Goal: Task Accomplishment & Management: Manage account settings

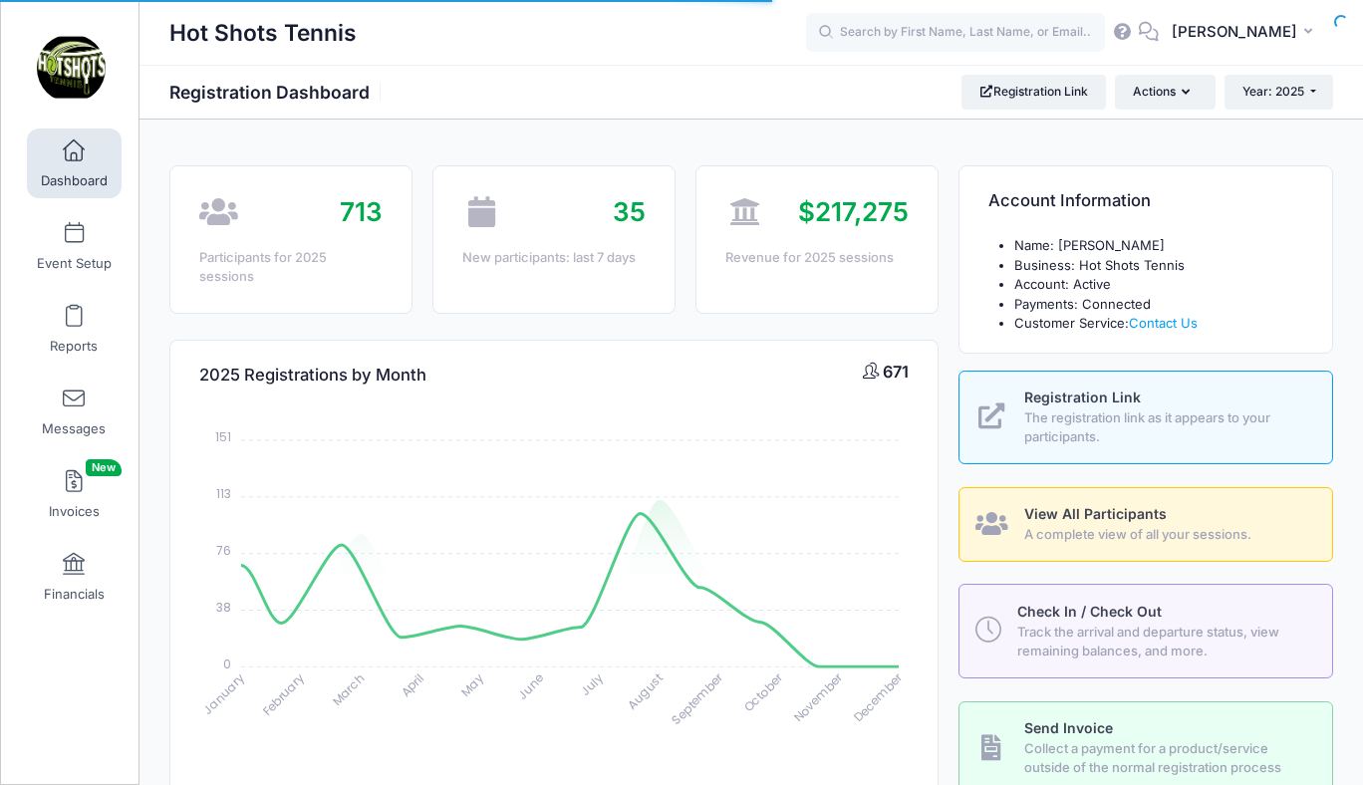
select select
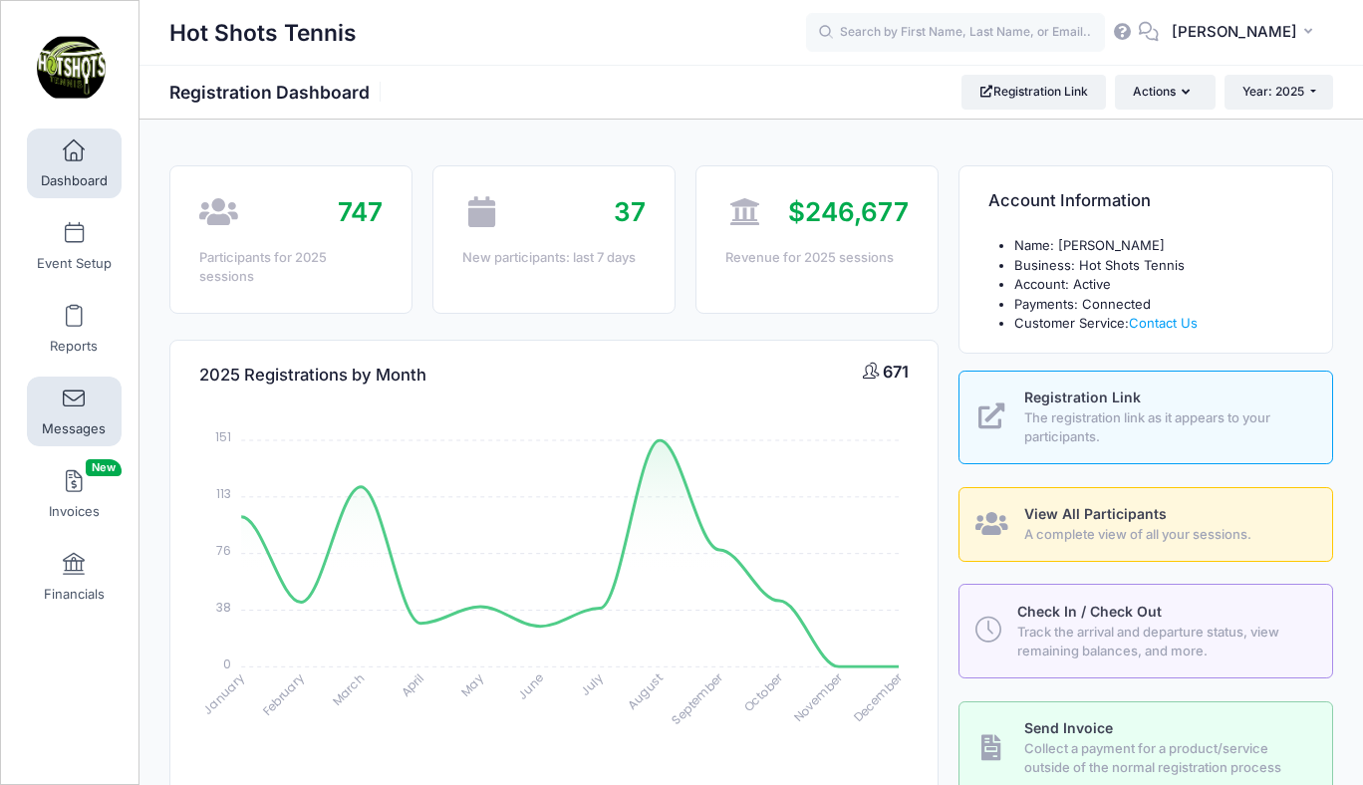
click at [74, 401] on span at bounding box center [74, 399] width 0 height 22
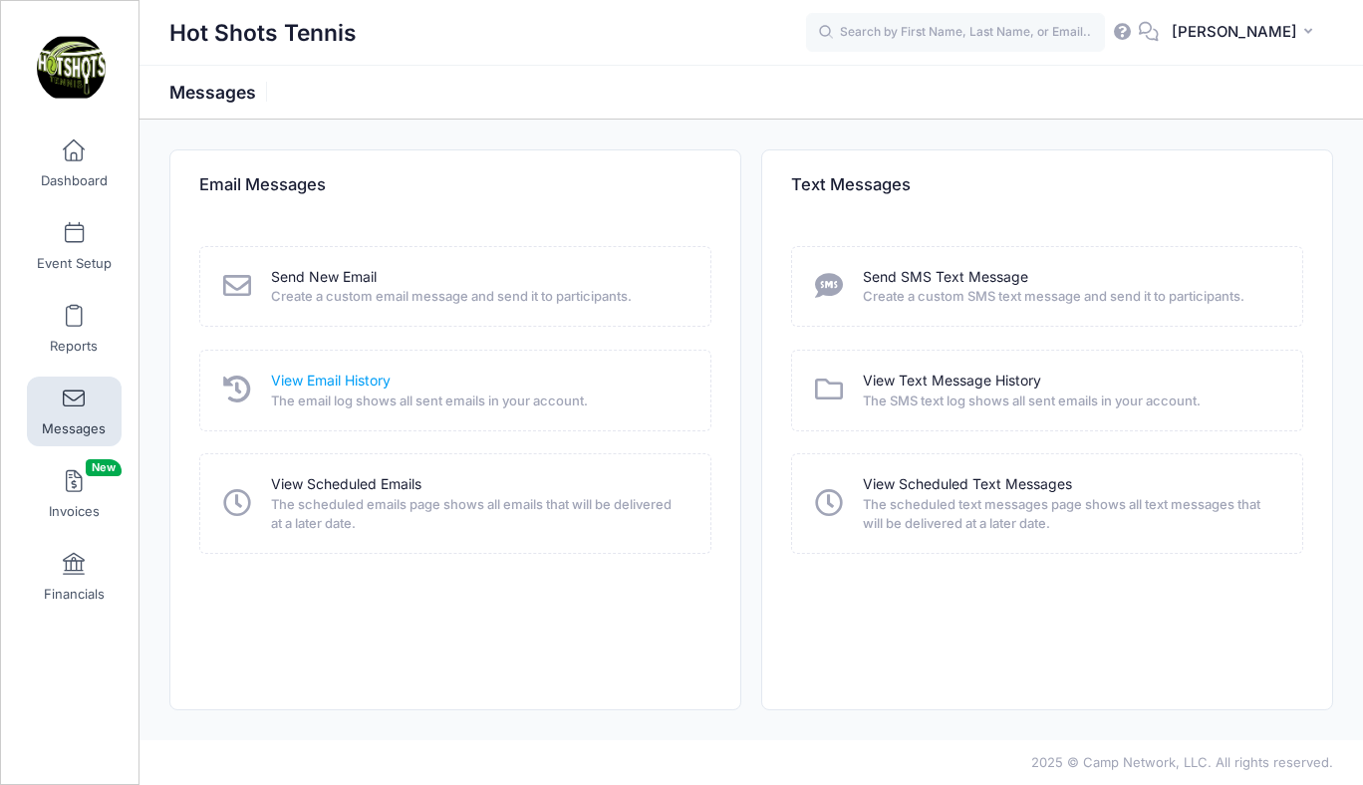
click at [336, 386] on link "View Email History" at bounding box center [331, 381] width 120 height 21
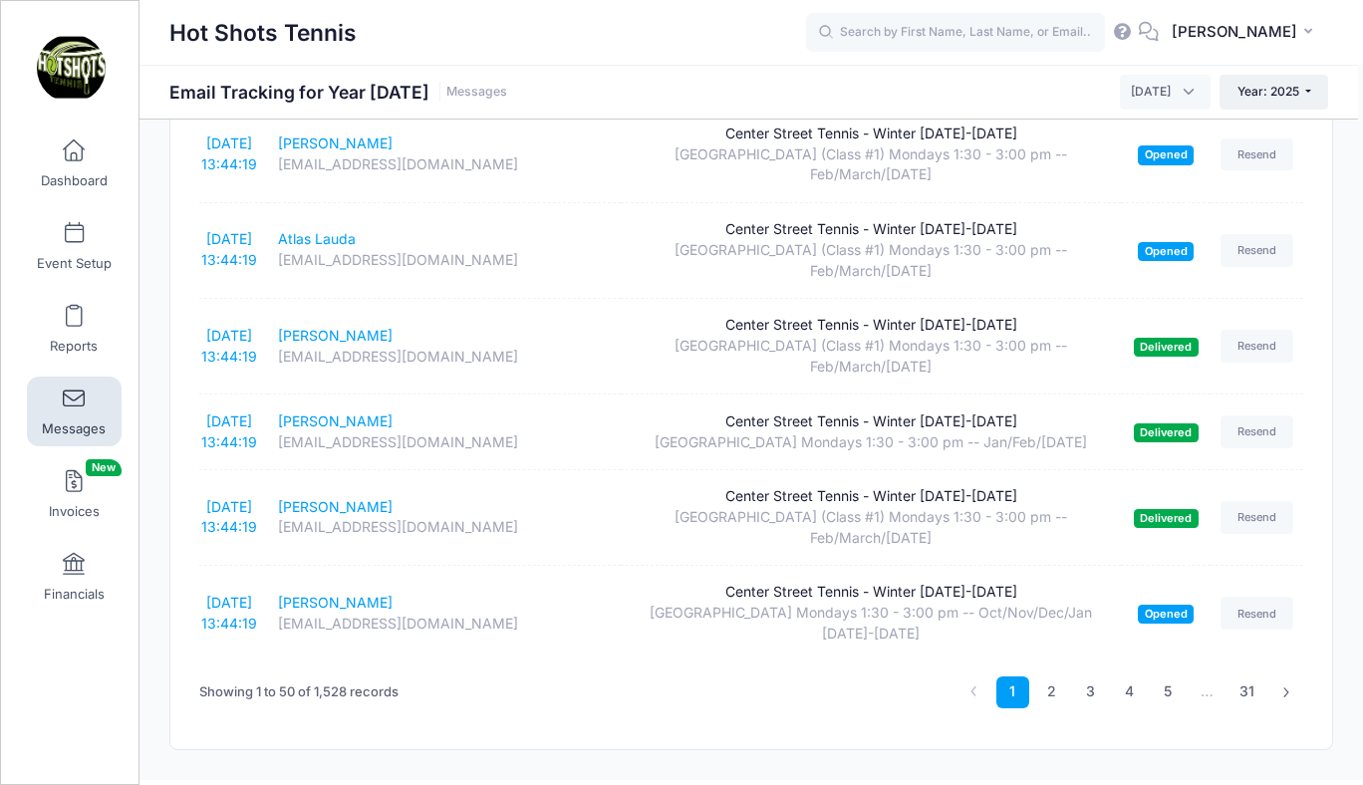
scroll to position [3961, 0]
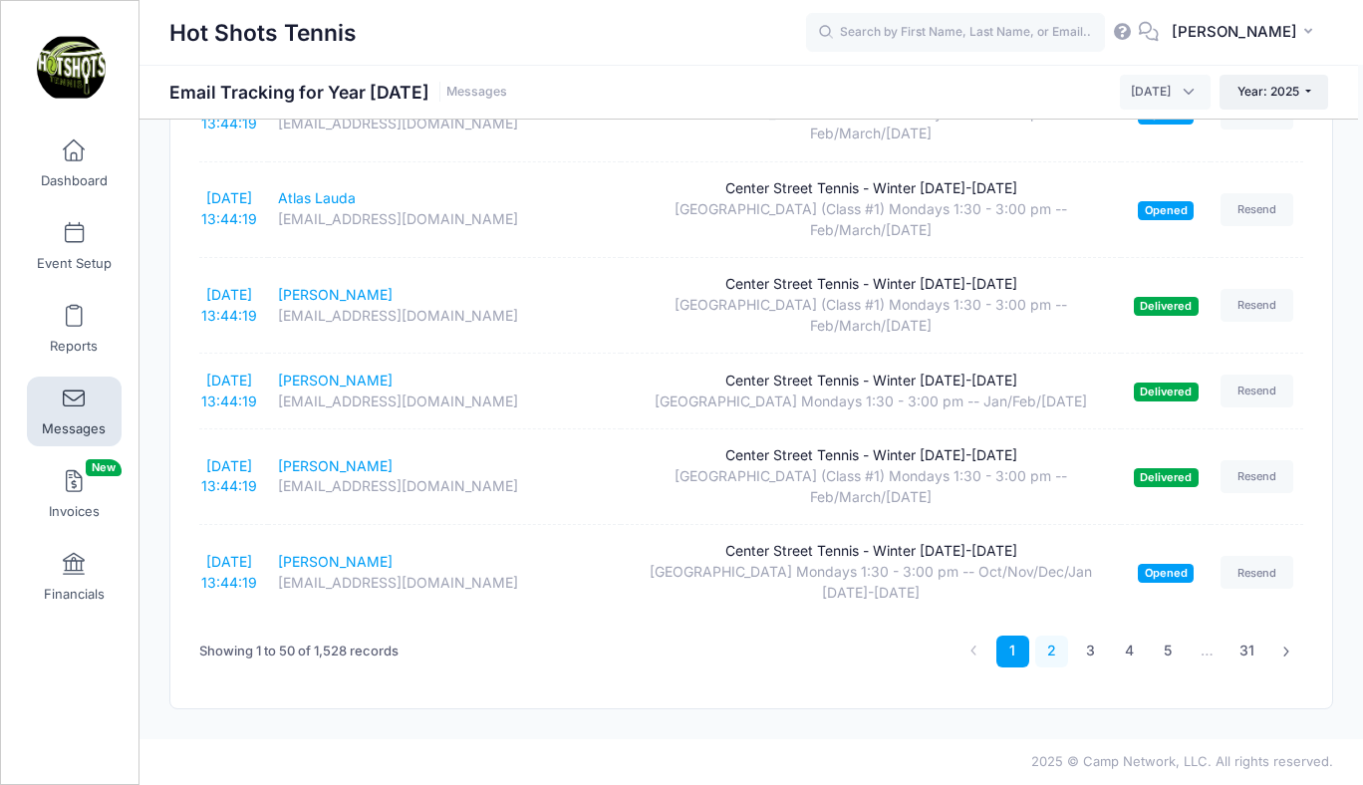
click at [1054, 652] on link "2" at bounding box center [1051, 652] width 33 height 33
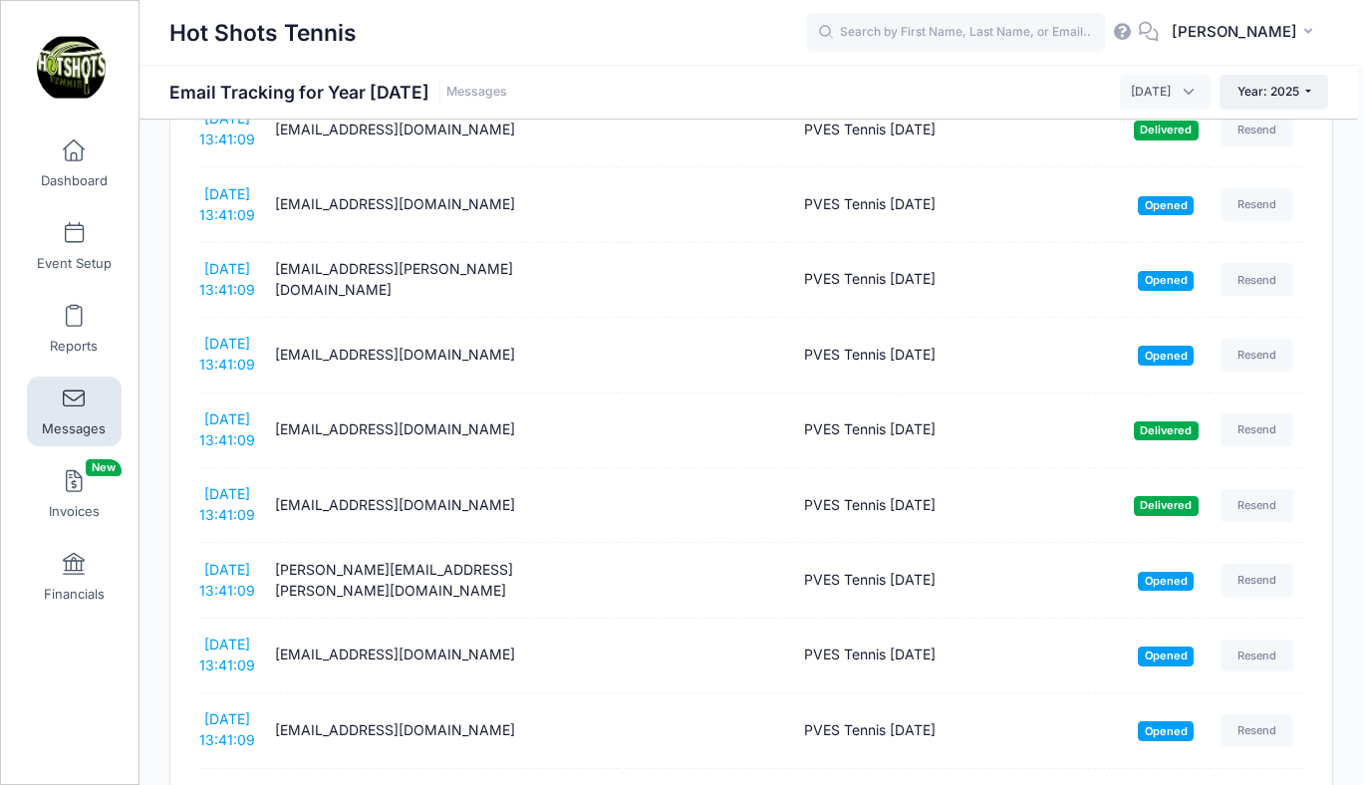
scroll to position [3349, 0]
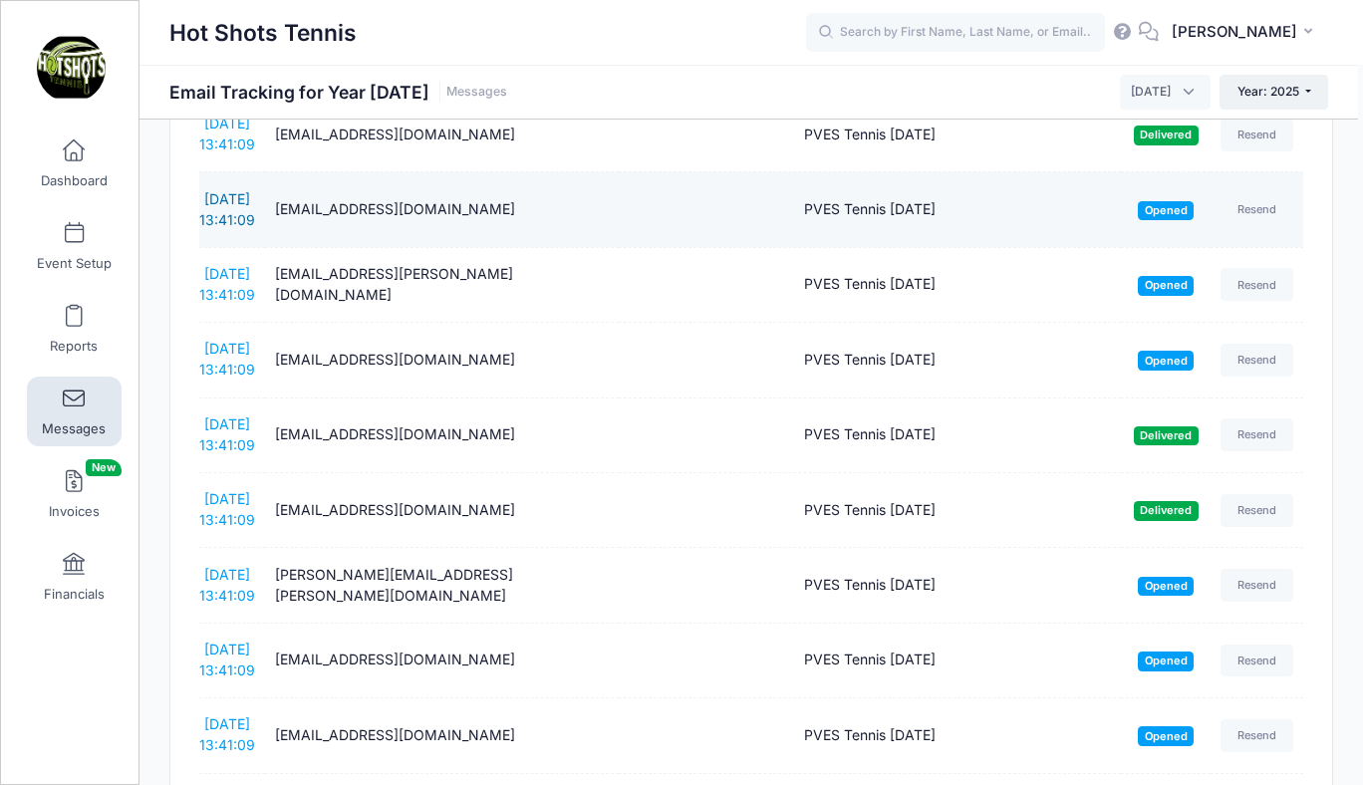
click at [228, 228] on link "10/14/2025 13:41:09" at bounding box center [227, 209] width 56 height 38
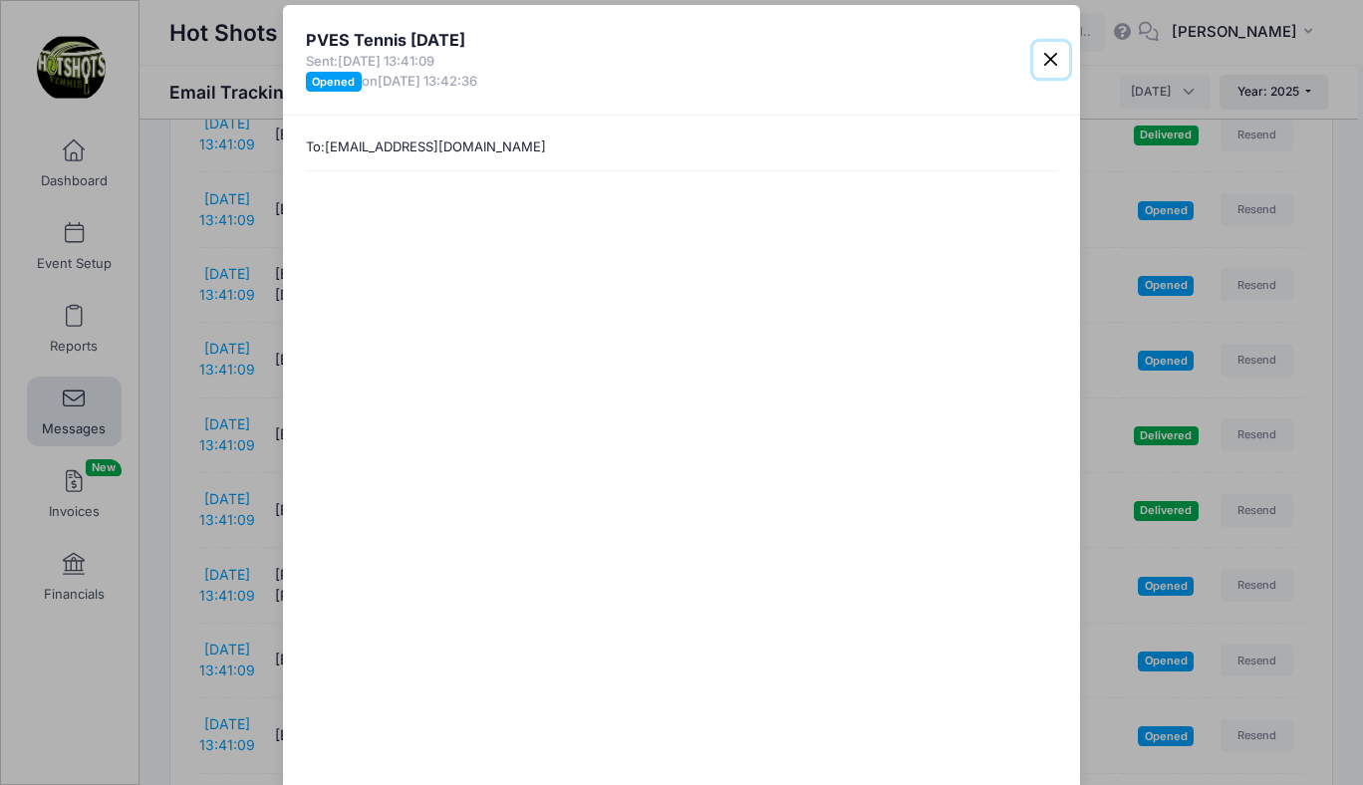
click at [1049, 61] on button "Close" at bounding box center [1051, 60] width 36 height 36
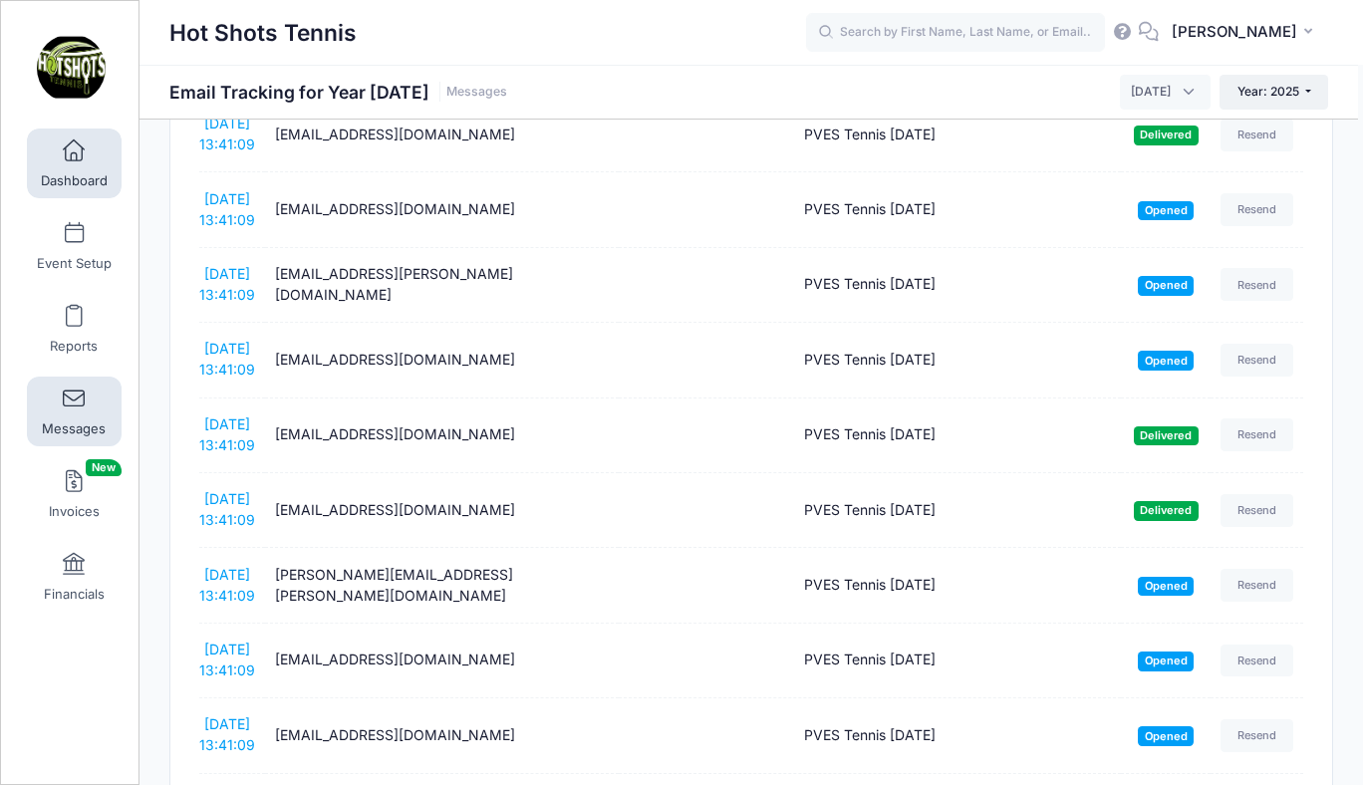
click at [74, 157] on span at bounding box center [74, 151] width 0 height 22
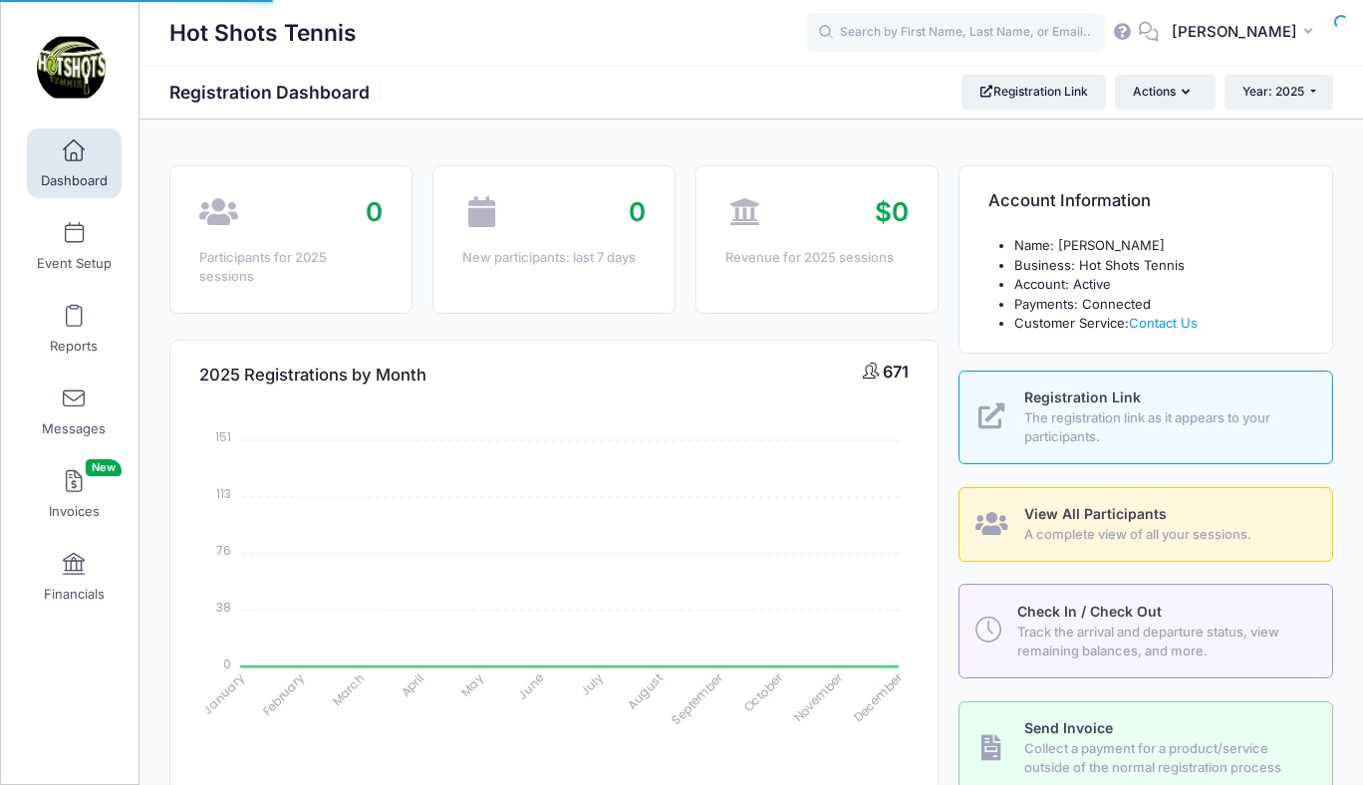
select select
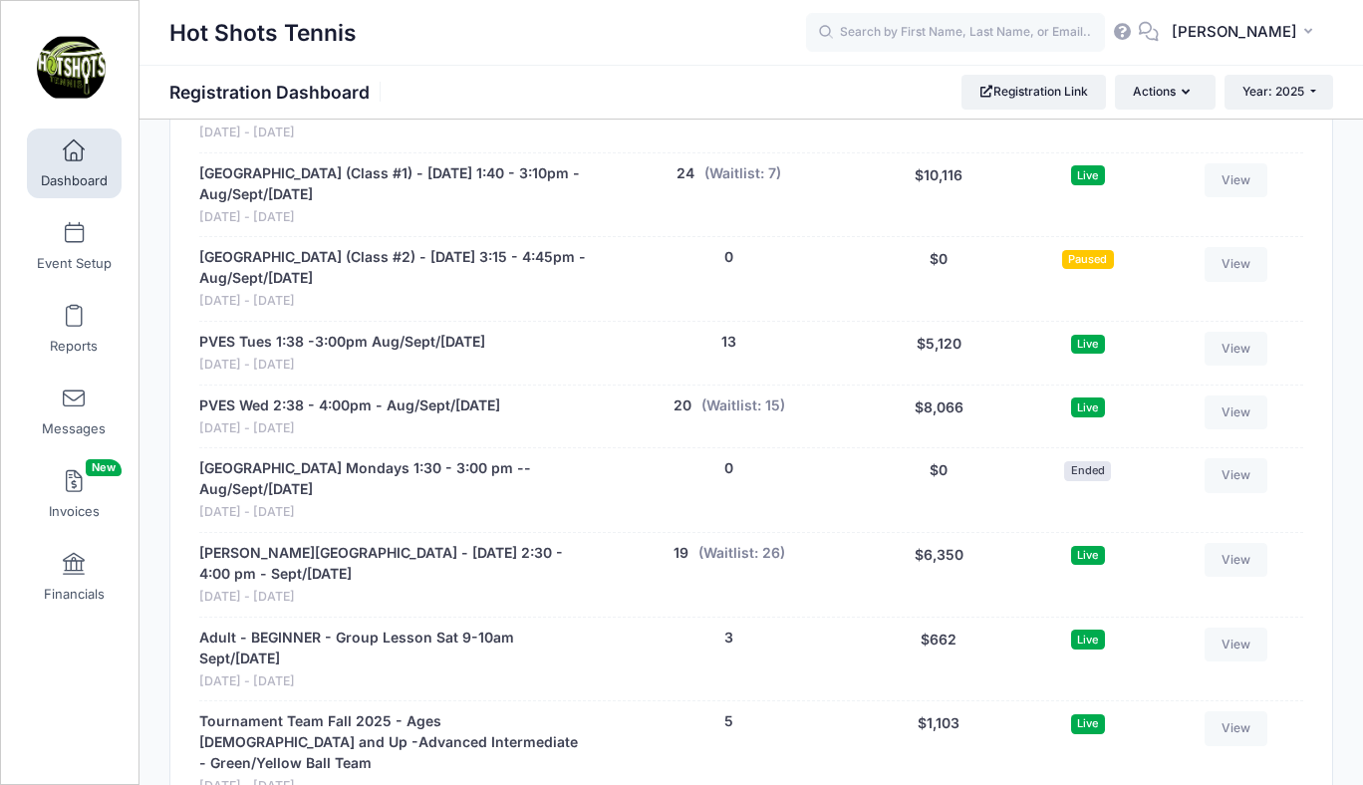
scroll to position [4029, 0]
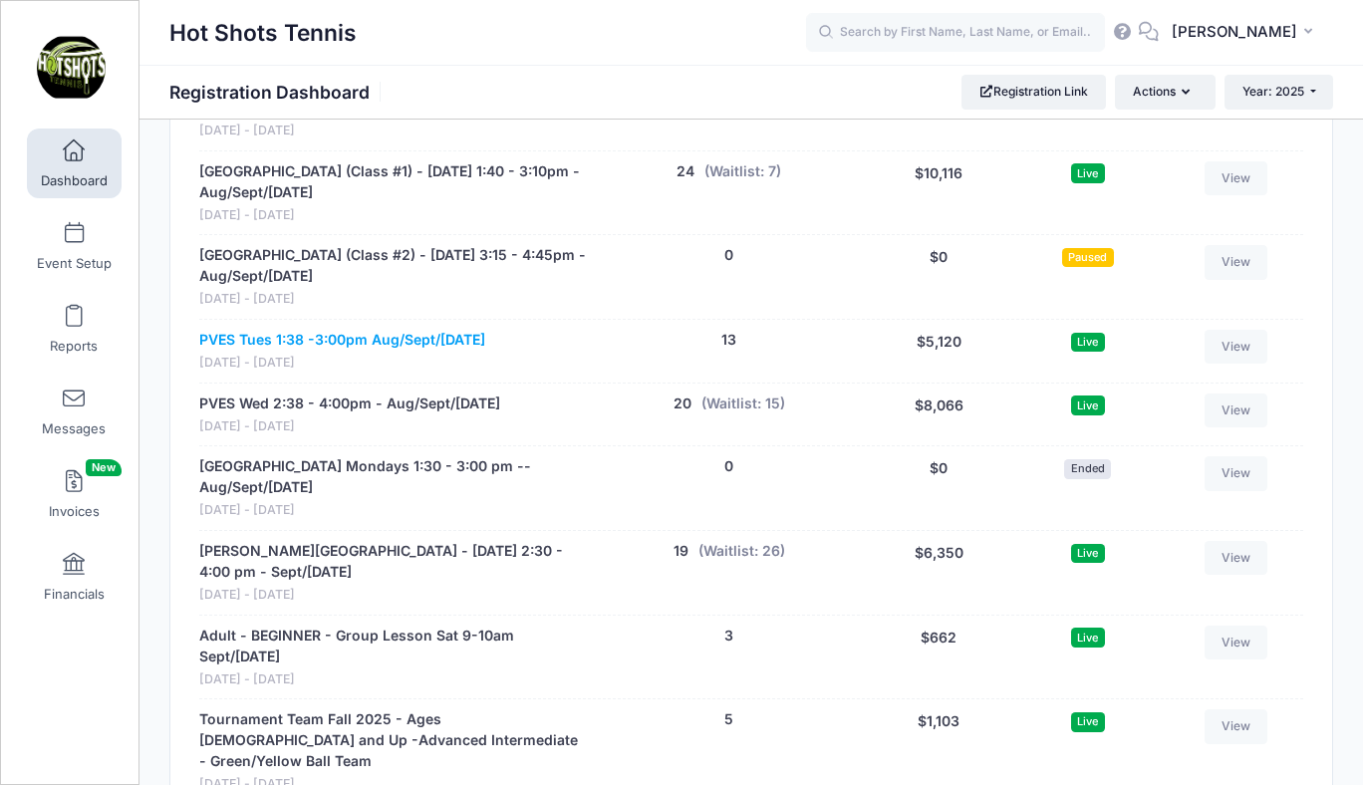
click at [360, 330] on link "PVES Tues 1:38 -3:00pm Aug/Sept/[DATE]" at bounding box center [342, 340] width 286 height 21
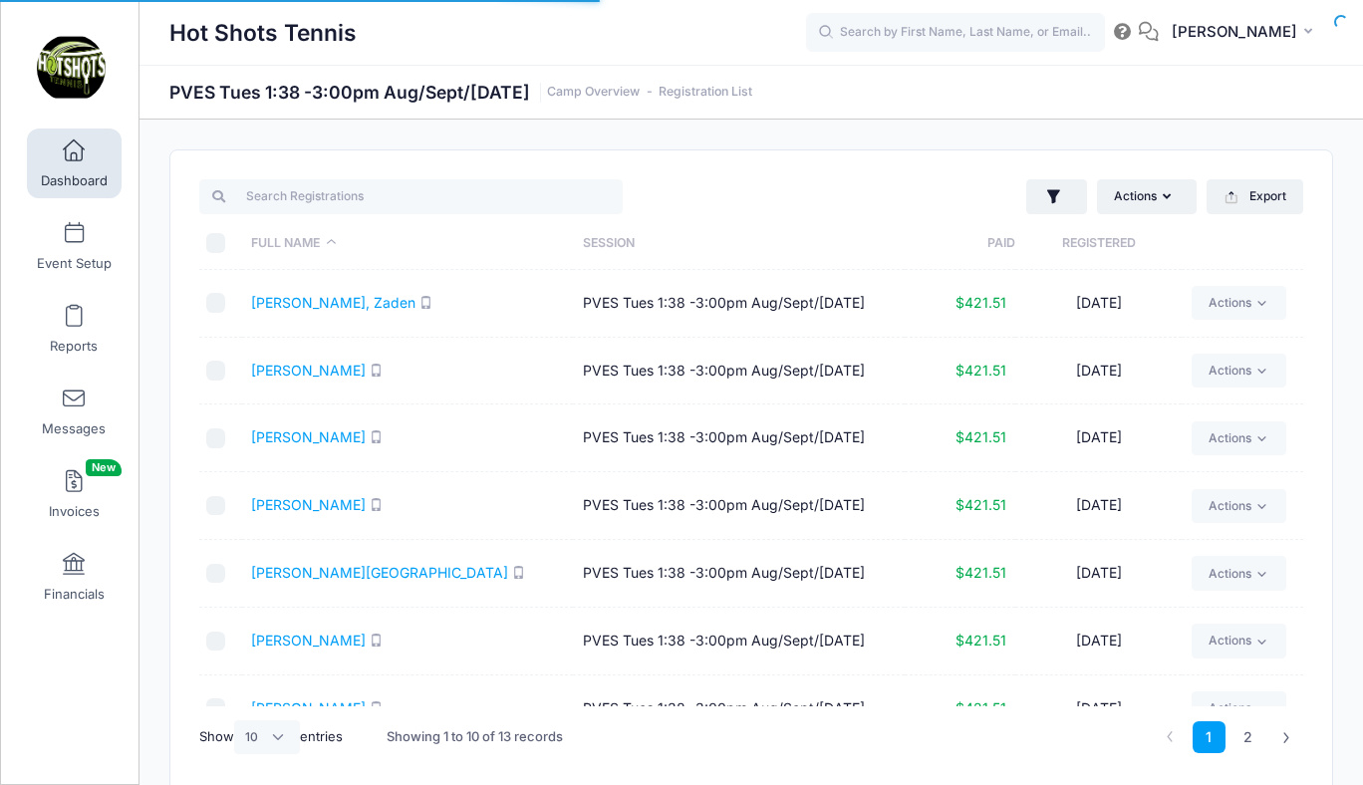
select select "10"
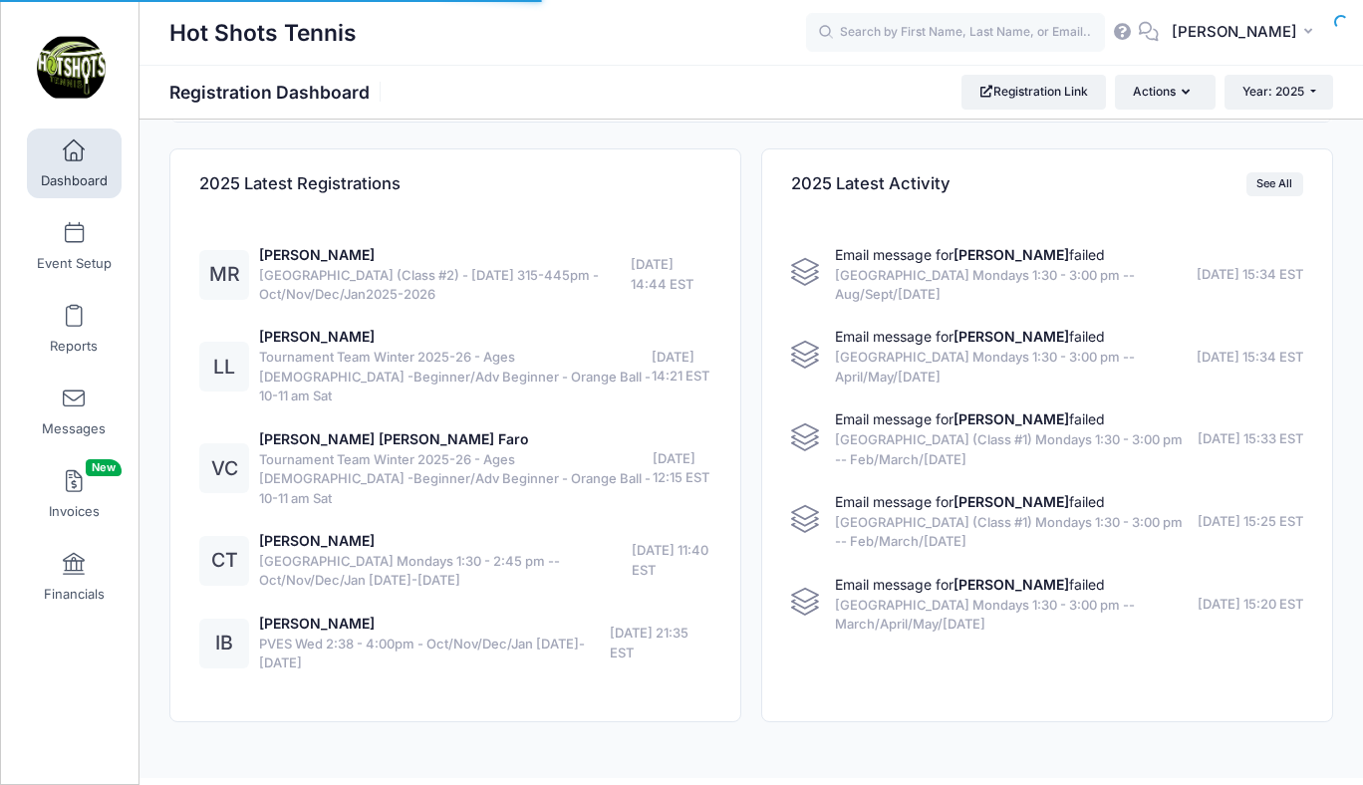
select select
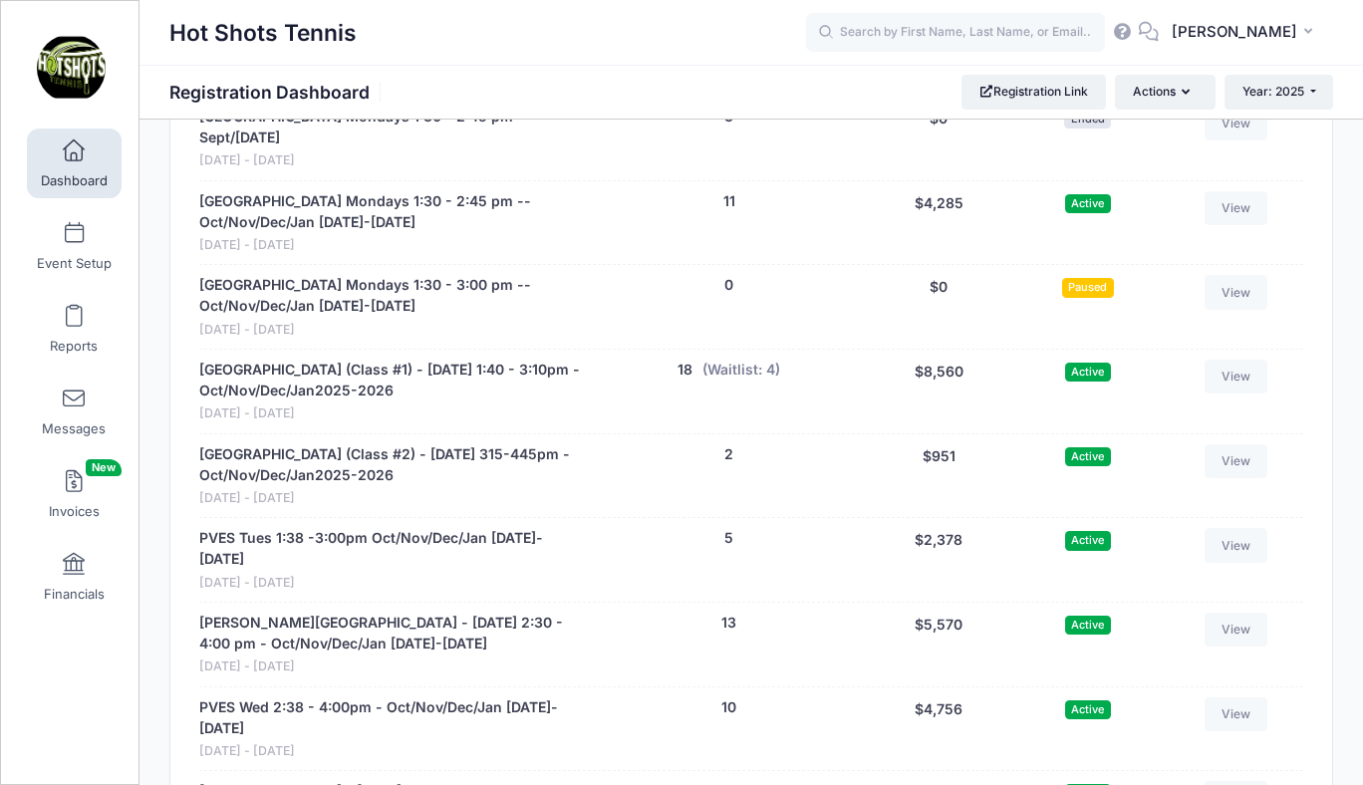
scroll to position [5524, 0]
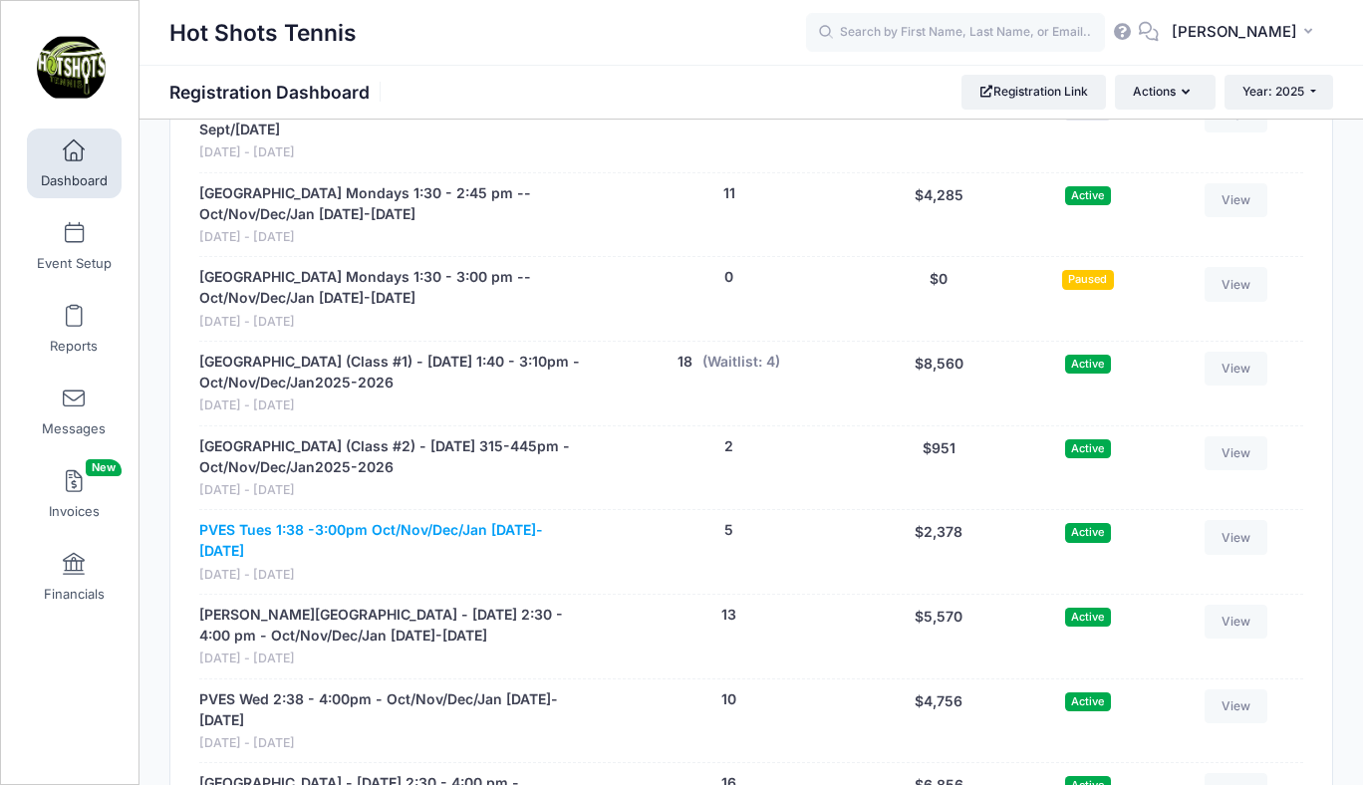
click at [474, 520] on link "PVES Tues 1:38 -3:00pm Oct/Nov/Dec/Jan 2025-2026" at bounding box center [392, 541] width 387 height 42
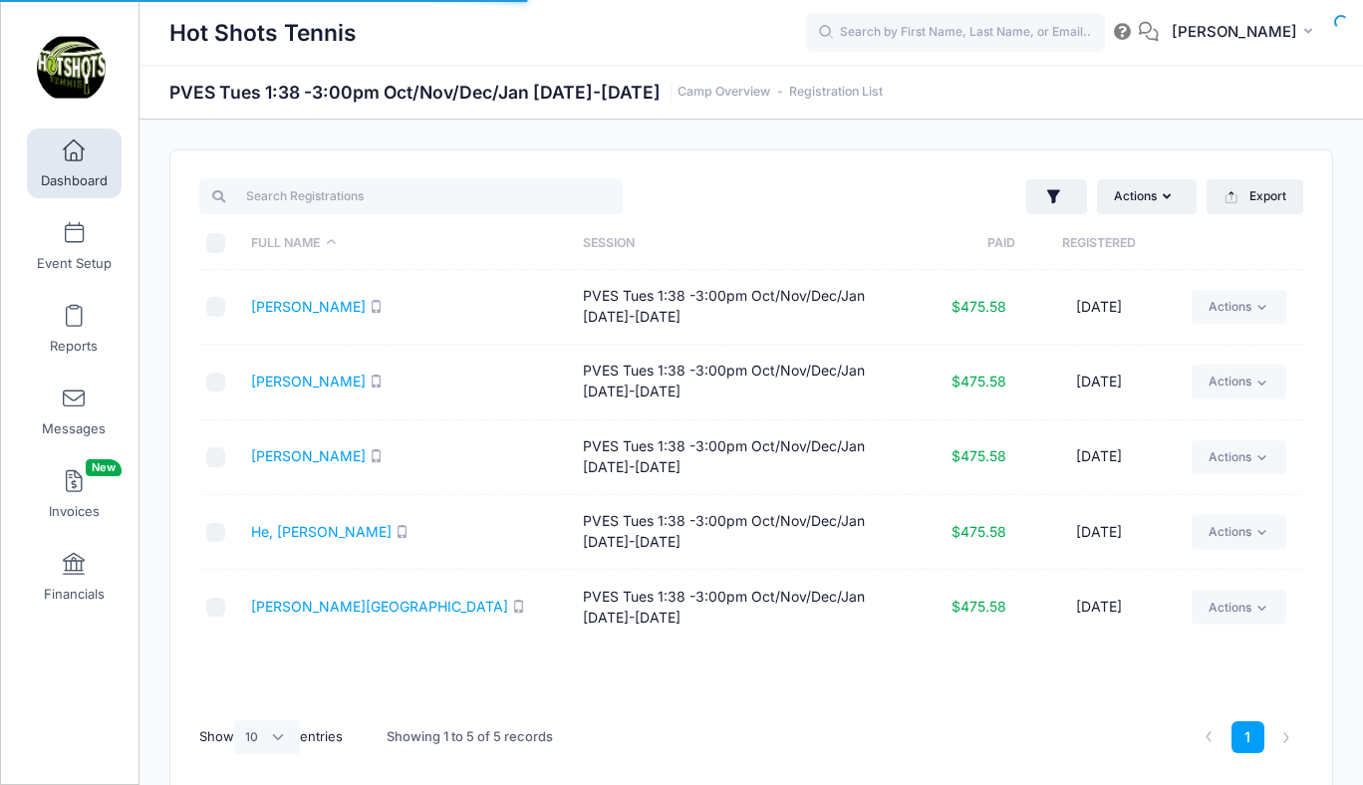
select select "10"
click at [56, 156] on link "Dashboard" at bounding box center [74, 163] width 95 height 70
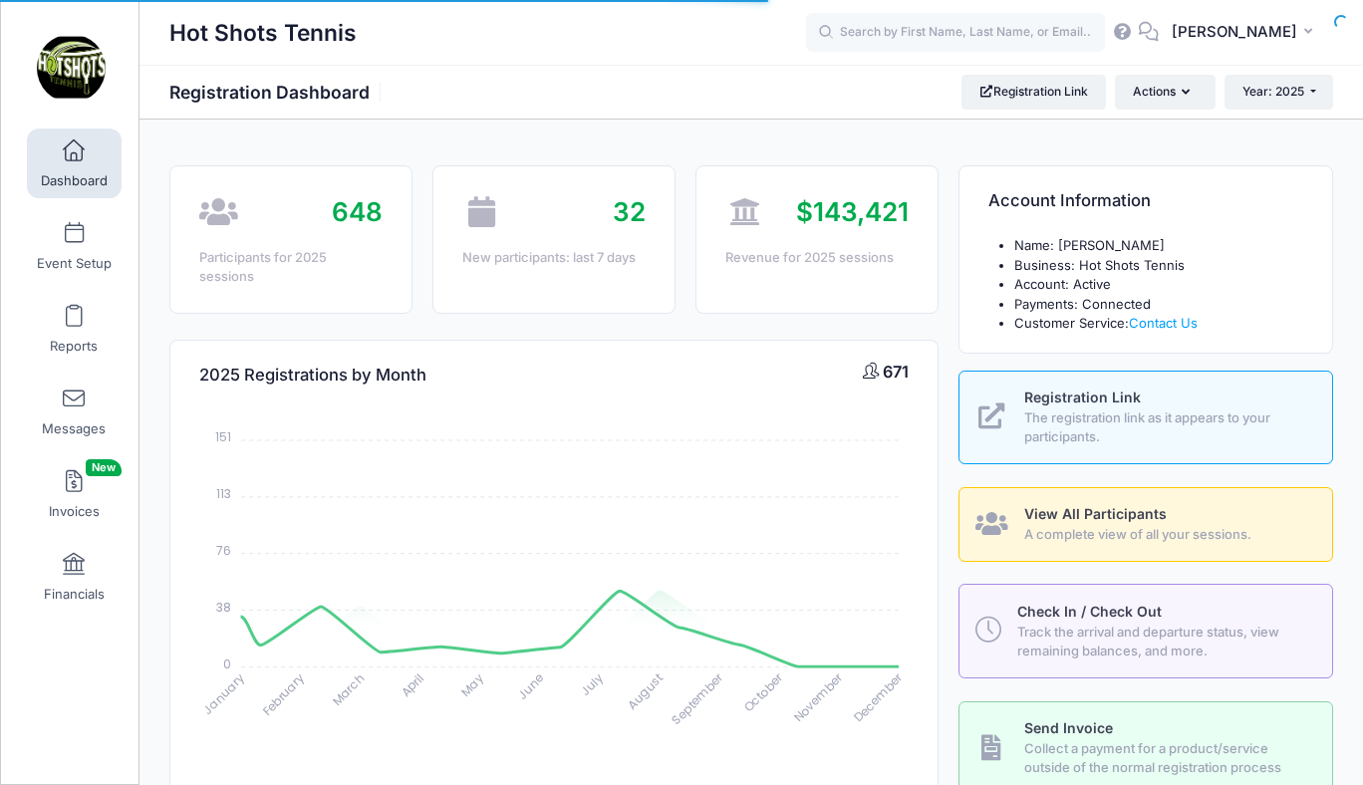
select select
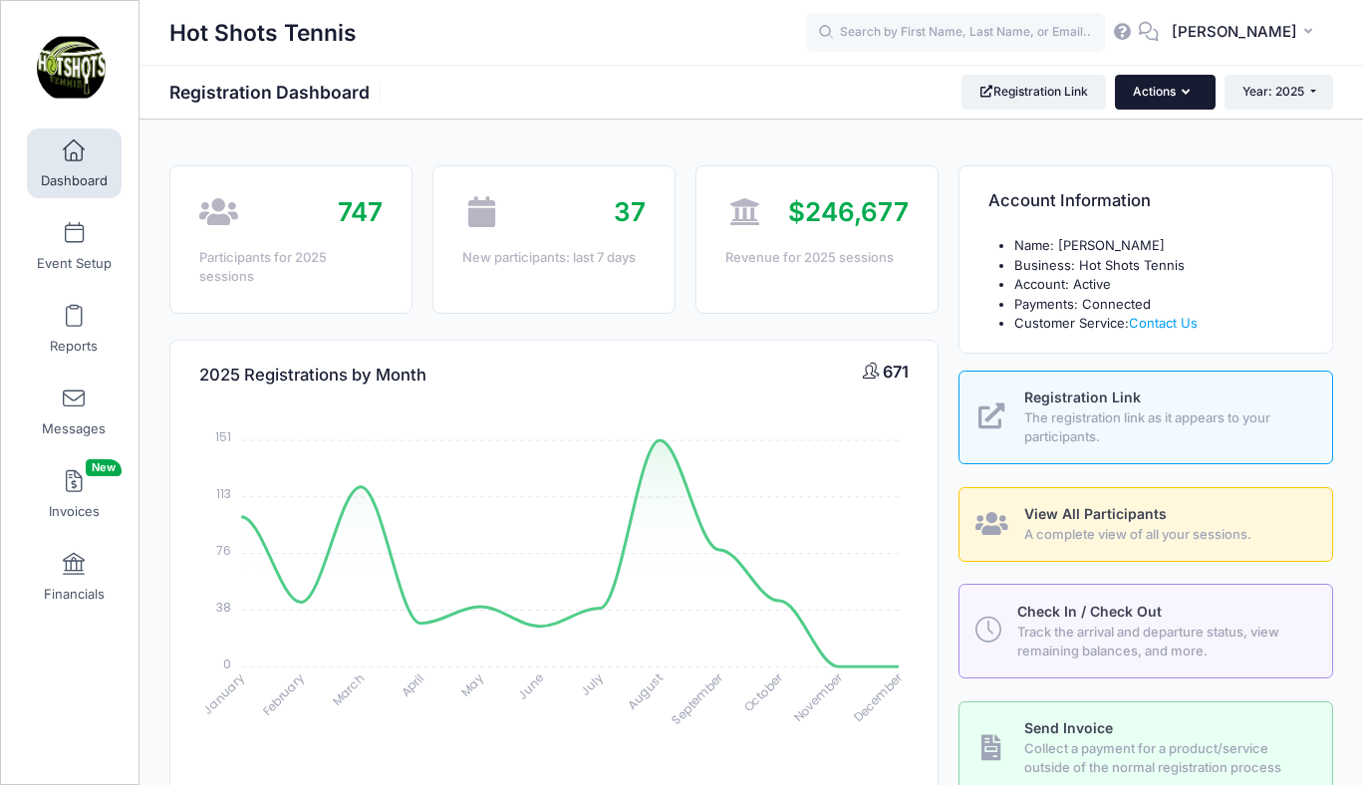
click at [1135, 97] on button "Actions" at bounding box center [1165, 92] width 100 height 34
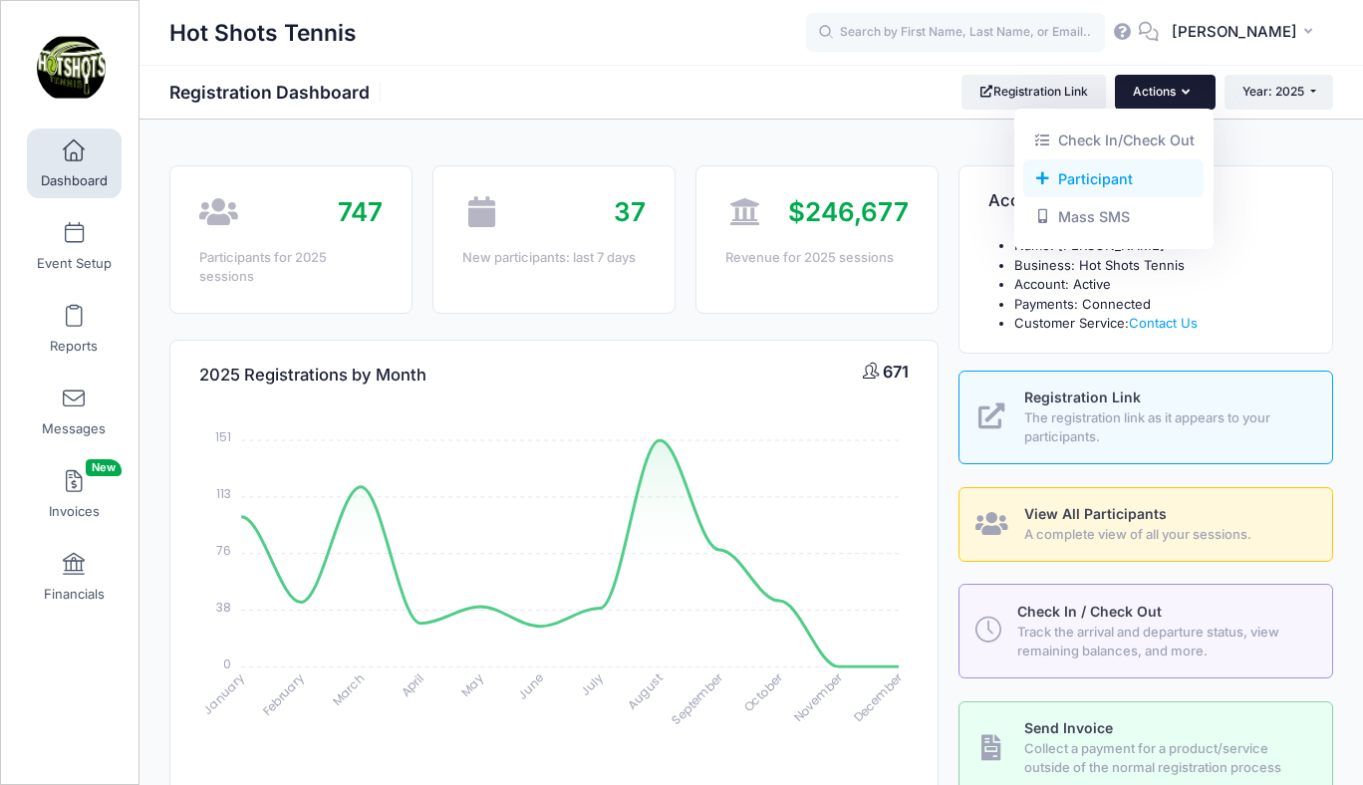
click at [1076, 181] on link "Participant" at bounding box center [1113, 178] width 180 height 38
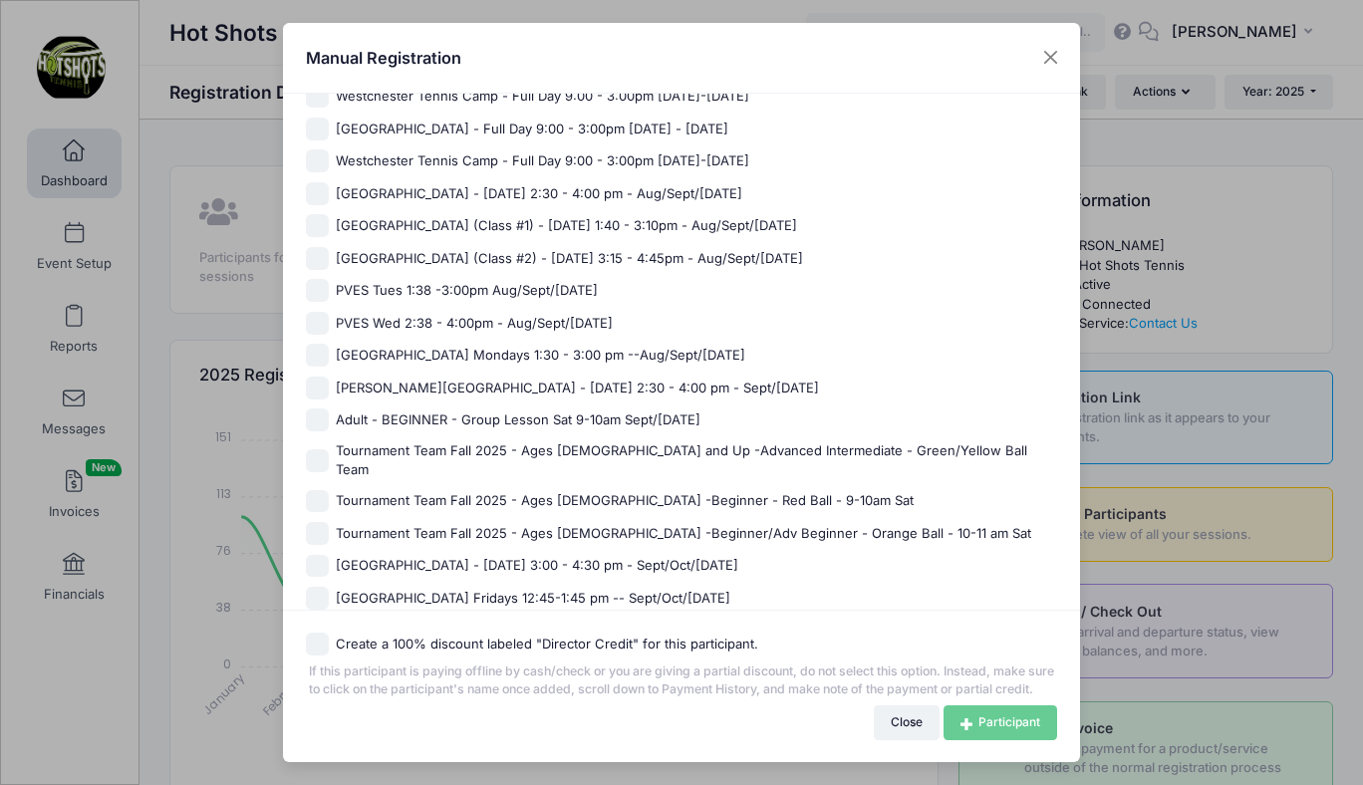
scroll to position [1240, 0]
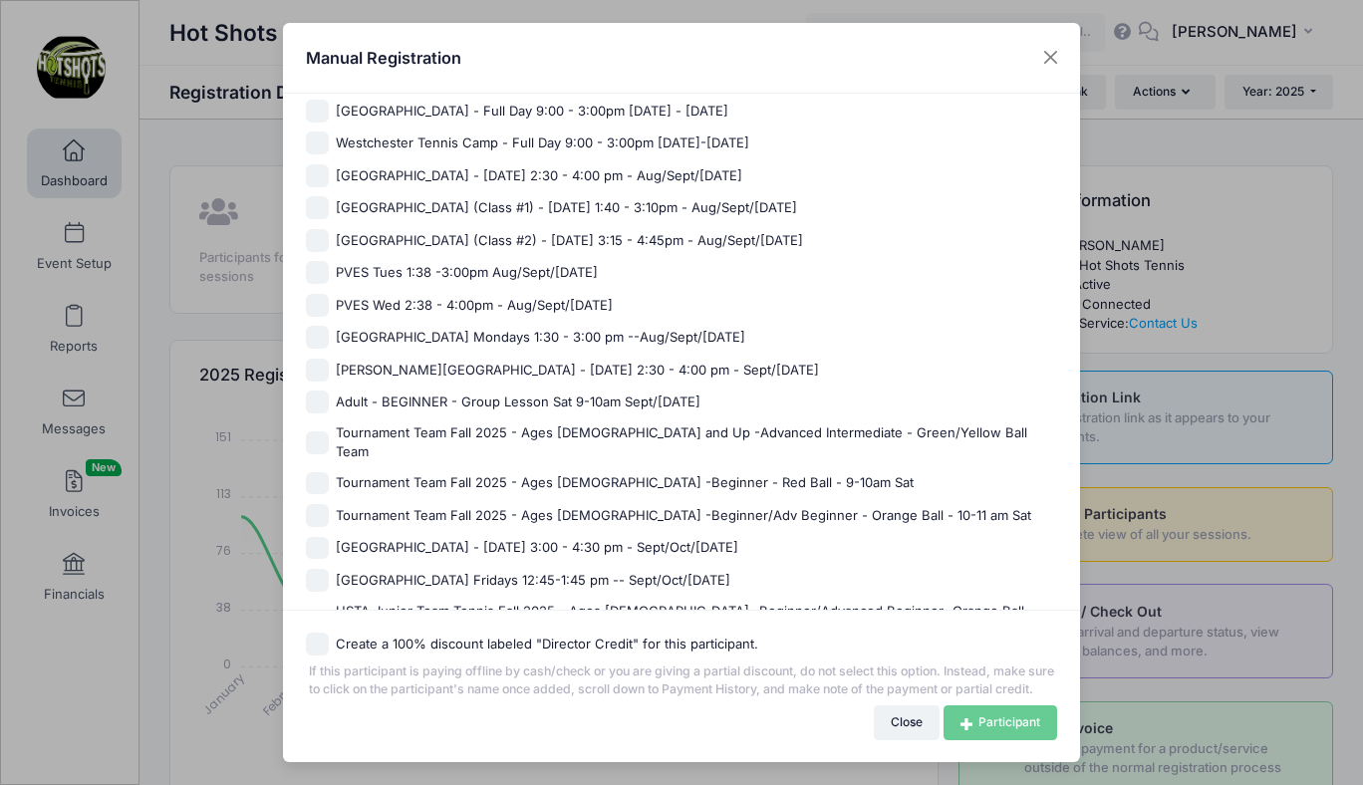
click at [465, 268] on span "PVES Tues 1:38 -3:00pm Aug/Sept/[DATE]" at bounding box center [467, 273] width 262 height 20
click at [329, 268] on input "PVES Tues 1:38 -3:00pm Aug/Sept/[DATE]" at bounding box center [317, 272] width 23 height 23
checkbox input "true"
click at [973, 731] on link "Participant" at bounding box center [1000, 722] width 114 height 34
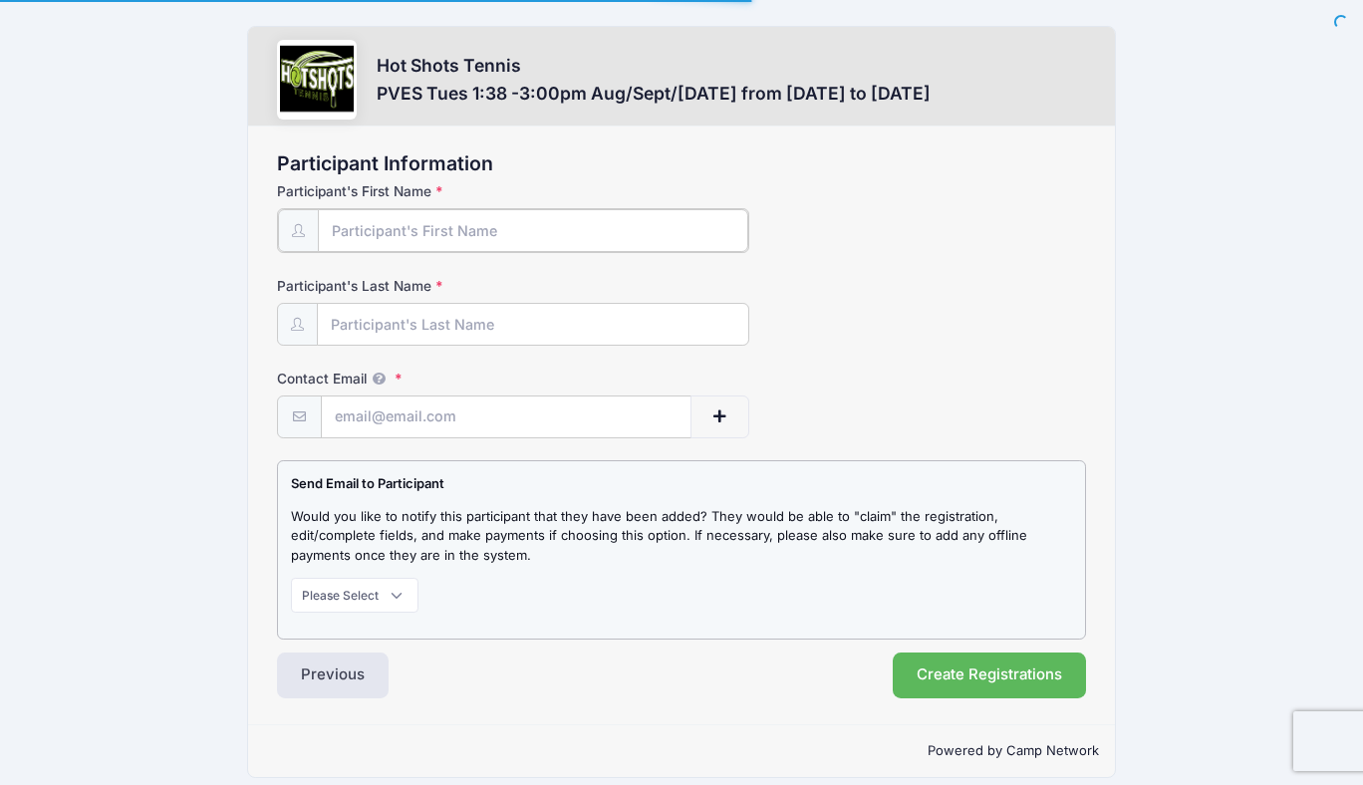
click at [415, 230] on input "Participant's First Name" at bounding box center [532, 230] width 429 height 43
paste input "[PERSON_NAME]"
click at [379, 230] on input "[PERSON_NAME]" at bounding box center [532, 230] width 429 height 43
drag, startPoint x: 379, startPoint y: 230, endPoint x: 430, endPoint y: 228, distance: 51.8
click at [430, 228] on input "[PERSON_NAME]" at bounding box center [532, 230] width 429 height 43
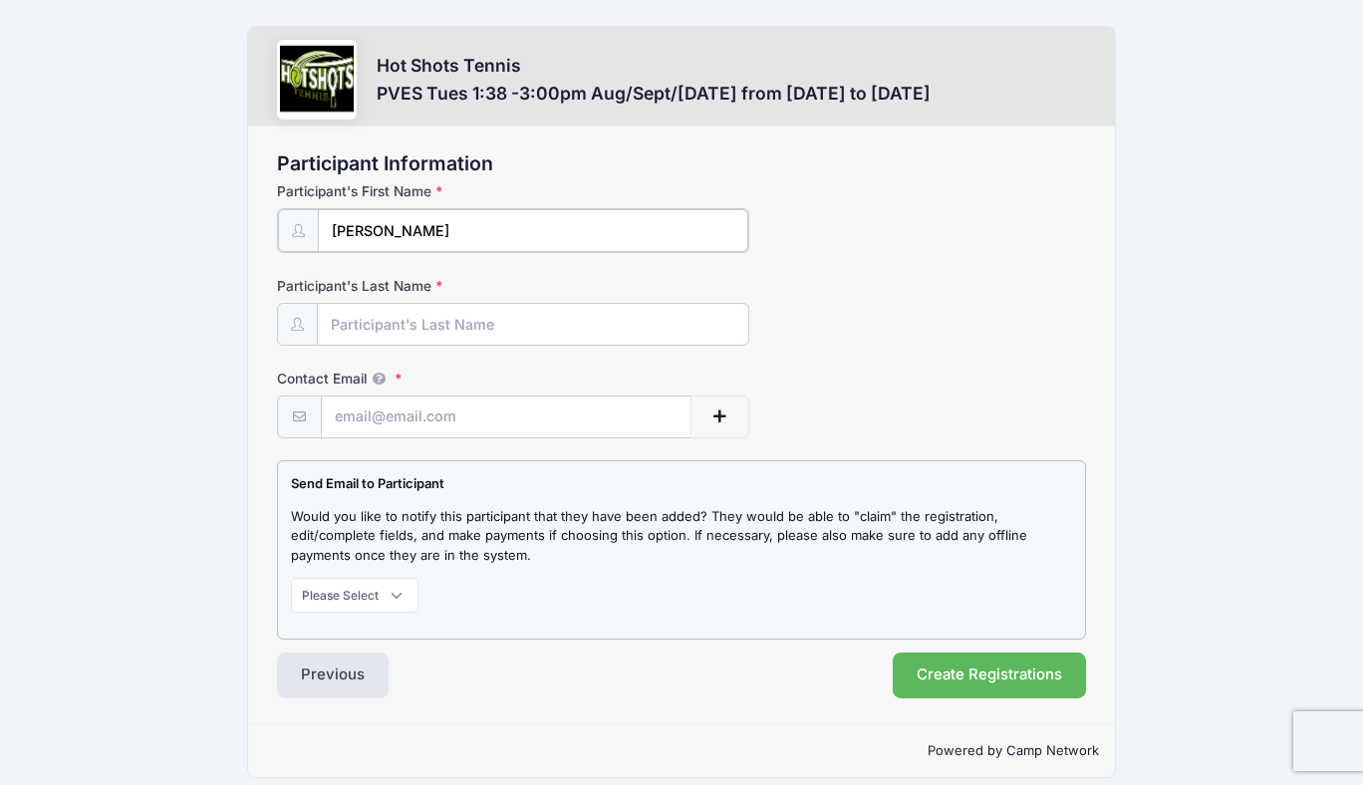
type input "Elodie"
click at [384, 316] on input "Participant's Last Name" at bounding box center [532, 323] width 429 height 43
paste input "Crapper"
type input "Crapper"
click at [389, 409] on input "Contact Email" at bounding box center [506, 415] width 369 height 43
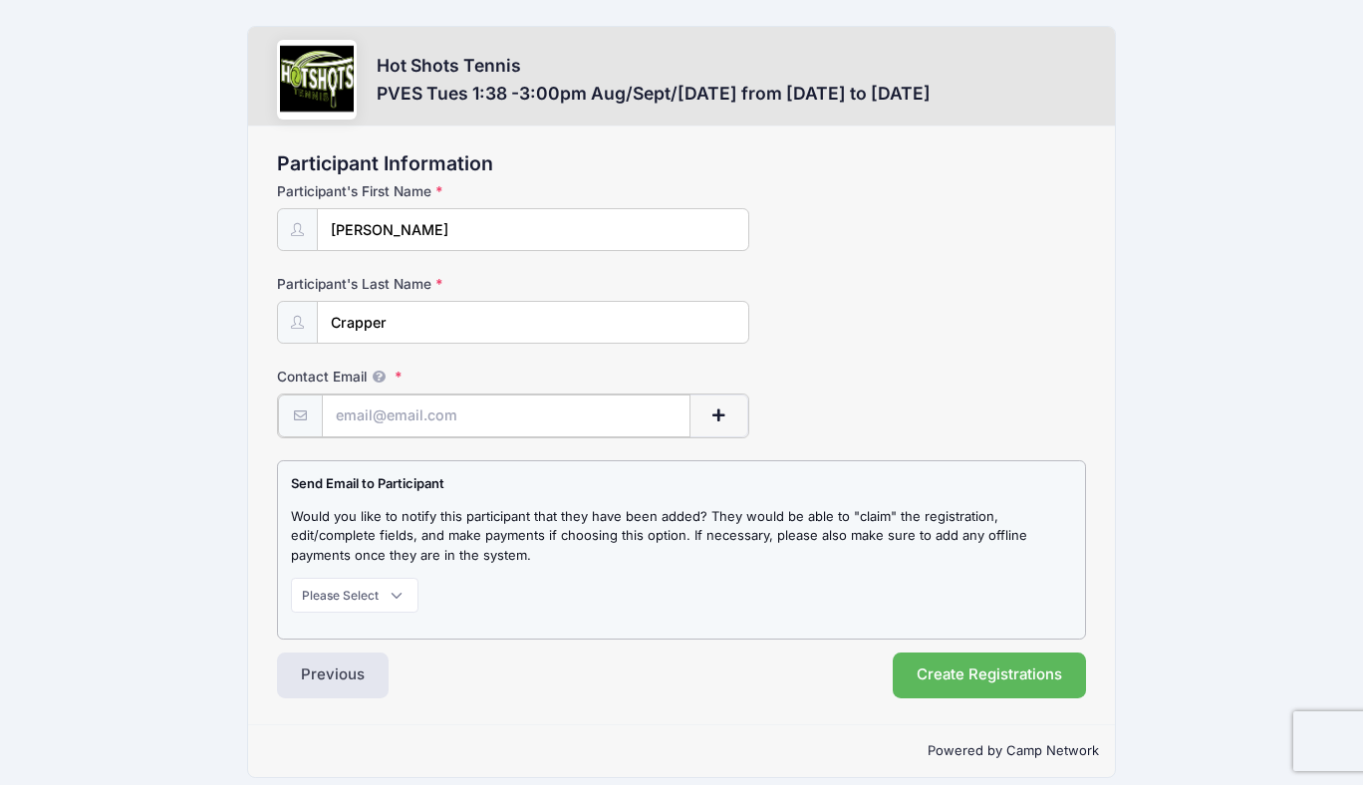
click at [466, 413] on input "Contact Email" at bounding box center [506, 415] width 369 height 43
click at [362, 593] on select "Please Select Don't Notify Notify" at bounding box center [355, 593] width 128 height 34
select select "1"
click at [291, 576] on select "Please Select Don't Notify Notify" at bounding box center [355, 593] width 128 height 34
click at [412, 416] on input "Contact Email" at bounding box center [506, 415] width 369 height 43
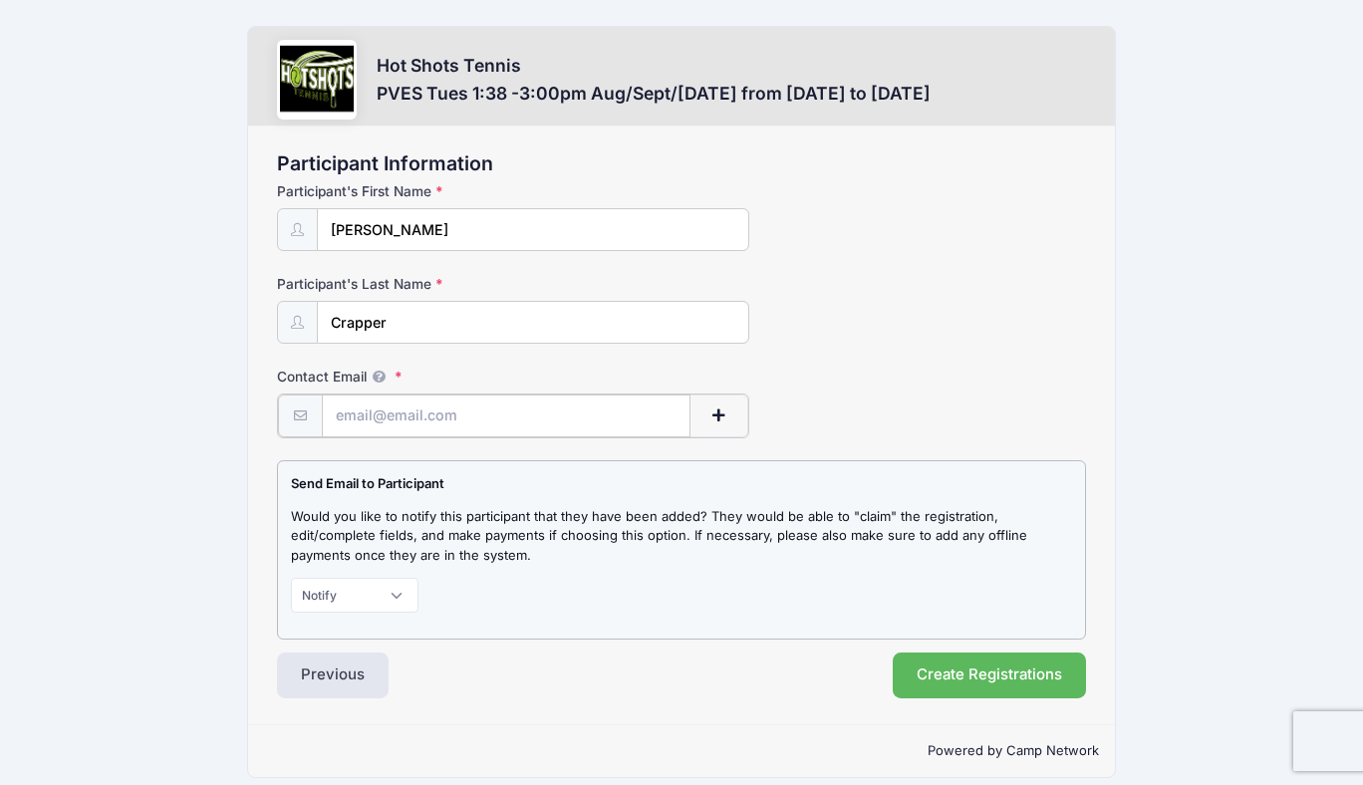
click at [470, 415] on input "Contact Email" at bounding box center [506, 415] width 369 height 43
paste input "Brittanyburgess@mac.com"
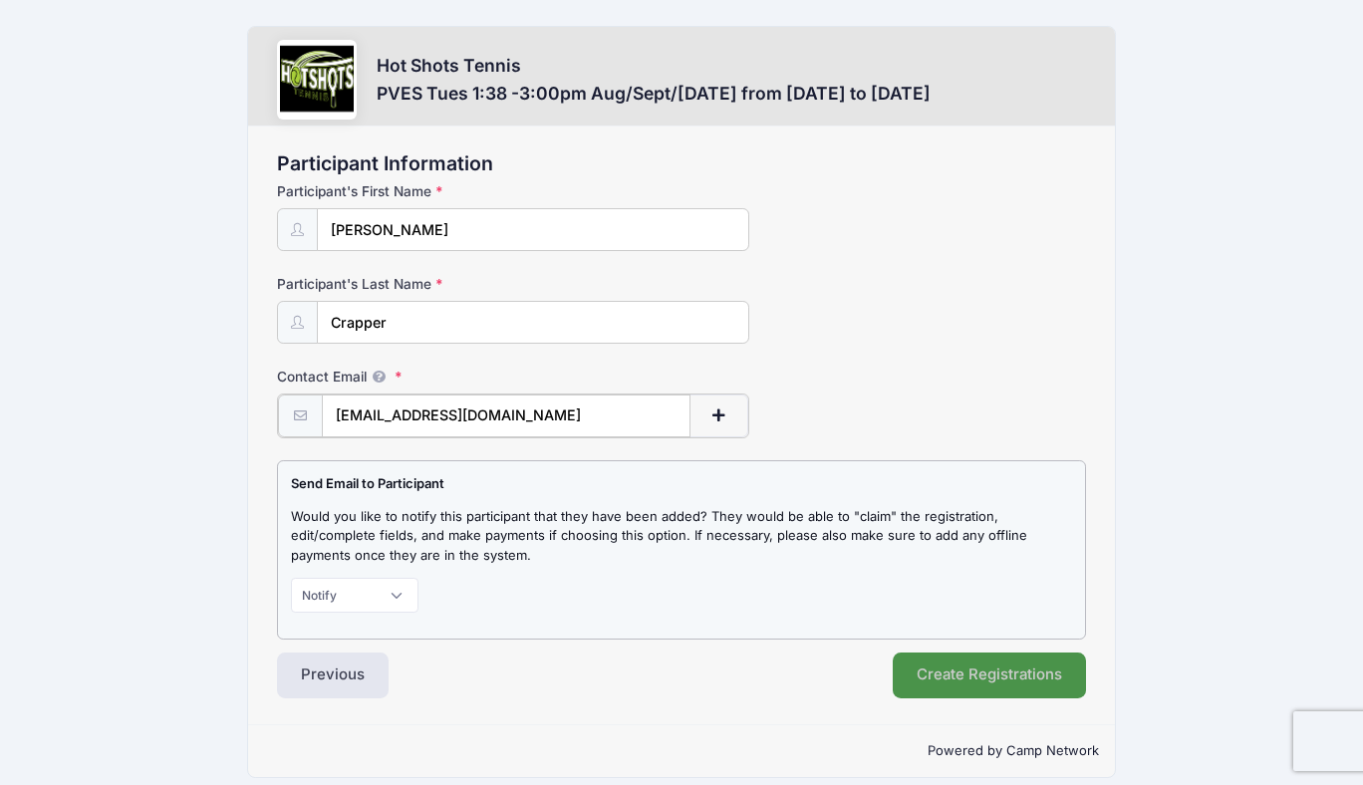
type input "Brittanyburgess@mac.com"
click at [943, 671] on button "Create Registrations" at bounding box center [989, 673] width 193 height 46
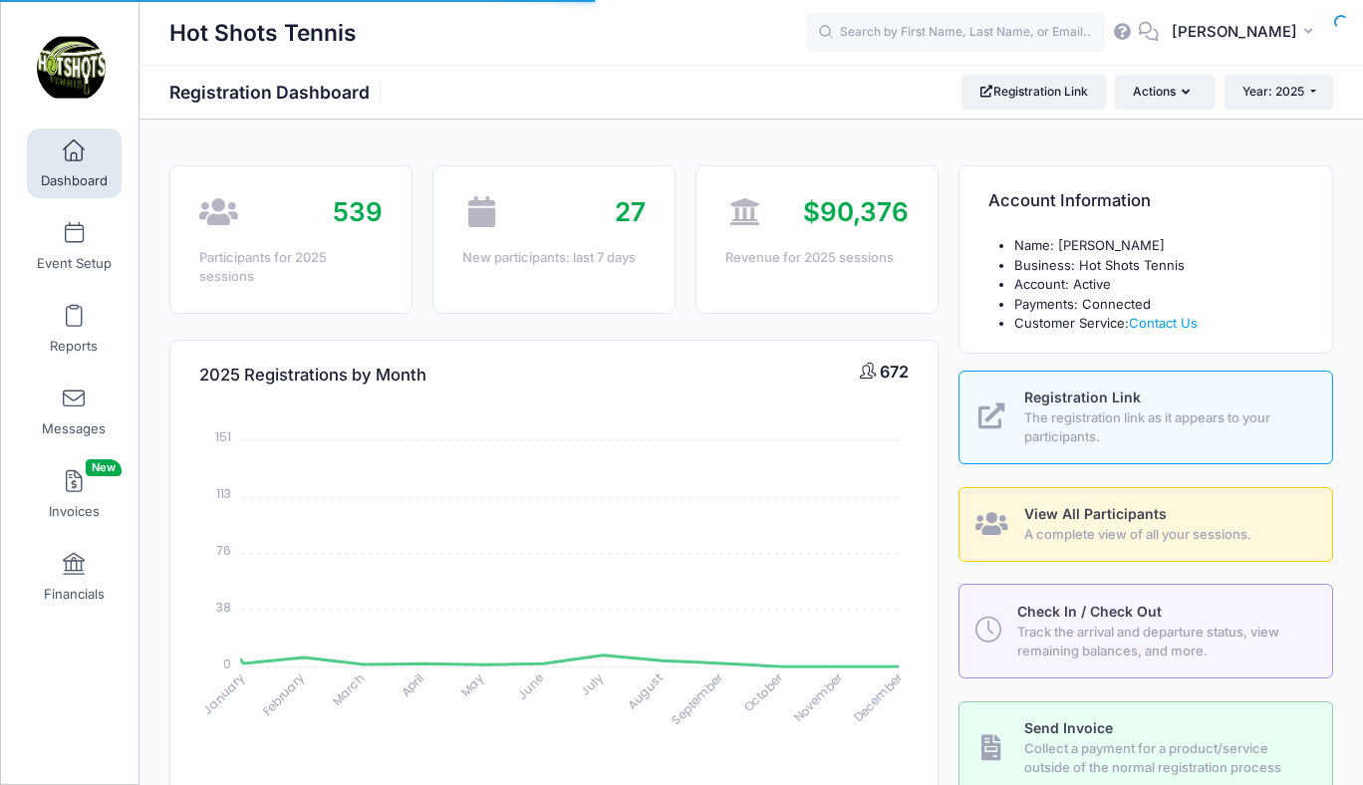
select select
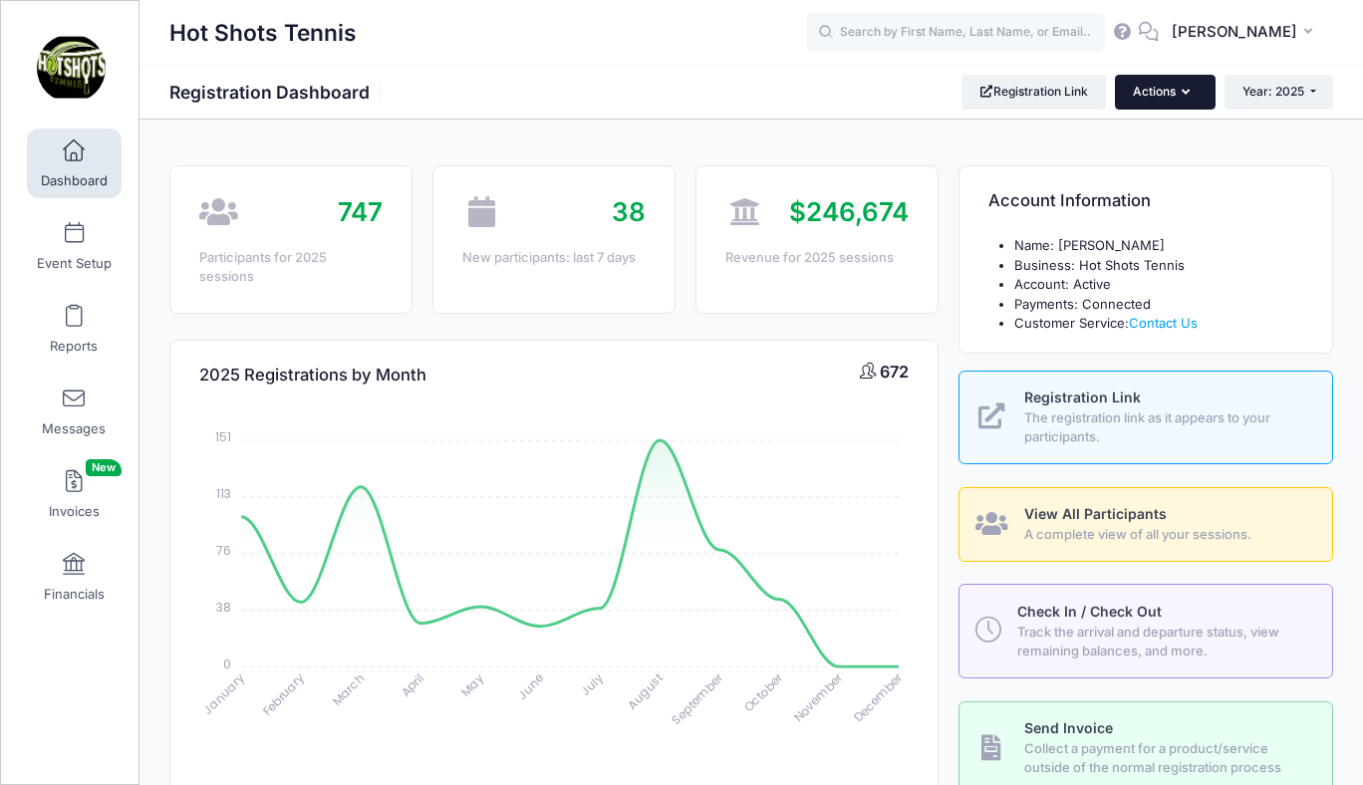
click at [1154, 93] on button "Actions" at bounding box center [1165, 92] width 100 height 34
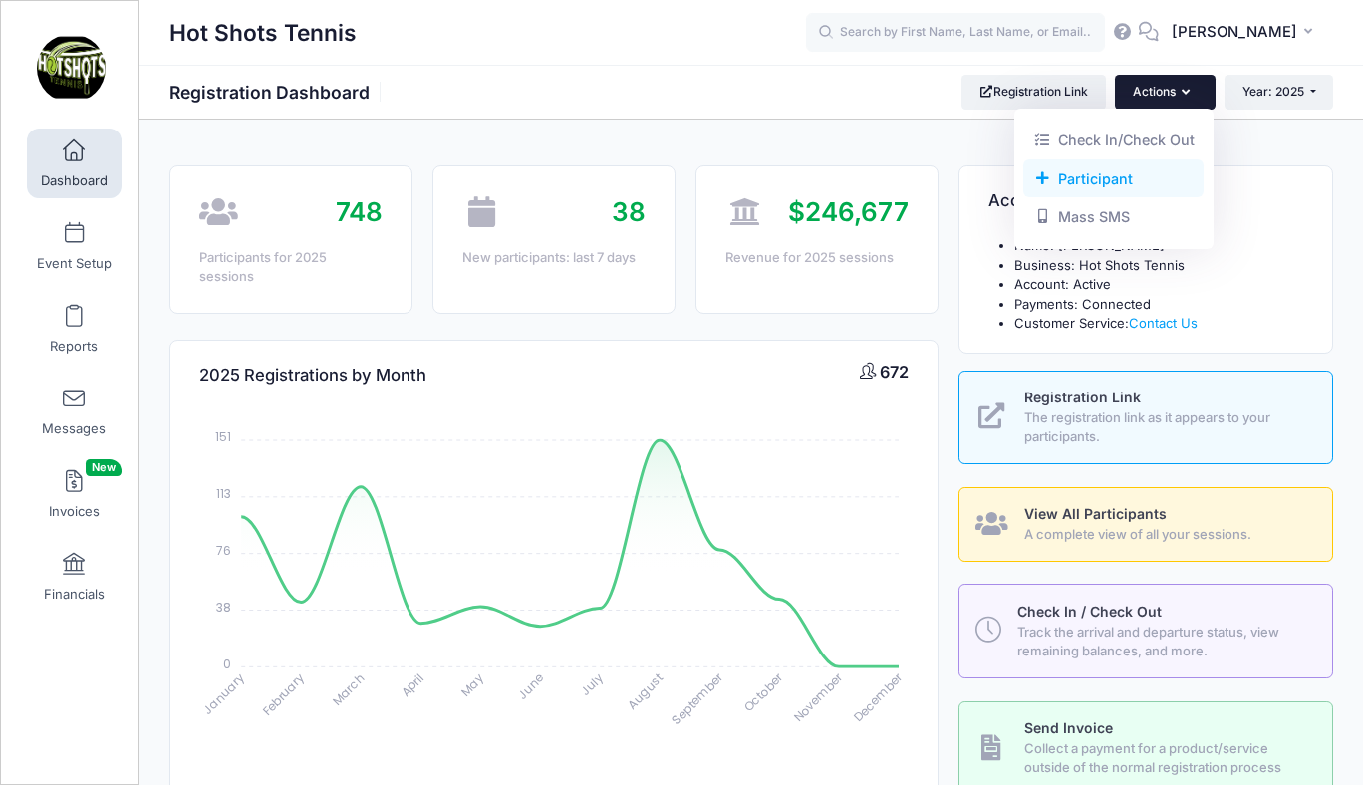
click at [1084, 178] on link "Participant" at bounding box center [1113, 178] width 180 height 38
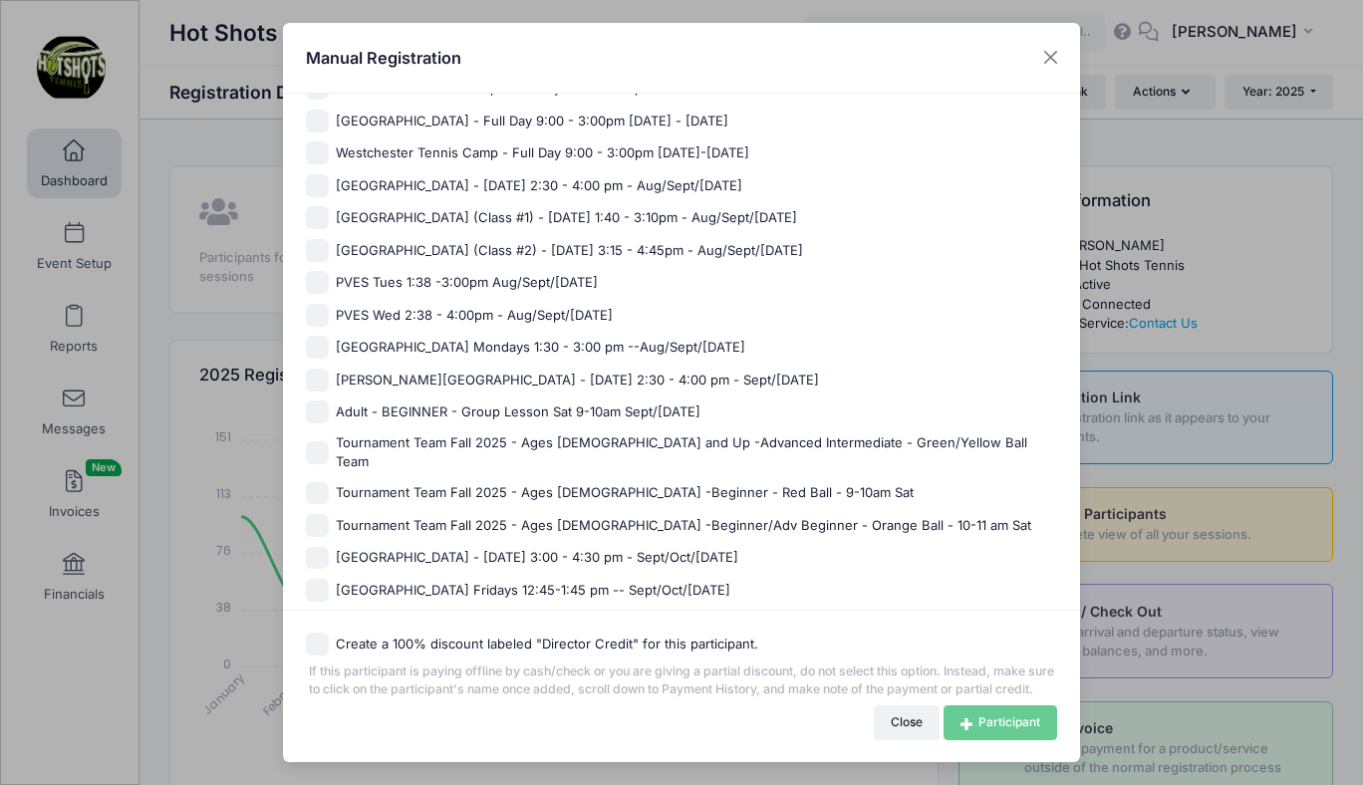
scroll to position [1226, 0]
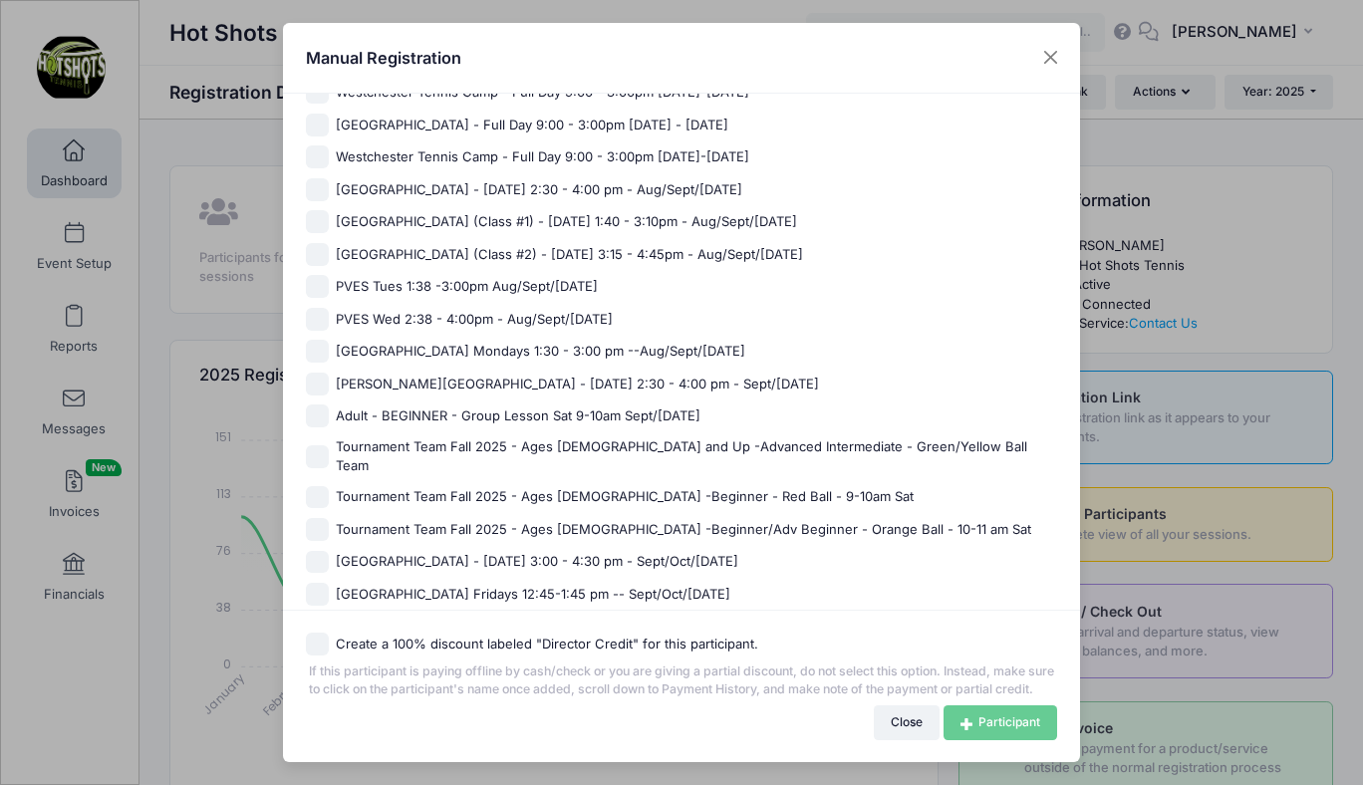
click at [498, 288] on span "PVES Tues 1:38 -3:00pm Aug/Sept/[DATE]" at bounding box center [467, 287] width 262 height 20
click at [329, 288] on input "PVES Tues 1:38 -3:00pm Aug/Sept/[DATE]" at bounding box center [317, 286] width 23 height 23
checkbox input "true"
click at [978, 722] on link "Participant" at bounding box center [1000, 722] width 114 height 34
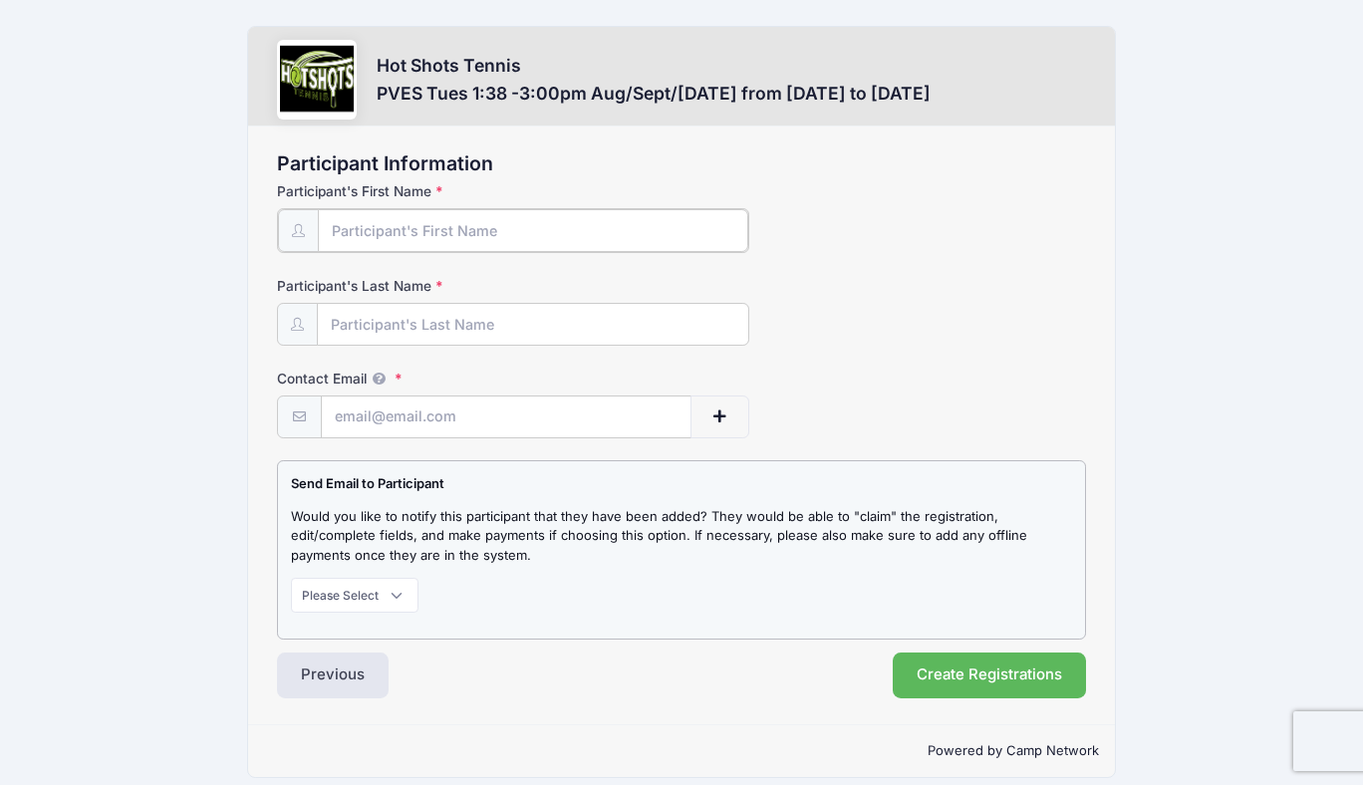
click at [401, 225] on input "Participant's First Name" at bounding box center [532, 230] width 429 height 43
click at [398, 412] on input "Contact Email" at bounding box center [506, 415] width 369 height 43
paste input "[EMAIL_ADDRESS][DOMAIN_NAME]"
type input "[EMAIL_ADDRESS][DOMAIN_NAME]"
click at [360, 592] on select "Please Select Don't Notify Notify" at bounding box center [355, 593] width 128 height 34
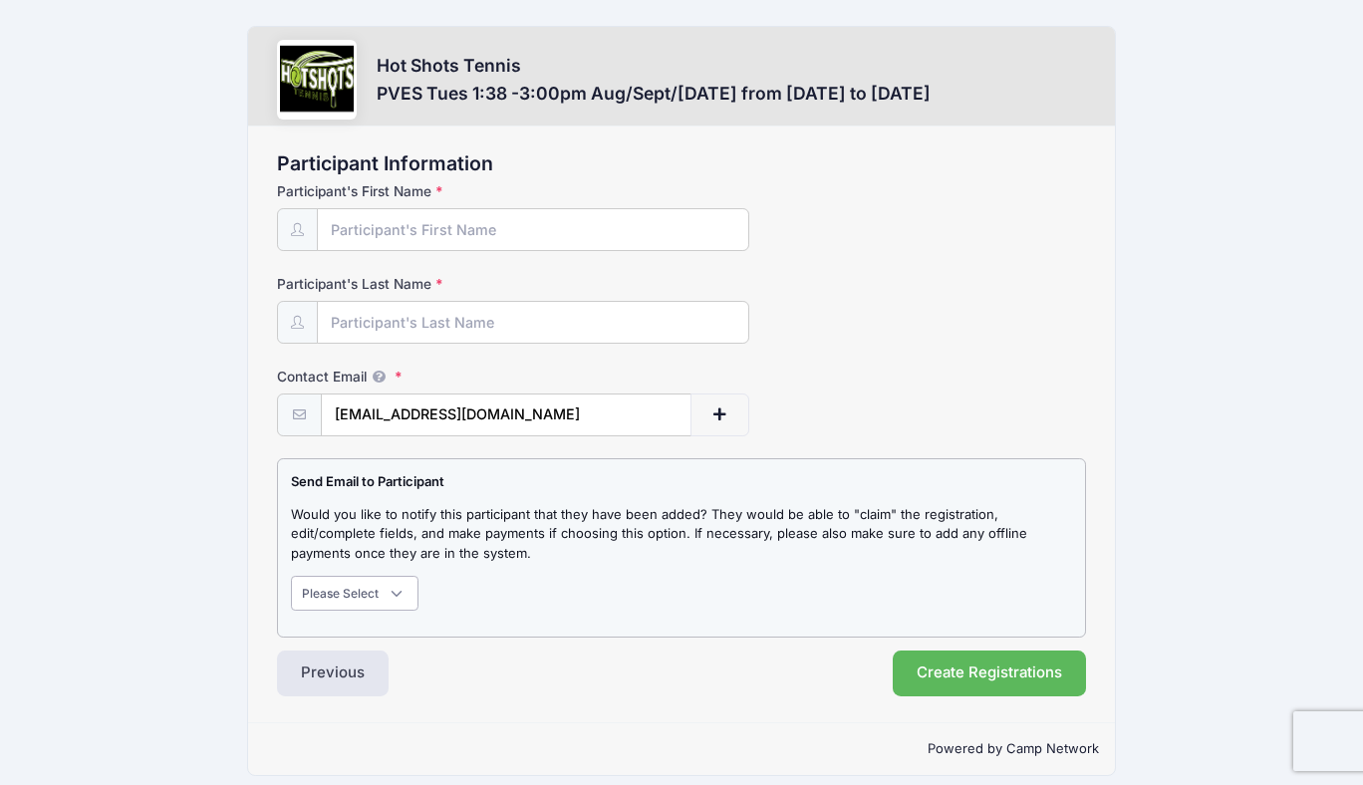
select select "1"
click at [291, 576] on select "Please Select Don't Notify Notify" at bounding box center [355, 593] width 128 height 34
click at [435, 328] on input "Participant's Last Name" at bounding box center [532, 323] width 429 height 43
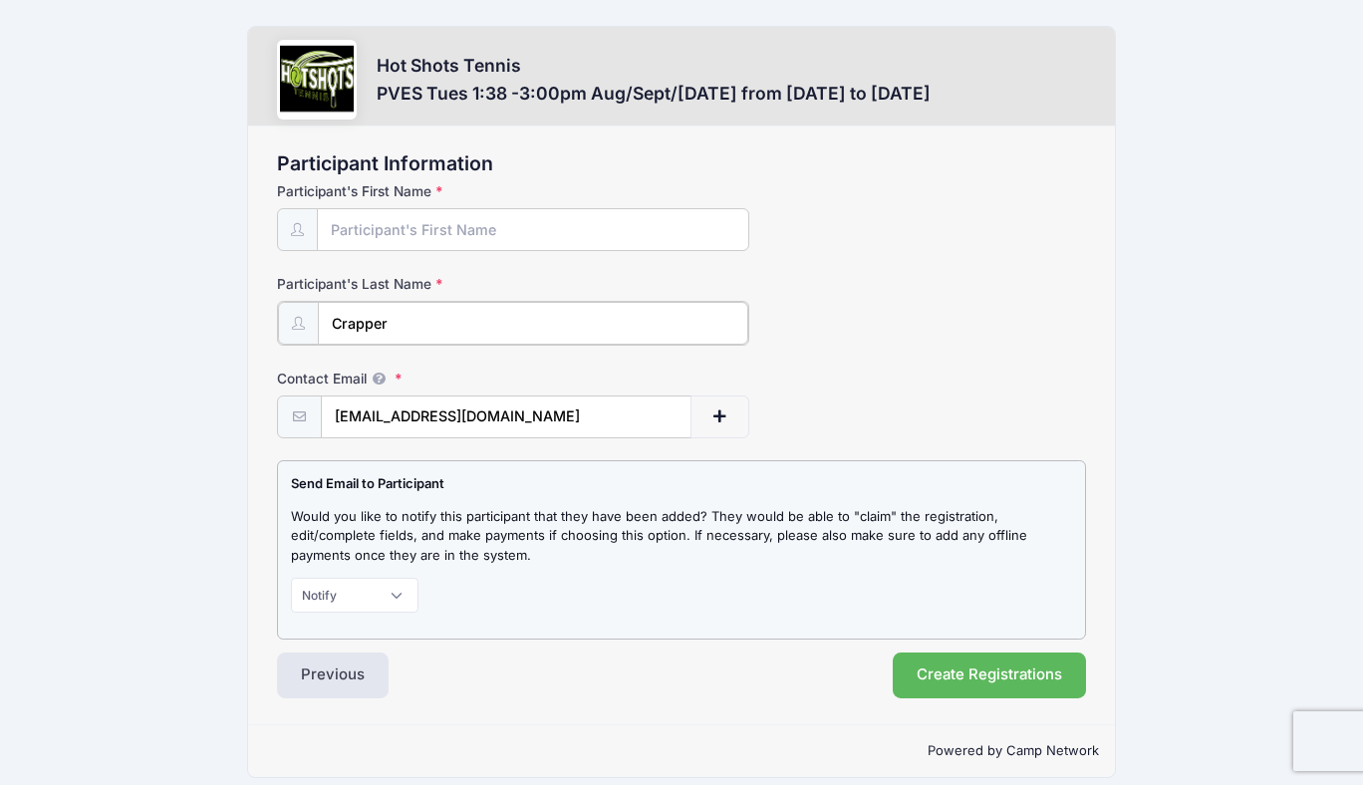
type input "Crapper"
click at [420, 230] on input "Participant's First Name" at bounding box center [532, 230] width 429 height 43
type input "Mila"
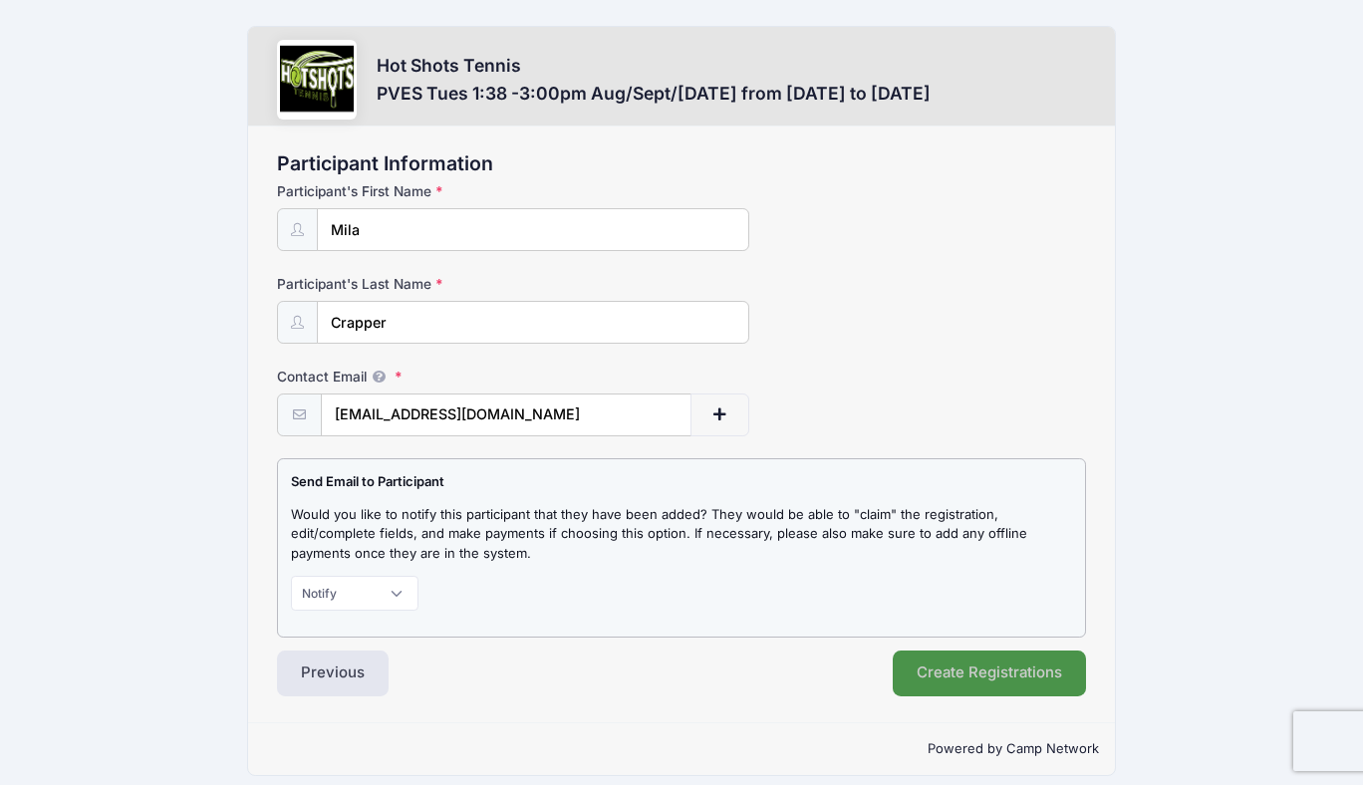
click at [959, 666] on button "Create Registrations" at bounding box center [989, 673] width 193 height 46
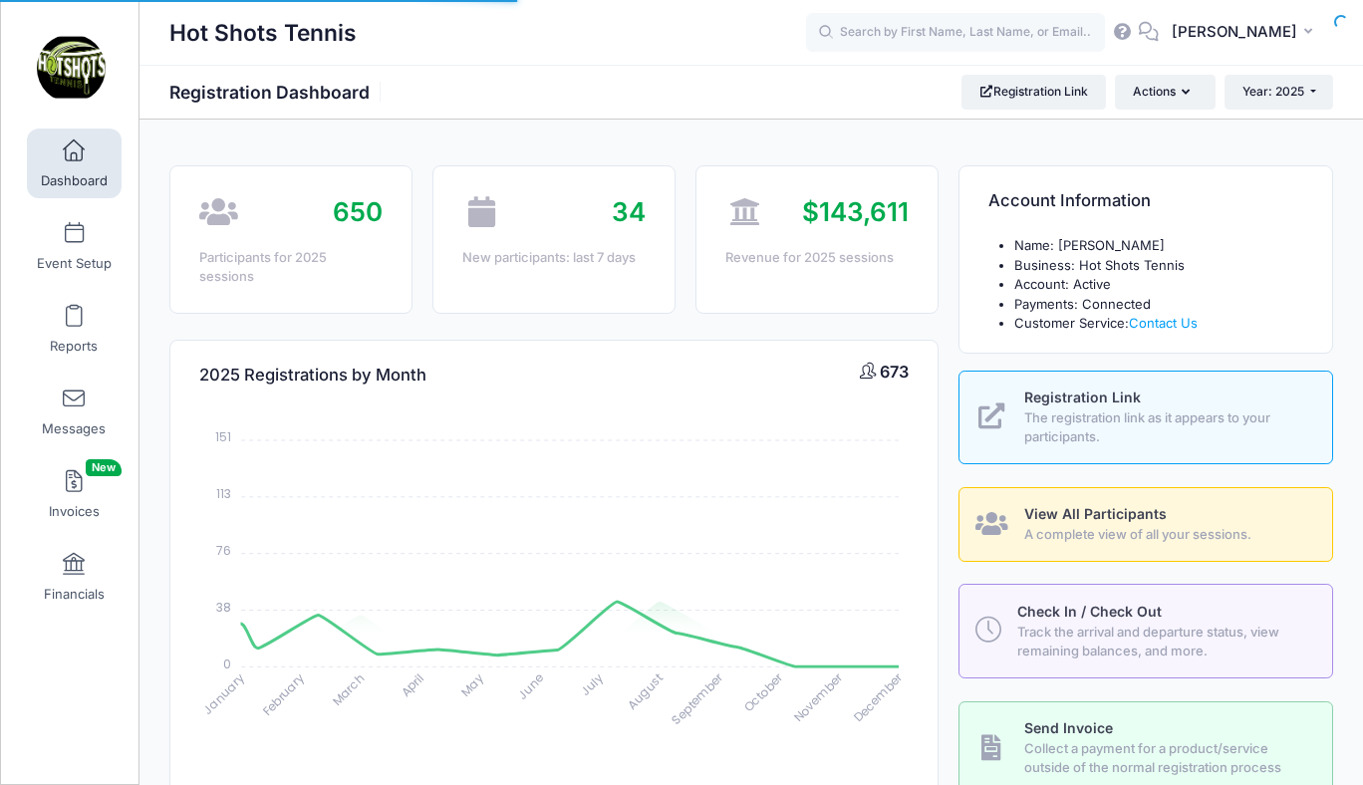
select select
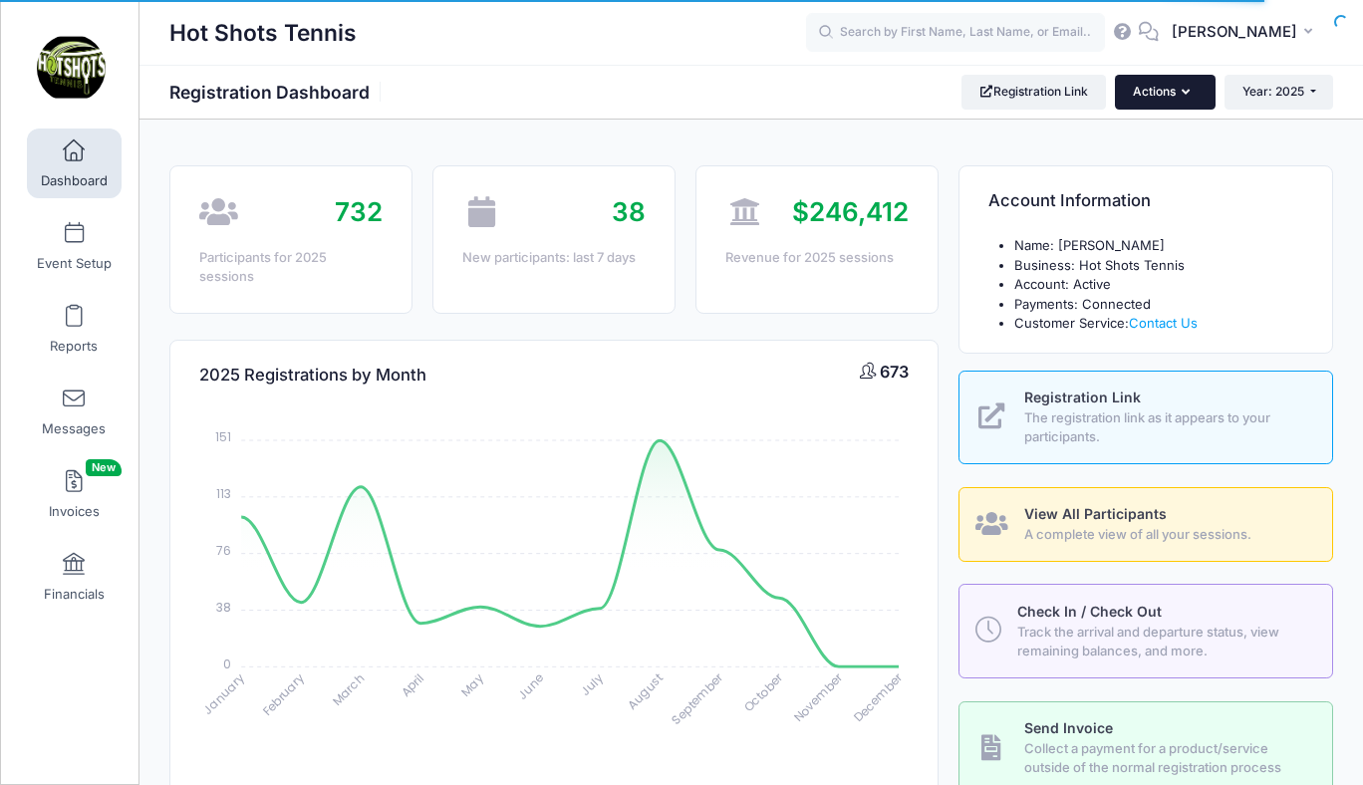
click at [1157, 96] on button "Actions" at bounding box center [1165, 92] width 100 height 34
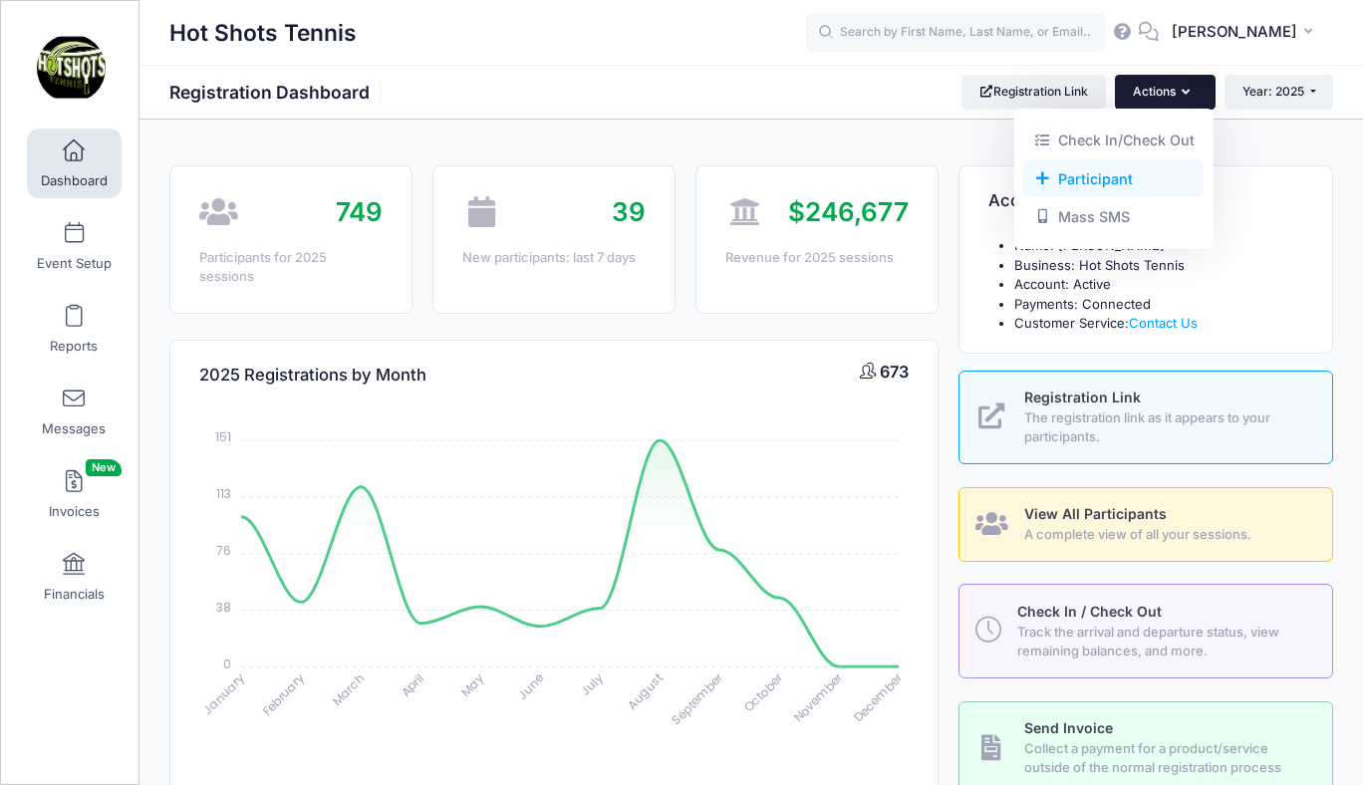
click at [1094, 175] on link "Participant" at bounding box center [1113, 178] width 180 height 38
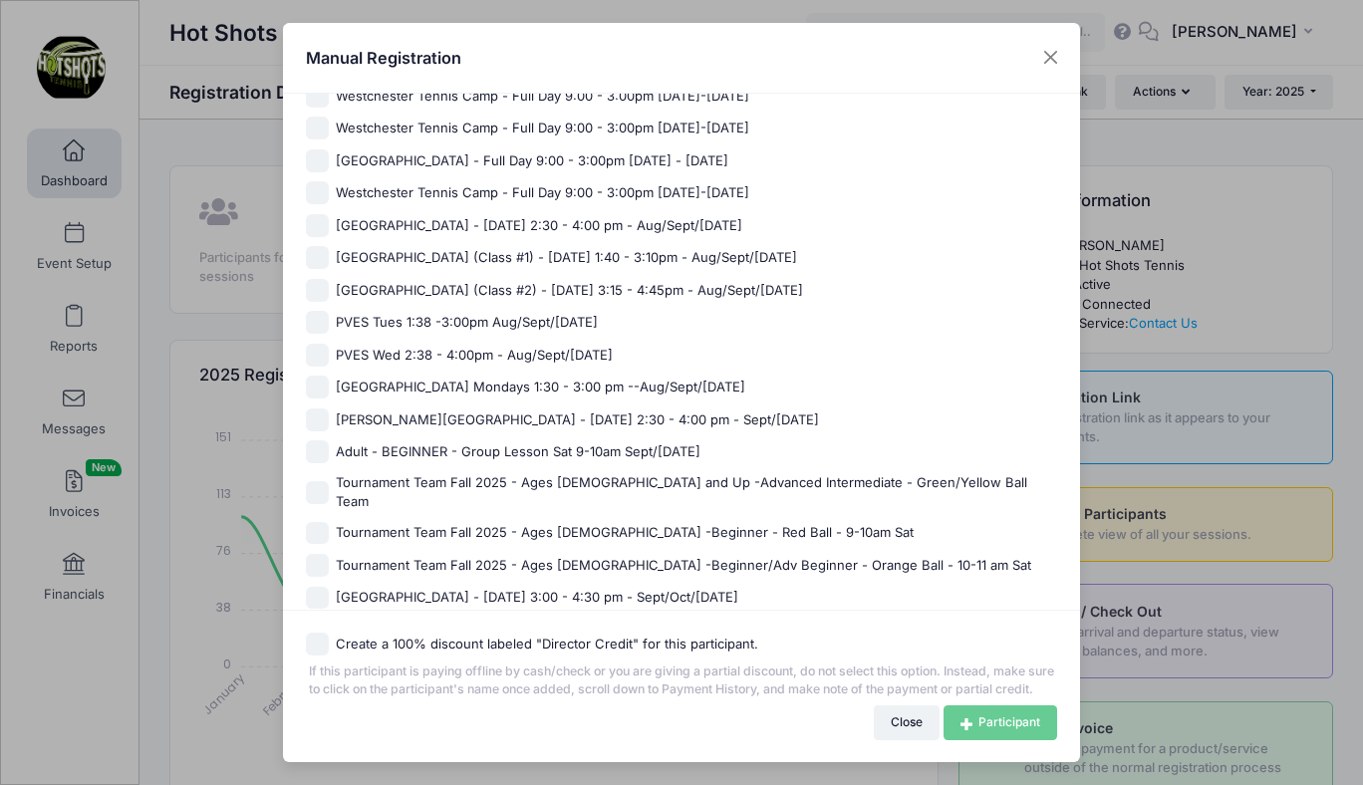
scroll to position [1185, 0]
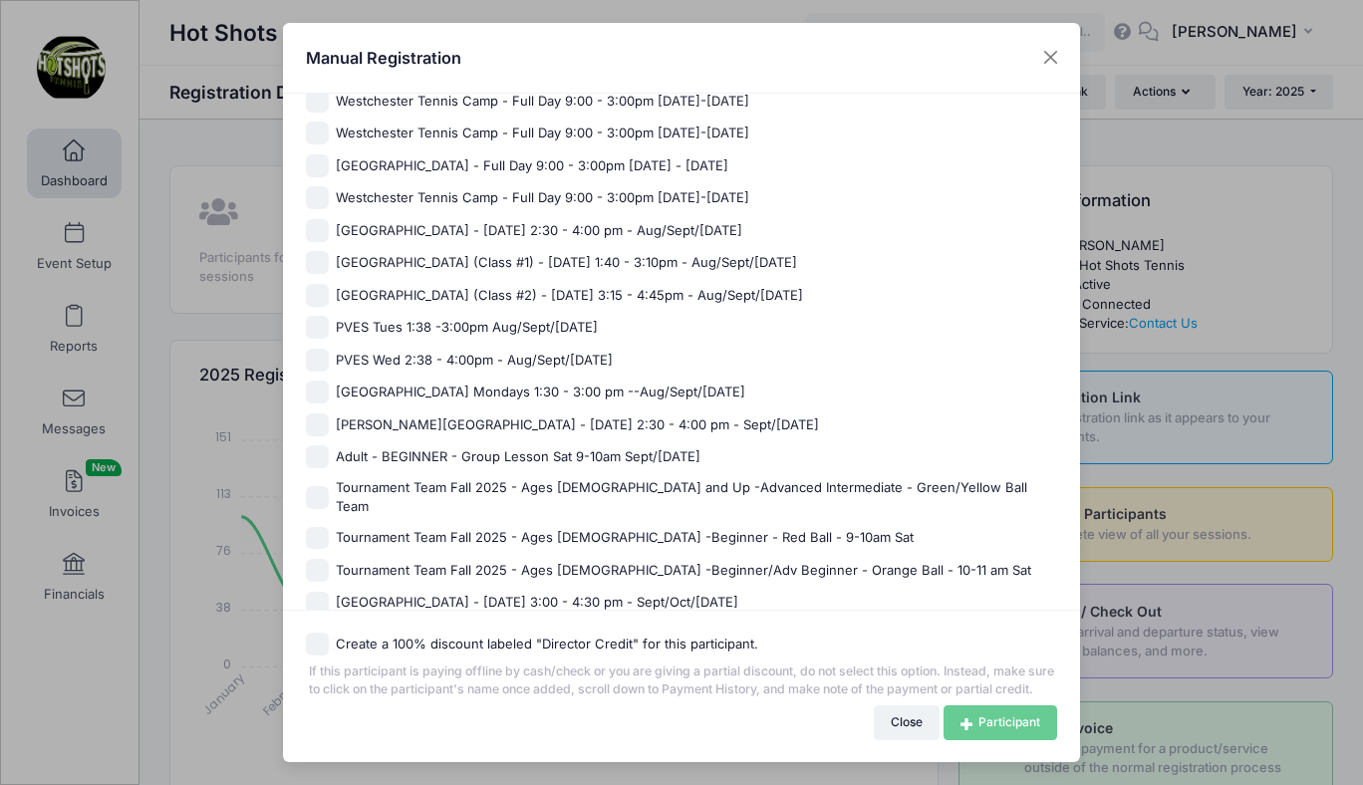
click at [471, 326] on span "PVES Tues 1:38 -3:00pm Aug/Sept/Oct 2025" at bounding box center [467, 328] width 262 height 20
click at [329, 326] on input "PVES Tues 1:38 -3:00pm Aug/Sept/Oct 2025" at bounding box center [317, 327] width 23 height 23
checkbox input "true"
click at [984, 730] on link "Participant" at bounding box center [1000, 722] width 114 height 34
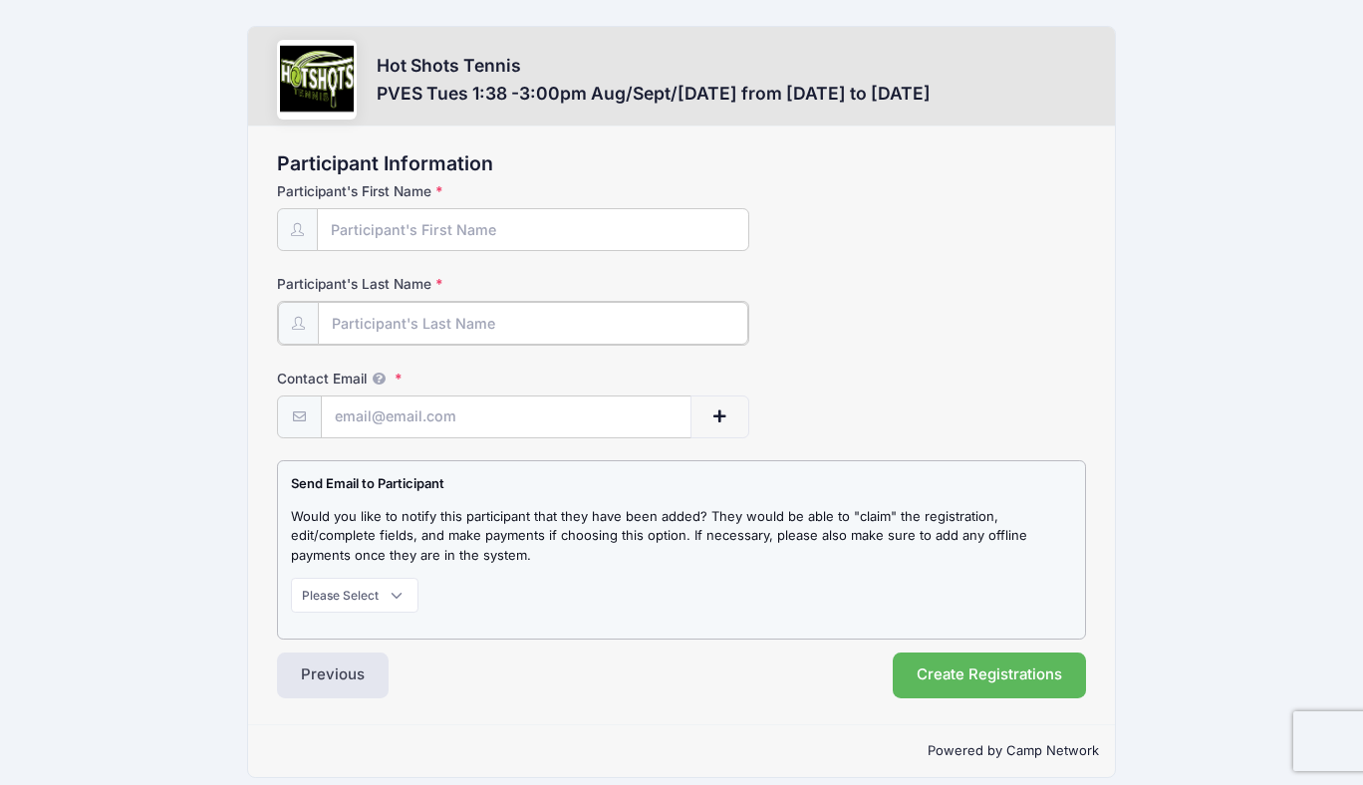
click at [391, 319] on input "Participant's Last Name" at bounding box center [532, 323] width 429 height 43
type input "Crapper"
click at [397, 432] on input "Contact Email" at bounding box center [506, 415] width 369 height 43
paste input "[EMAIL_ADDRESS][DOMAIN_NAME]"
type input "[EMAIL_ADDRESS][DOMAIN_NAME]"
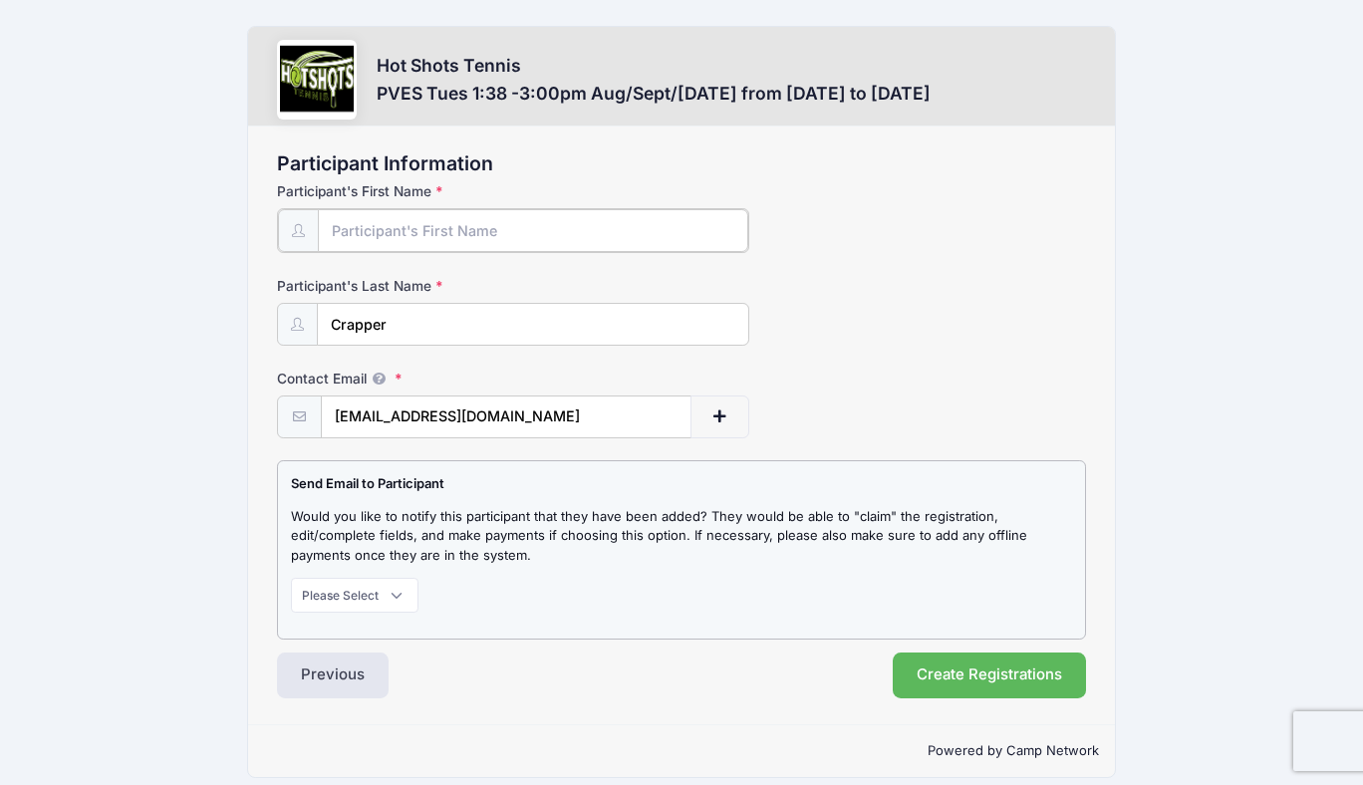
click at [437, 235] on input "Participant's First Name" at bounding box center [532, 230] width 429 height 43
type input "Dani"
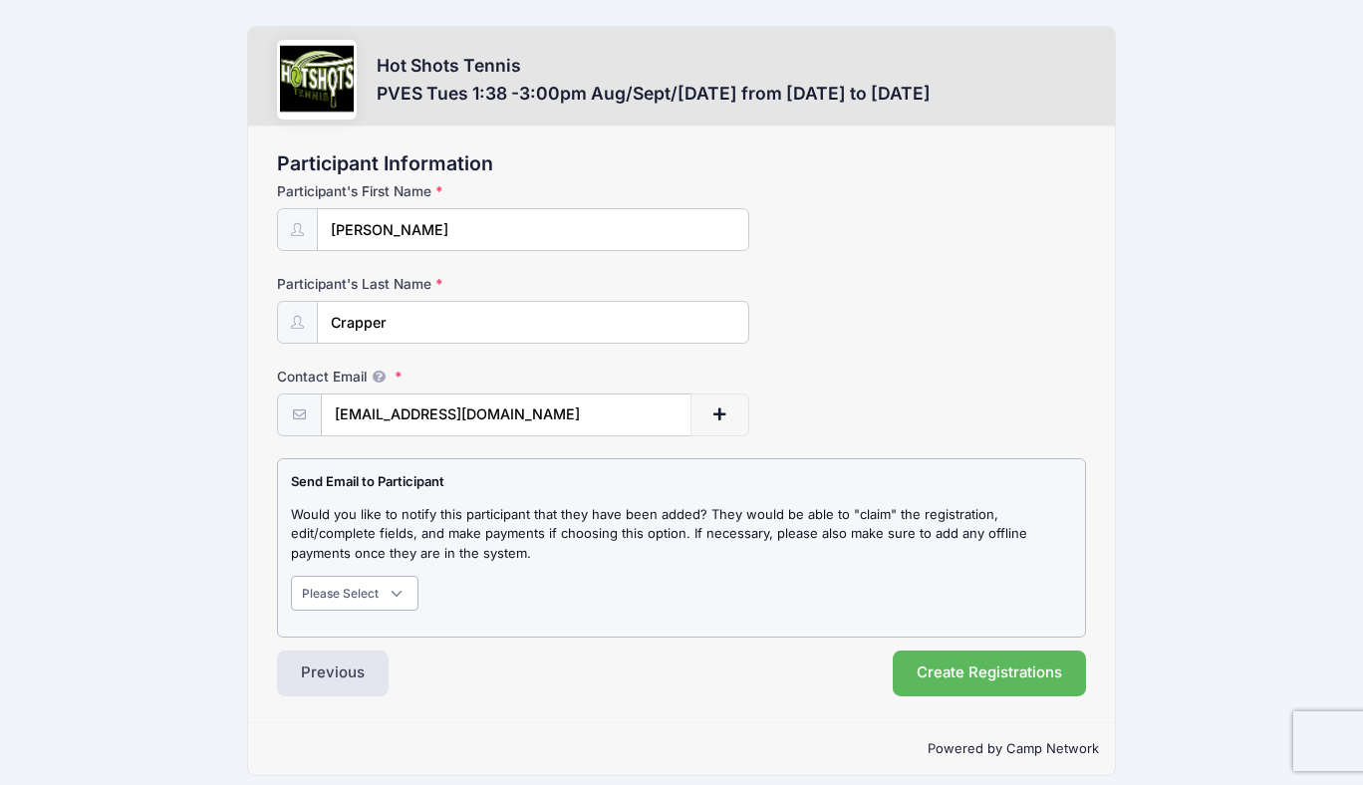
click at [343, 588] on select "Please Select Don't Notify Notify" at bounding box center [355, 593] width 128 height 34
select select "1"
click at [291, 576] on select "Please Select Don't Notify Notify" at bounding box center [355, 593] width 128 height 34
click at [963, 671] on button "Create Registrations" at bounding box center [989, 673] width 193 height 46
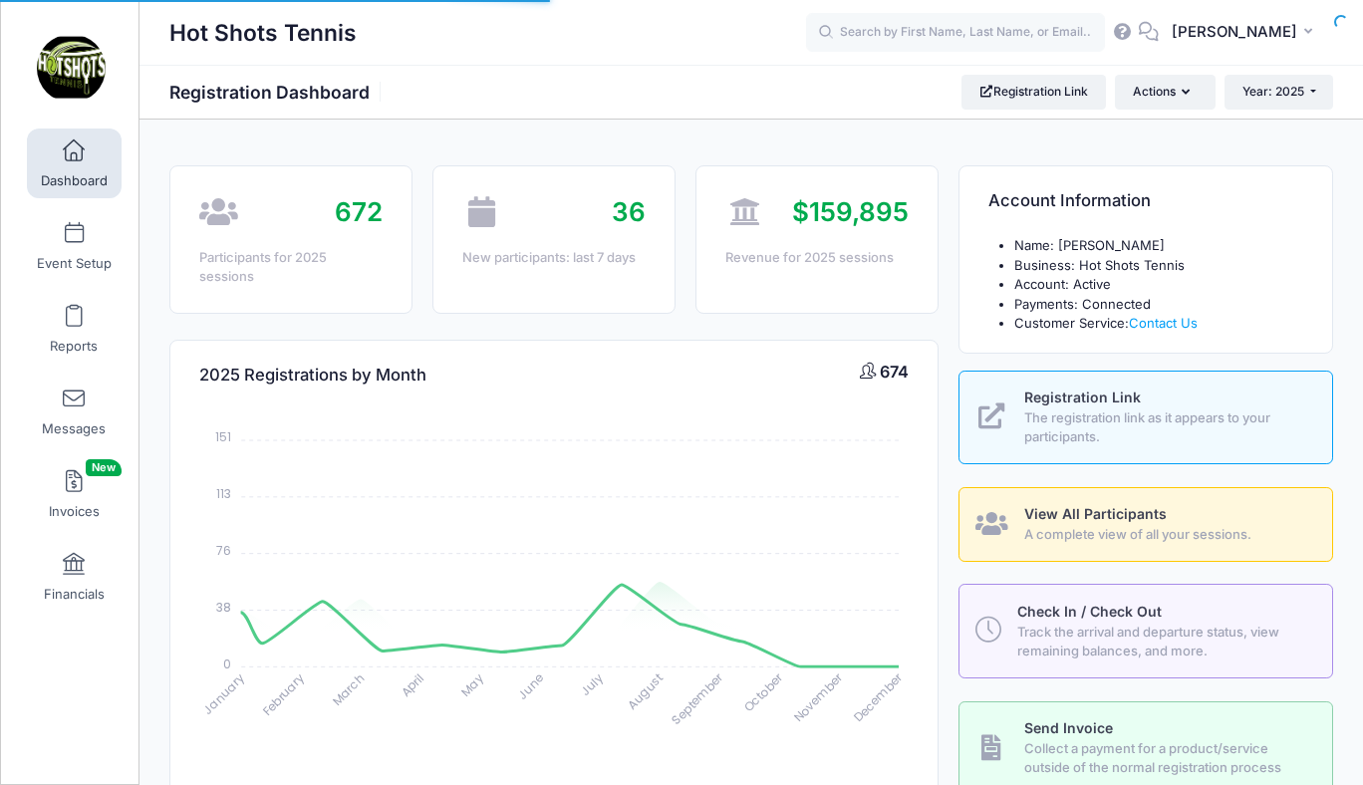
select select
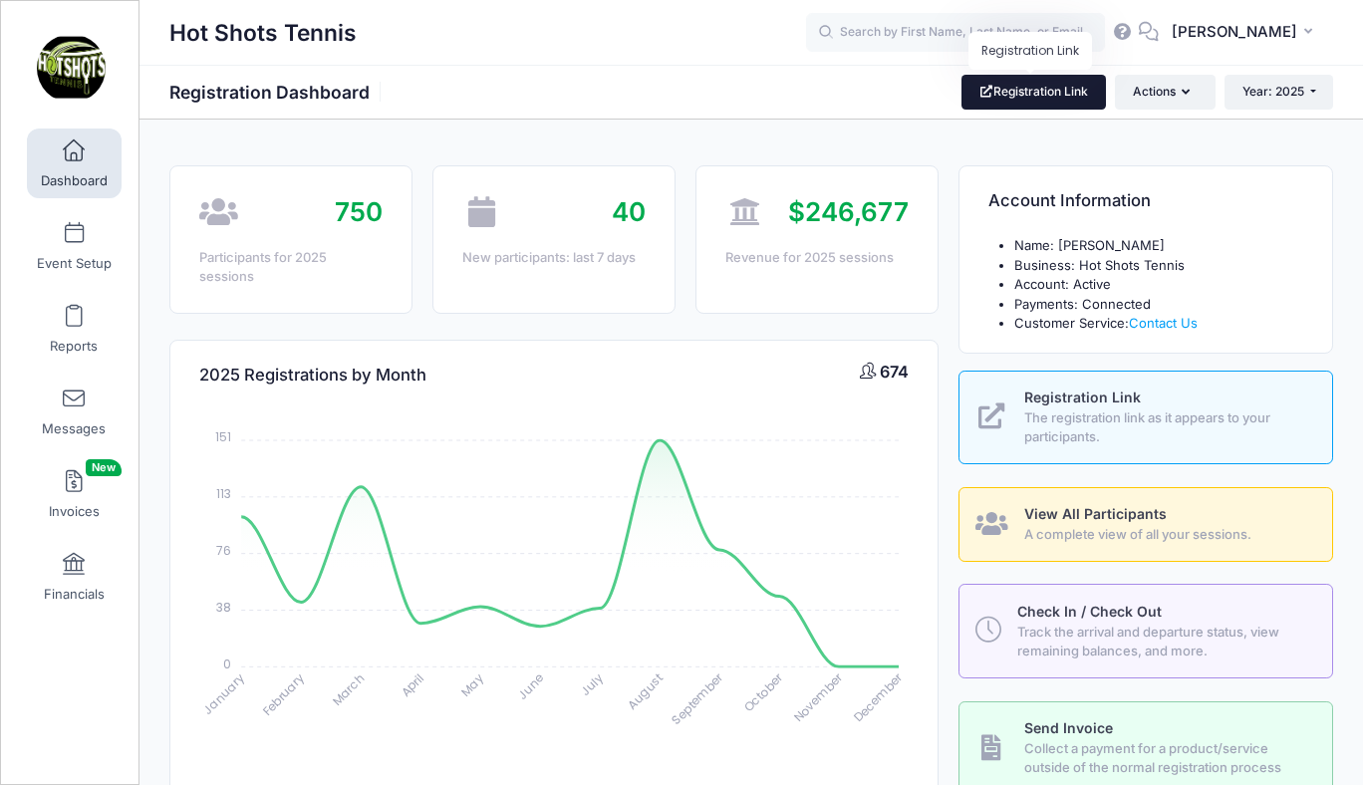
click at [1020, 93] on link "Registration Link" at bounding box center [1033, 92] width 144 height 34
click at [74, 242] on span at bounding box center [74, 234] width 0 height 22
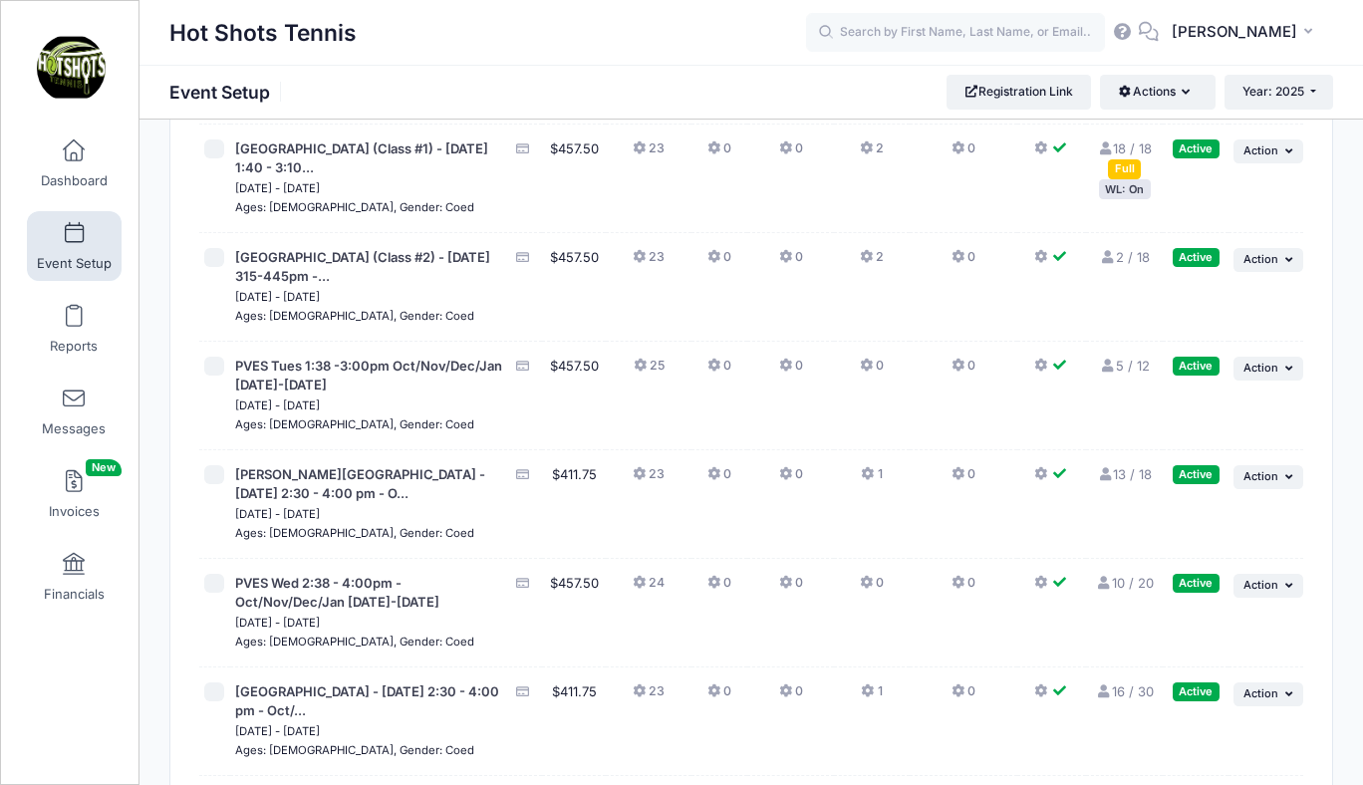
scroll to position [6287, 0]
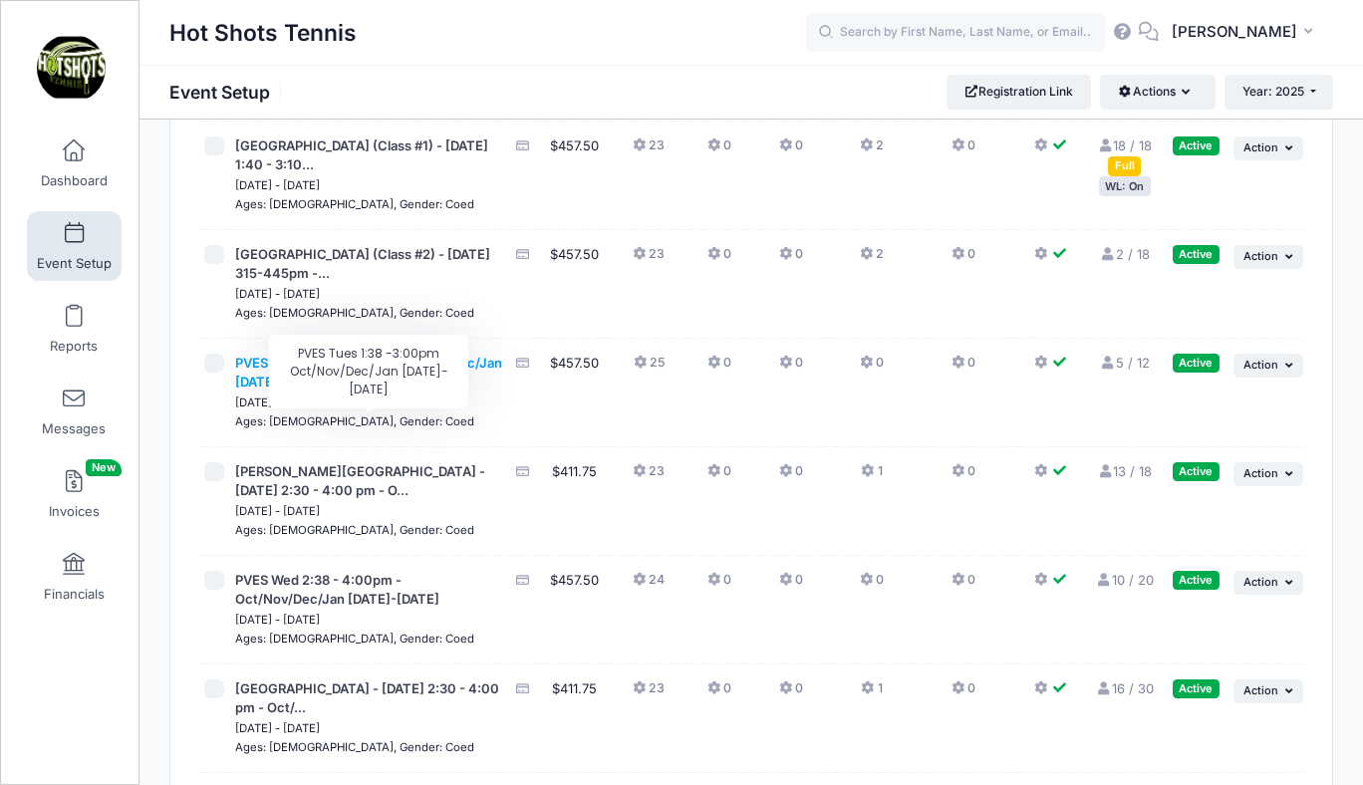
click at [362, 390] on span "PVES Tues 1:38 -3:00pm Oct/Nov/Dec/Jan [DATE]-[DATE]" at bounding box center [368, 373] width 267 height 36
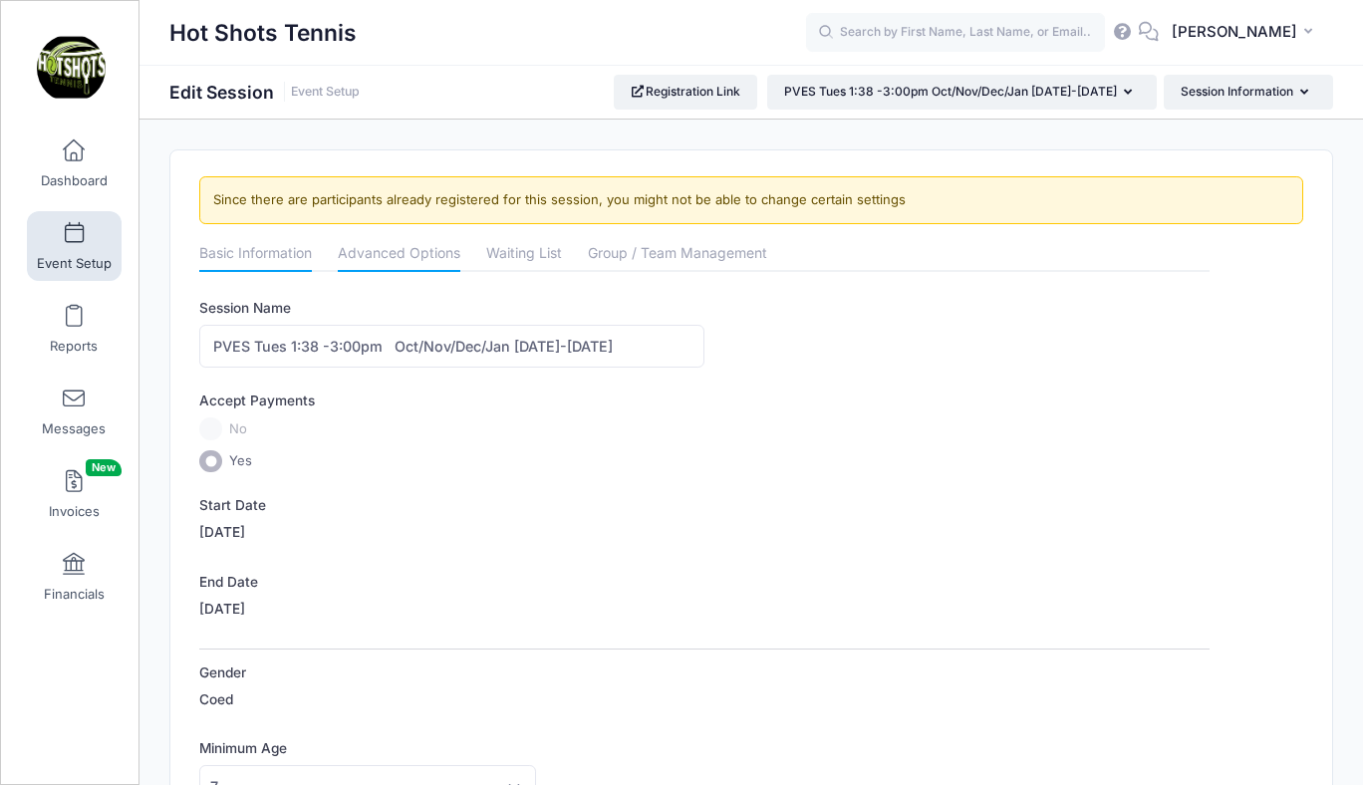
click at [392, 251] on link "Advanced Options" at bounding box center [399, 255] width 123 height 36
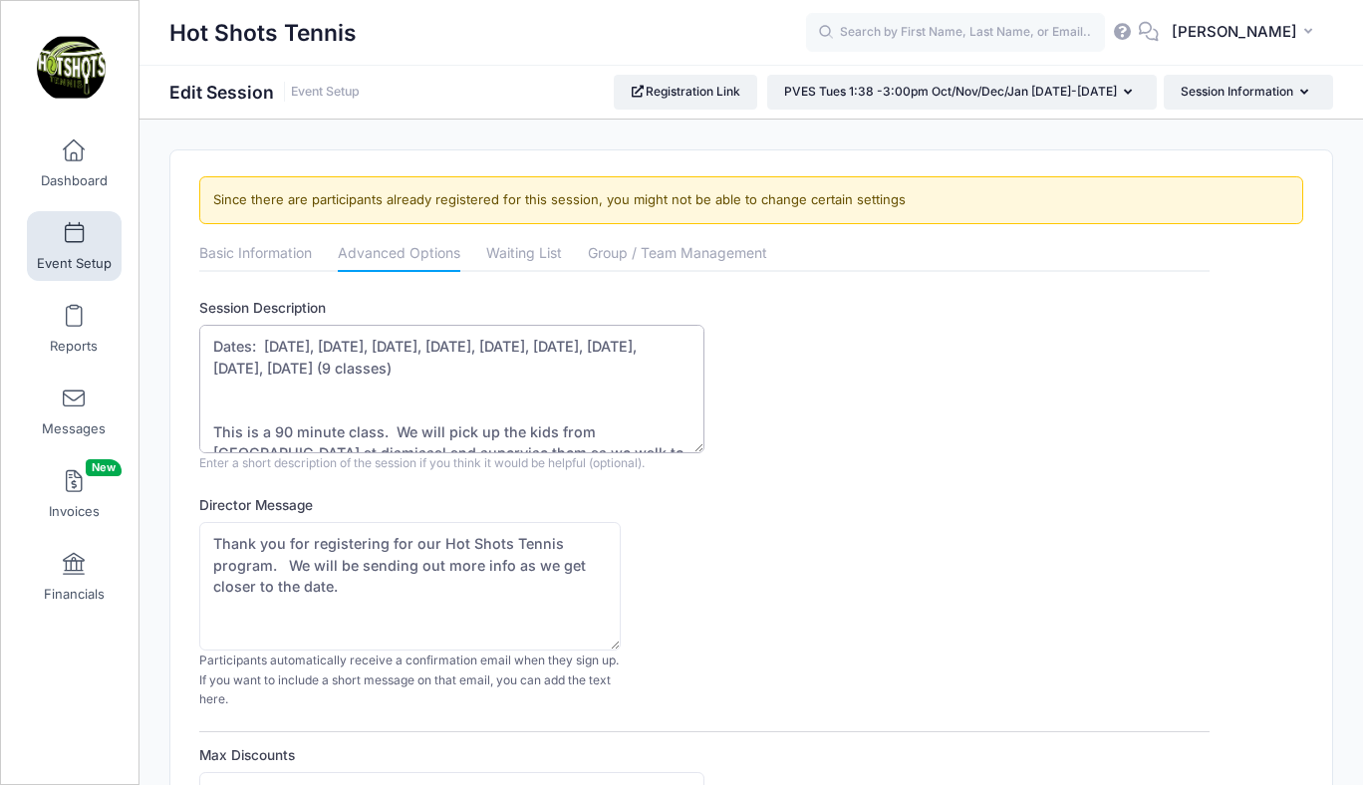
drag, startPoint x: 263, startPoint y: 344, endPoint x: 407, endPoint y: 384, distance: 150.1
click at [407, 384] on textarea "Dates: Aug 19, Aug 26, Sept 2, Sept 9, Sept 16, Sept 23, Sept 30, Oct 7, Oct 14…" at bounding box center [451, 389] width 505 height 128
drag, startPoint x: 265, startPoint y: 343, endPoint x: 385, endPoint y: 374, distance: 124.4
click at [385, 374] on textarea "Dates: Aug 19, Aug 26, Sept 2, Sept 9, Sept 16, Sept 23, Sept 30, Oct 7, Oct 14…" at bounding box center [451, 389] width 505 height 128
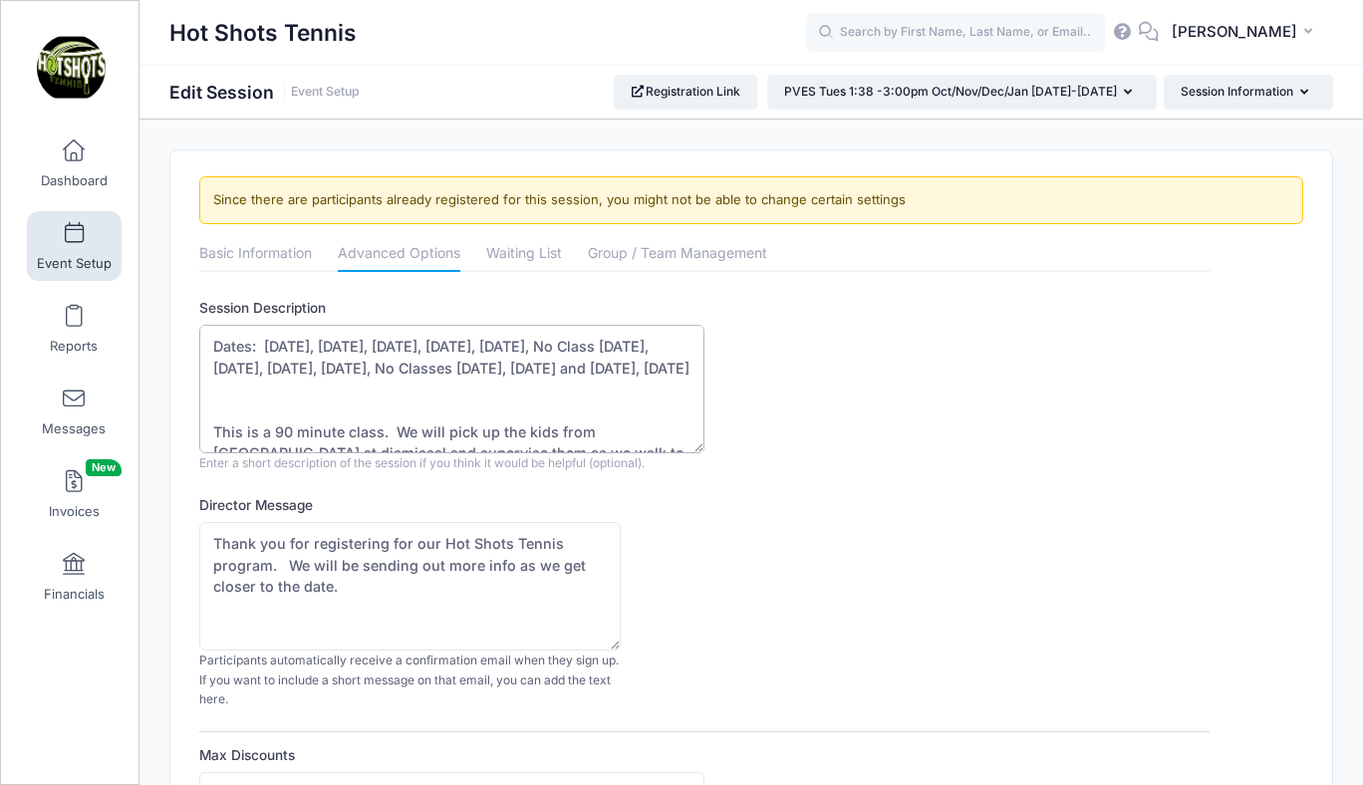
click at [569, 367] on textarea "Dates: Aug 19, Aug 26, Sept 2, Sept 9, Sept 16, Sept 23, Sept 30, Oct 7, Oct 14…" at bounding box center [451, 389] width 505 height 128
click at [314, 368] on textarea "Dates: Aug 19, Aug 26, Sept 2, Sept 9, Sept 16, Sept 23, Sept 30, Oct 7, Oct 14…" at bounding box center [451, 389] width 505 height 128
click at [521, 345] on textarea "Dates: Aug 19, Aug 26, Sept 2, Sept 9, Sept 16, Sept 23, Sept 30, Oct 7, Oct 14…" at bounding box center [451, 389] width 505 height 128
click at [637, 349] on textarea "Dates: Aug 19, Aug 26, Sept 2, Sept 9, Sept 16, Sept 23, Sept 30, Oct 7, Oct 14…" at bounding box center [451, 389] width 505 height 128
click at [654, 371] on textarea "Dates: Aug 19, Aug 26, Sept 2, Sept 9, Sept 16, Sept 23, Sept 30, Oct 7, Oct 14…" at bounding box center [451, 389] width 505 height 128
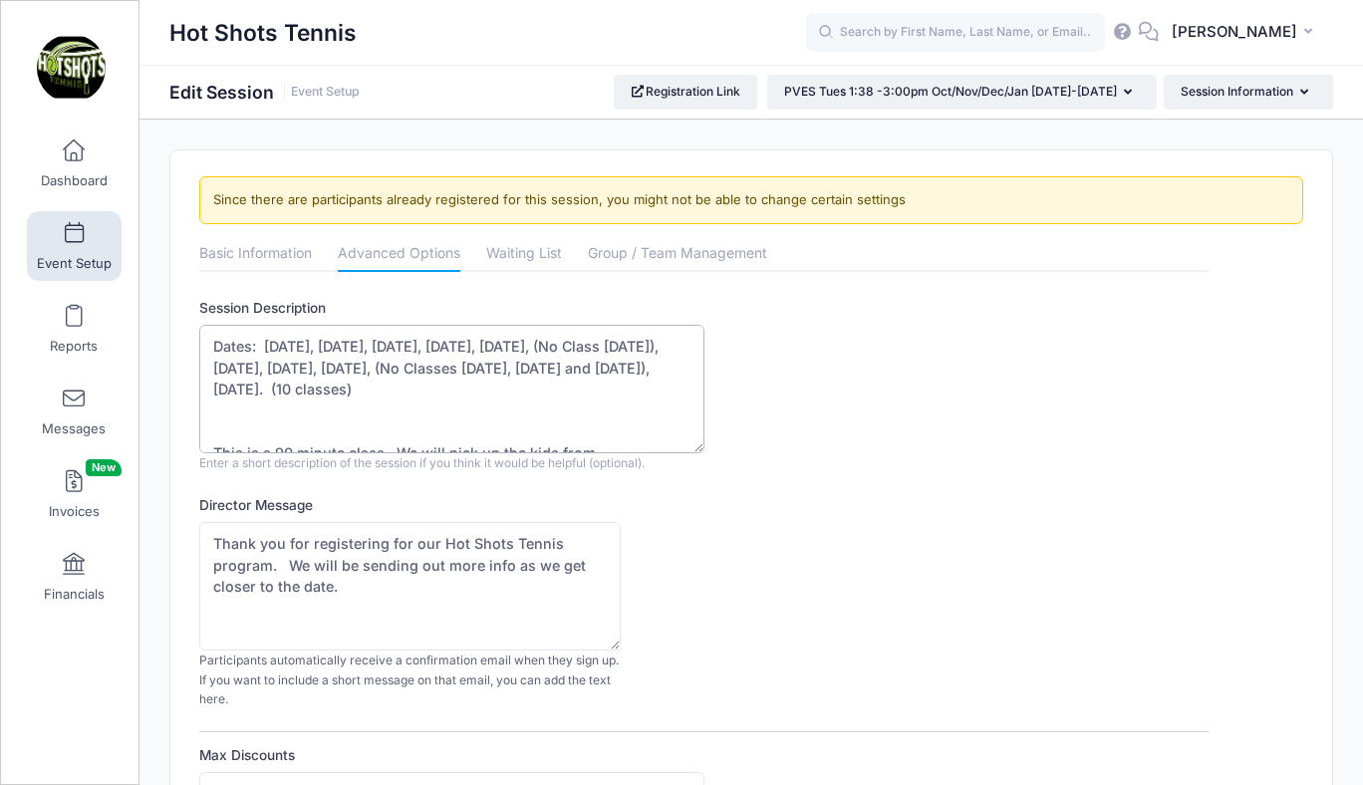
drag, startPoint x: 216, startPoint y: 347, endPoint x: 314, endPoint y: 381, distance: 103.3
click at [314, 381] on textarea "Dates: Aug 19, Aug 26, Sept 2, Sept 9, Sept 16, Sept 23, Sept 30, Oct 7, Oct 14…" at bounding box center [451, 389] width 505 height 128
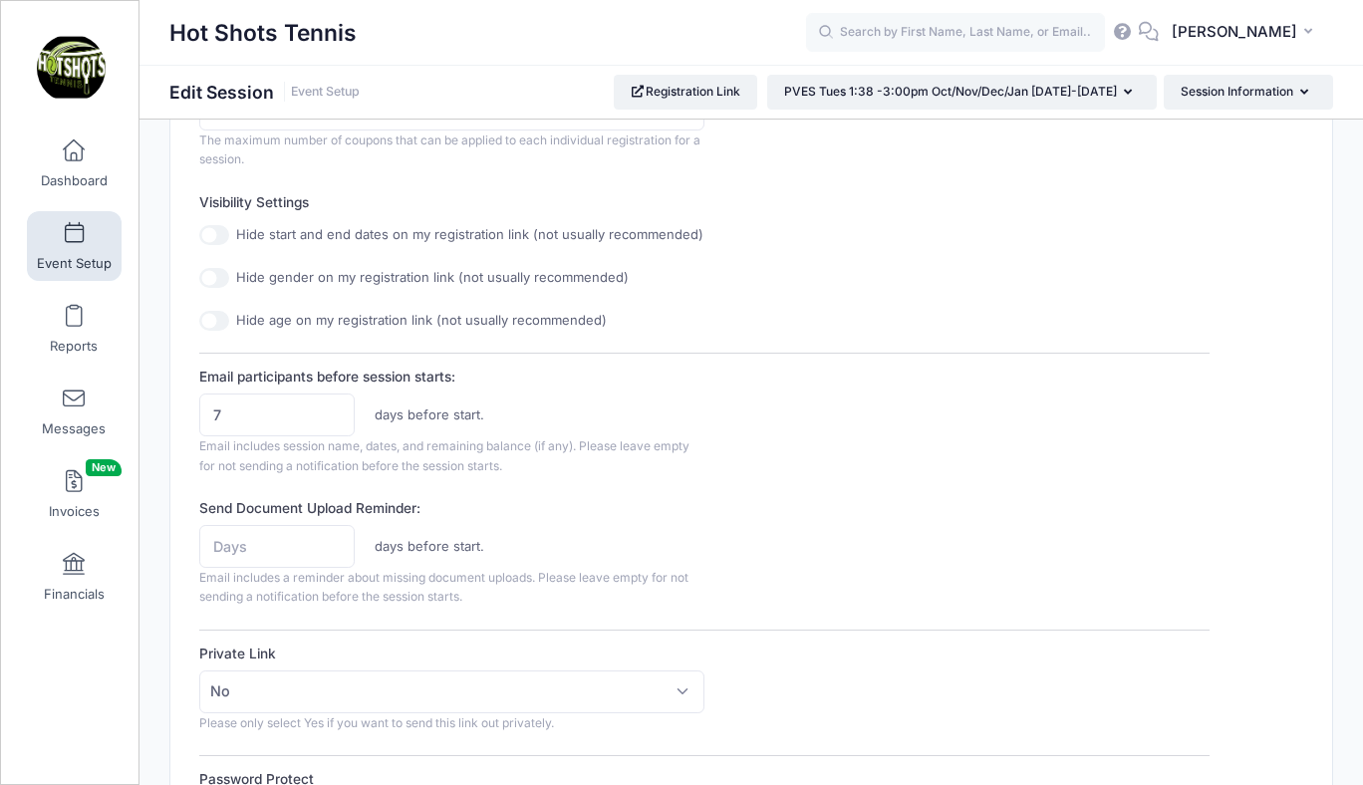
scroll to position [1500, 0]
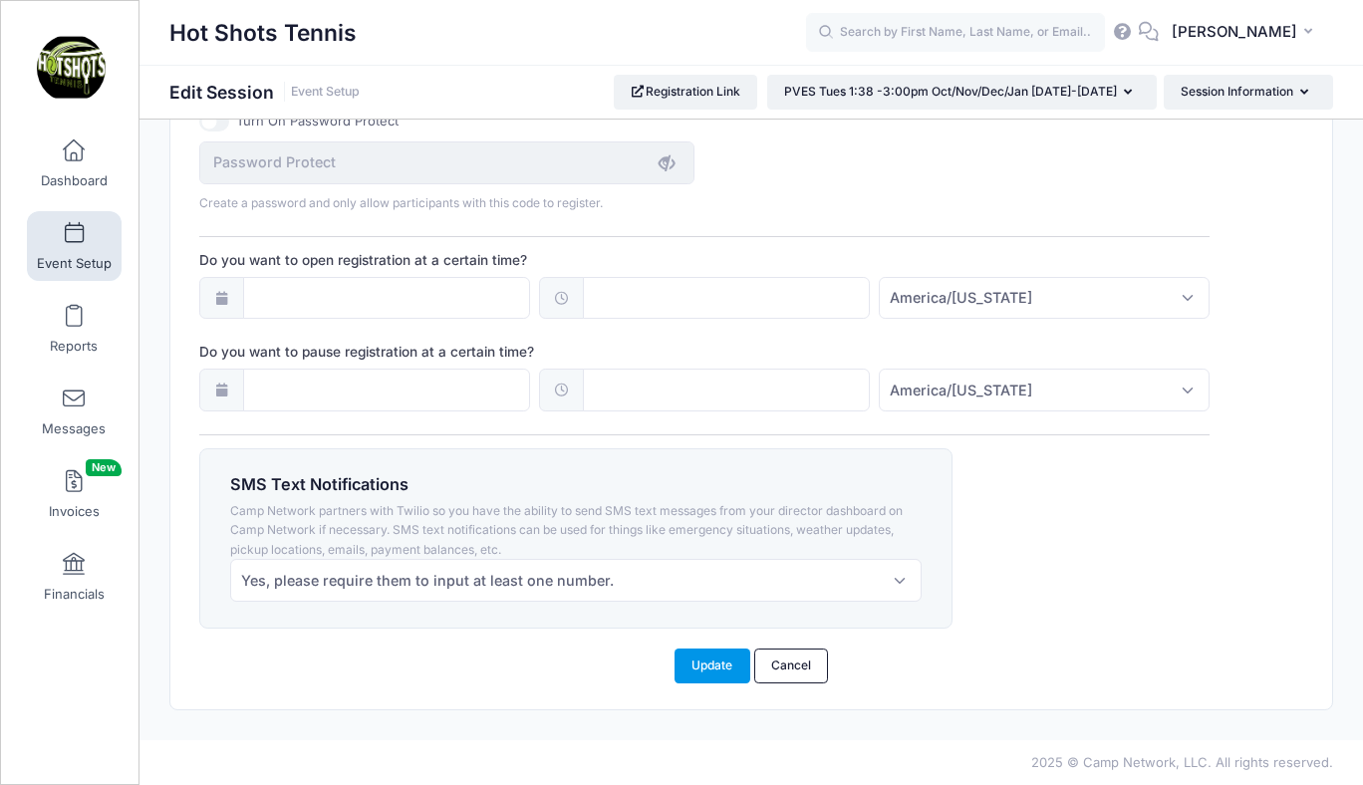
type textarea "Dates: Oct 21, Oct 28, Nov 4, Nov 11, Nov 18, (No Class Nov 25), Dec 2, Dec 9, …"
click at [713, 676] on button "Update" at bounding box center [712, 665] width 76 height 34
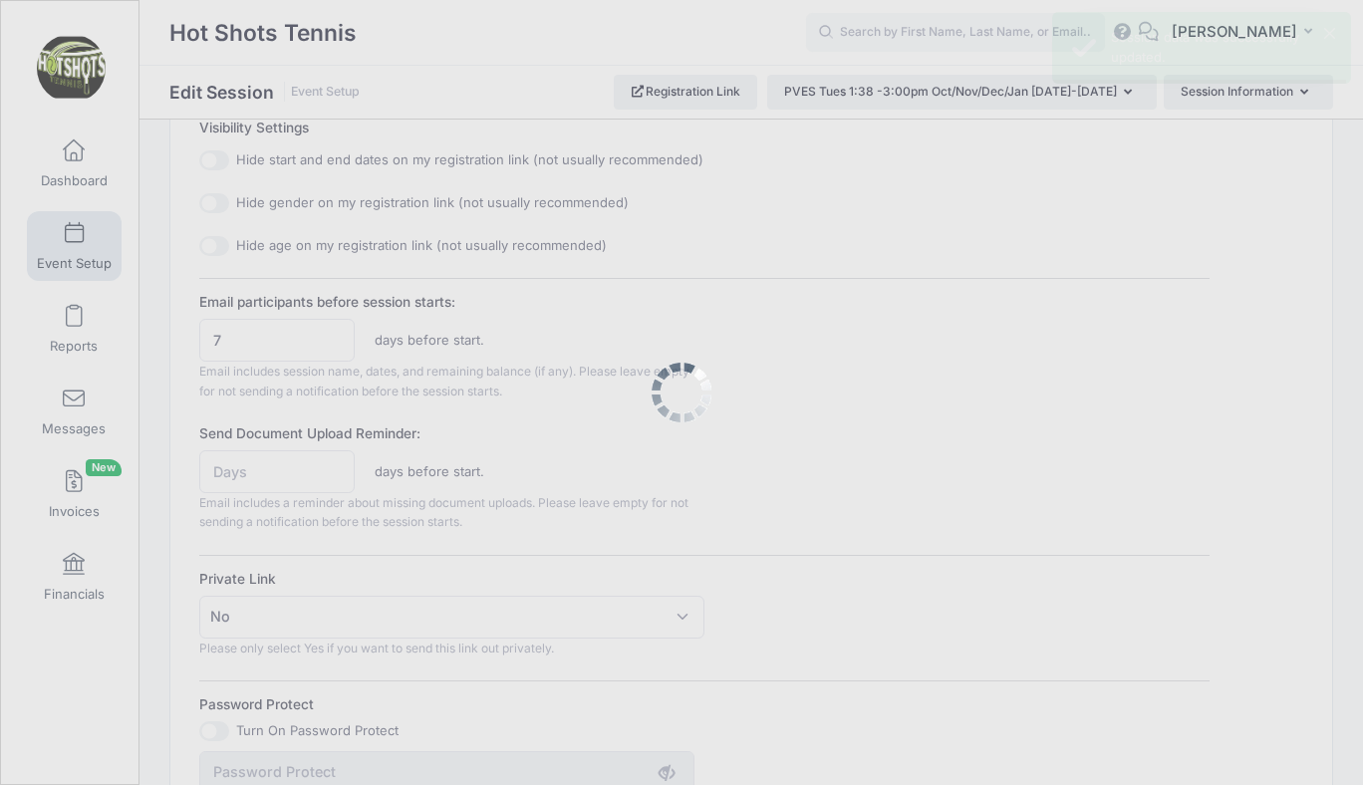
scroll to position [0, 0]
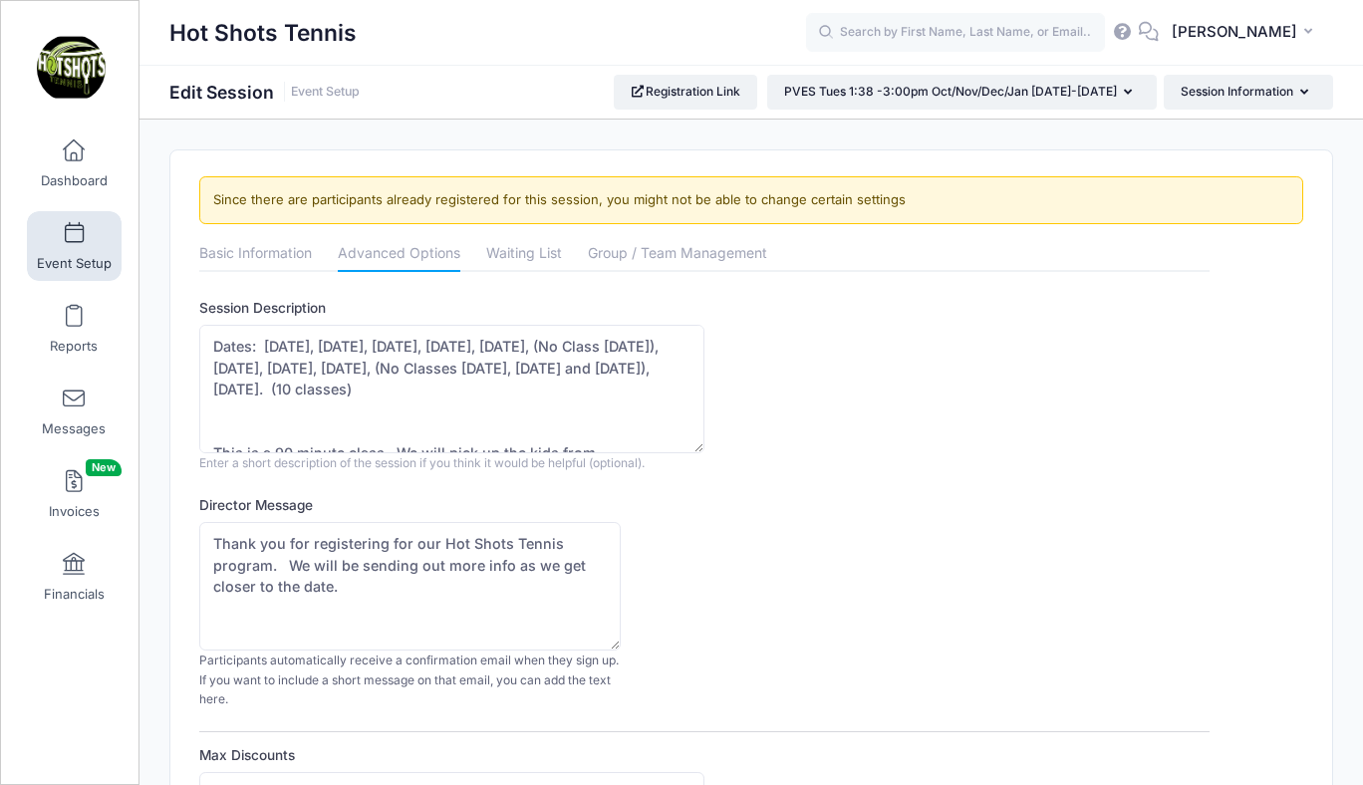
click at [74, 236] on span at bounding box center [74, 234] width 0 height 22
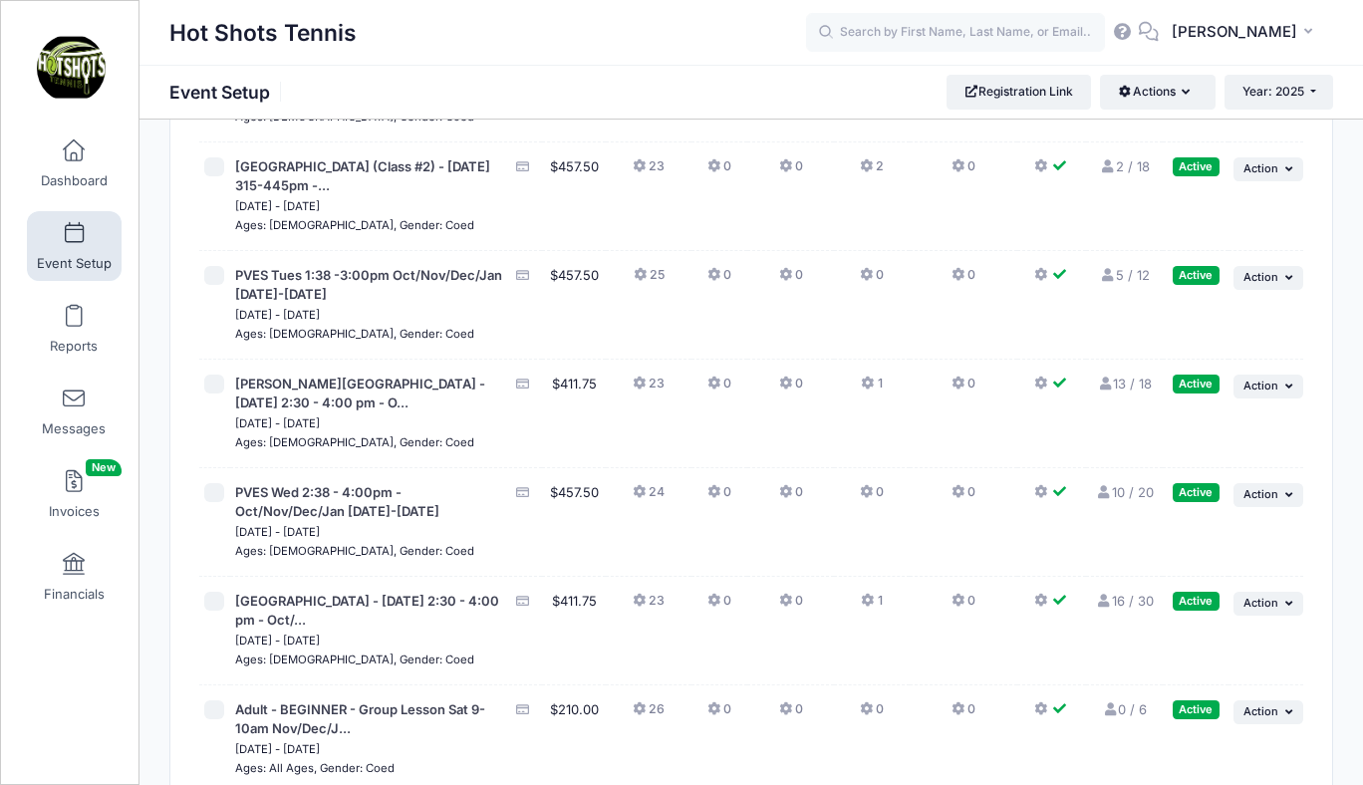
scroll to position [6361, 0]
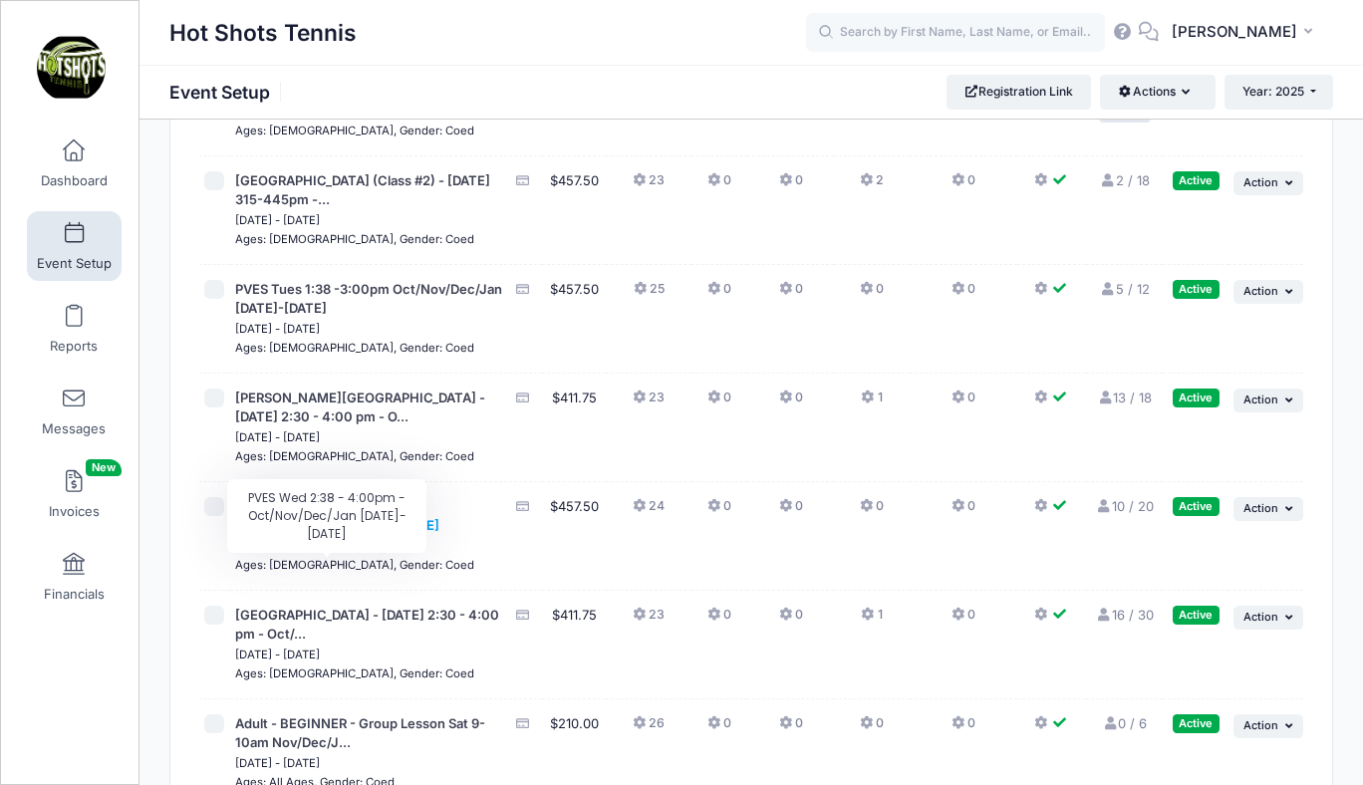
click at [329, 534] on span "PVES Wed 2:38 - 4:00pm - Oct/Nov/Dec/Jan [DATE]-[DATE]" at bounding box center [337, 516] width 204 height 36
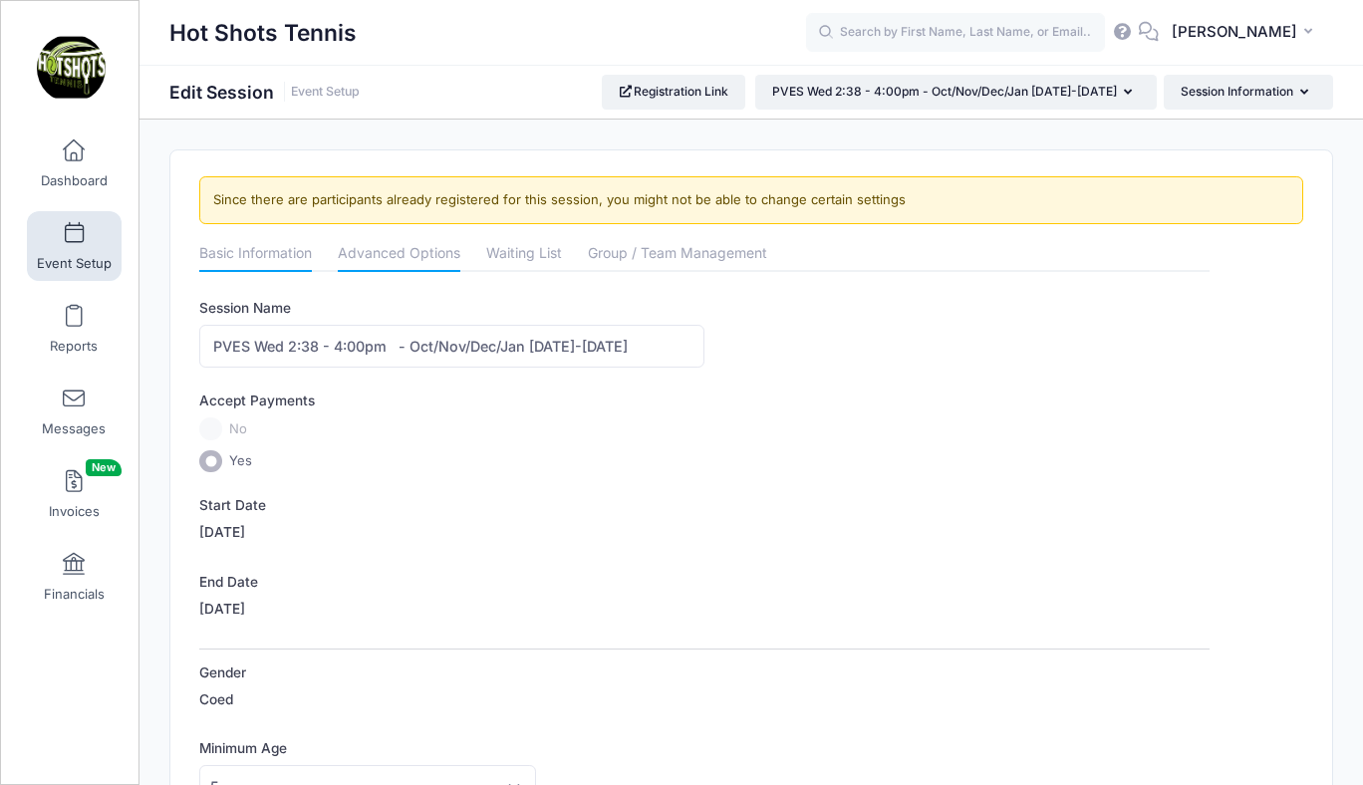
click at [399, 257] on link "Advanced Options" at bounding box center [399, 255] width 123 height 36
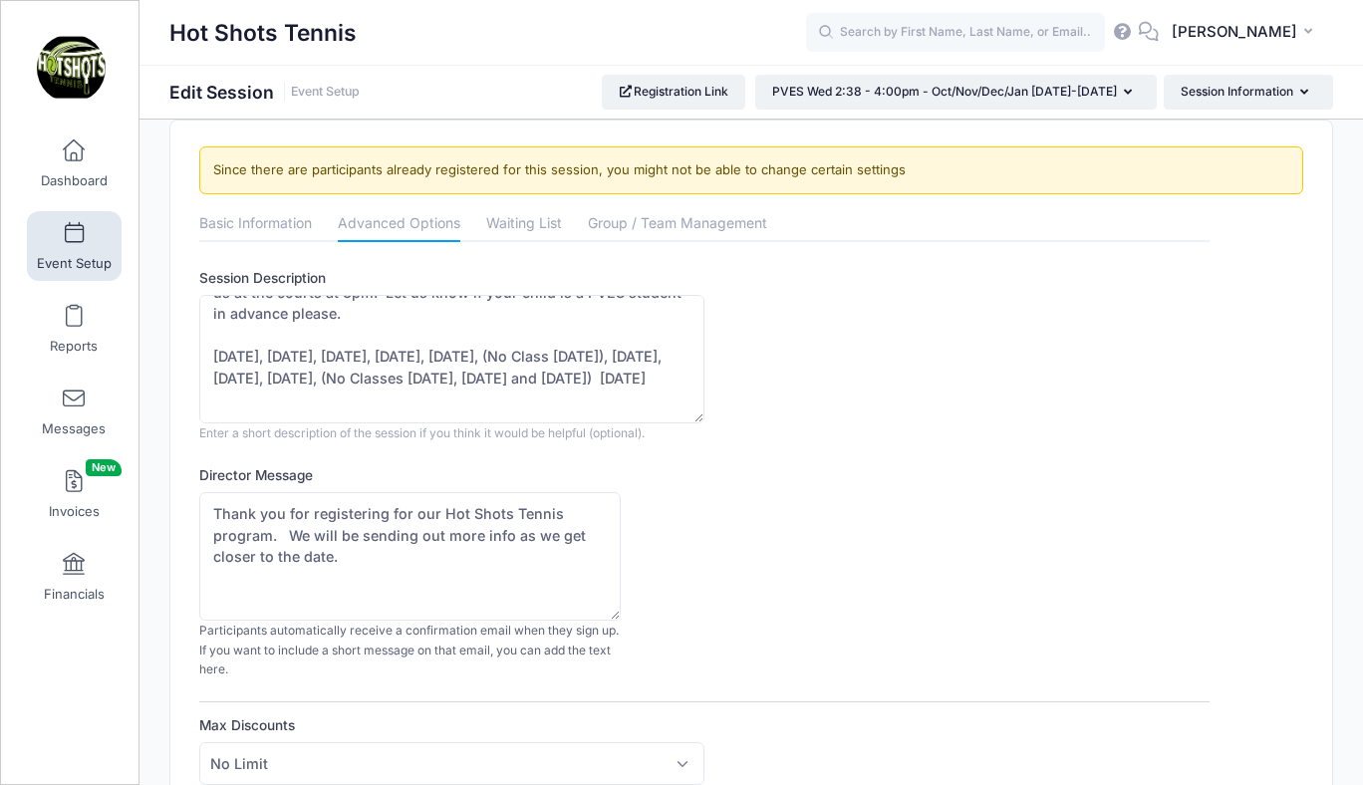
scroll to position [42, 0]
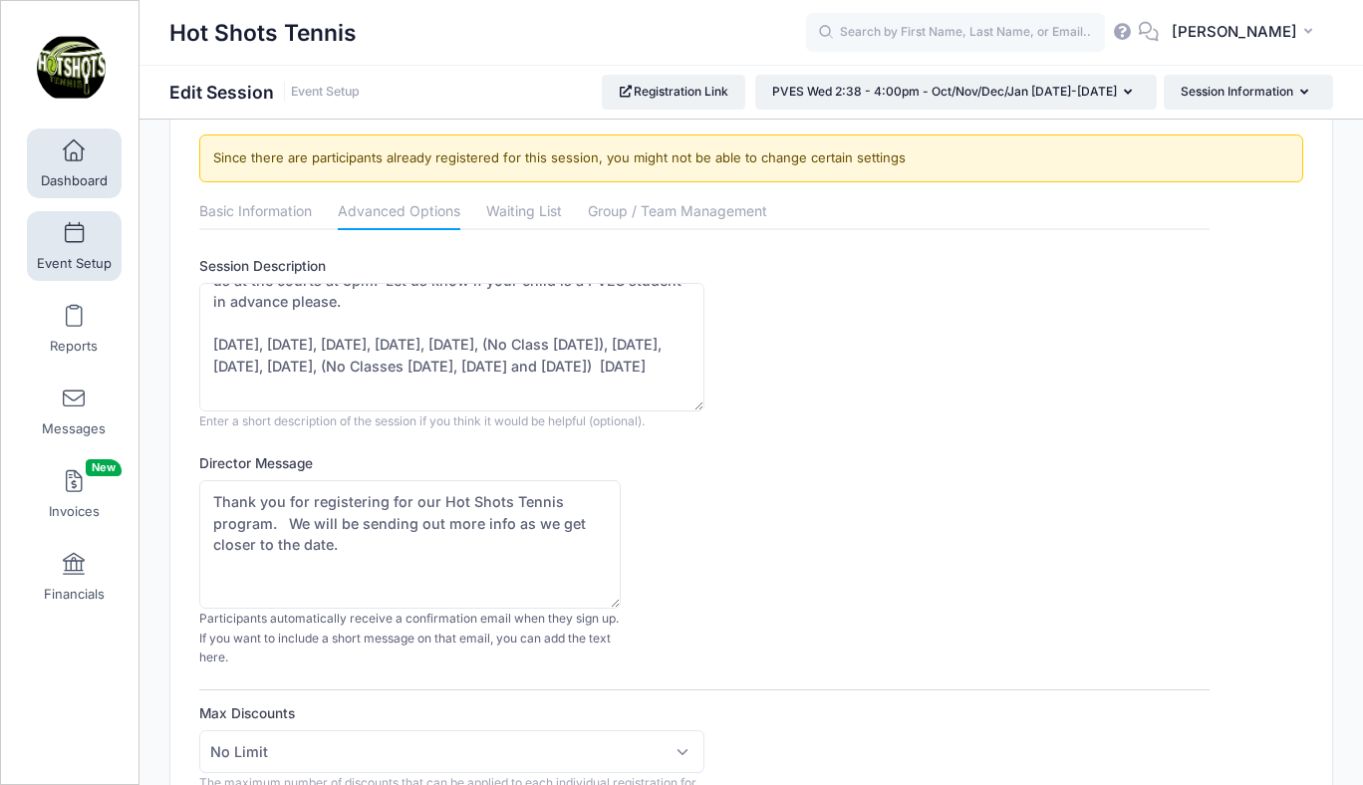
click at [76, 170] on link "Dashboard" at bounding box center [74, 163] width 95 height 70
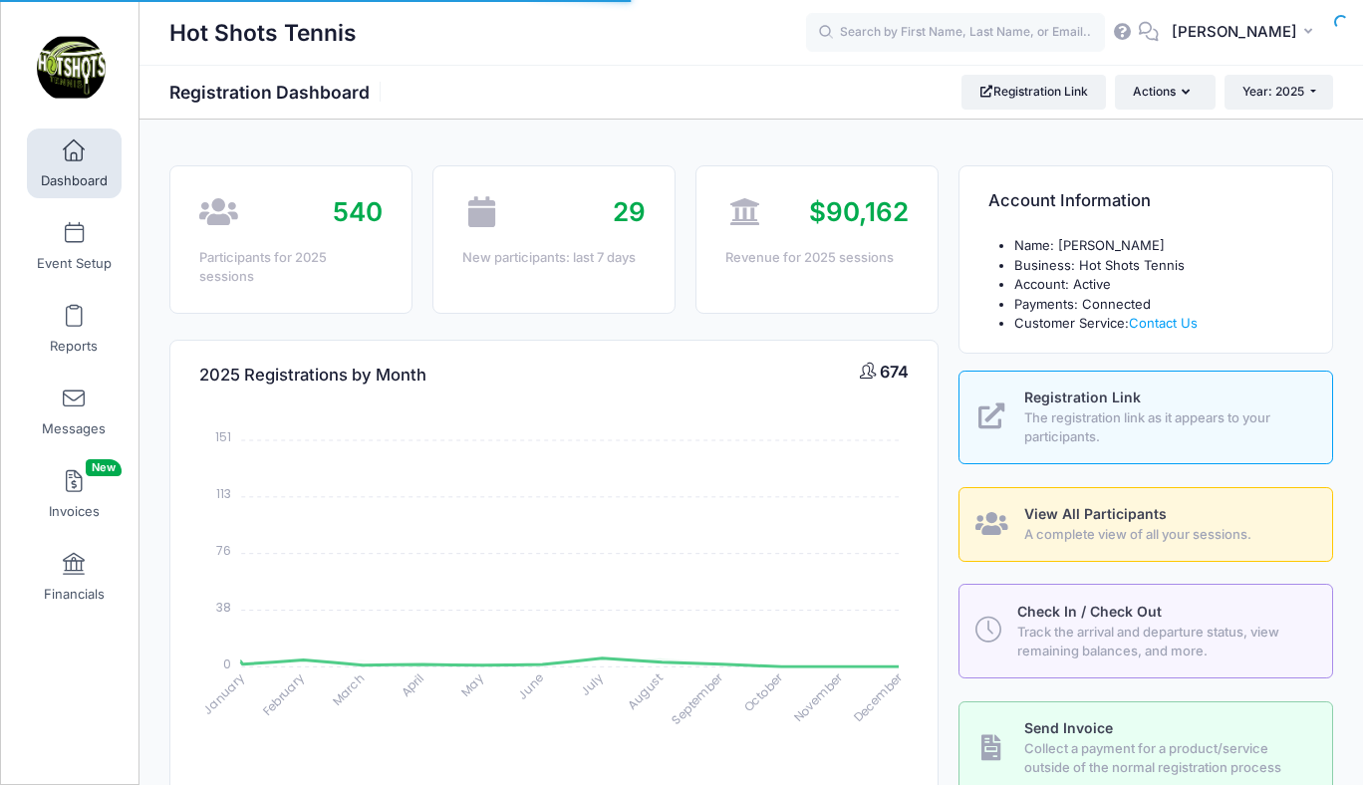
select select
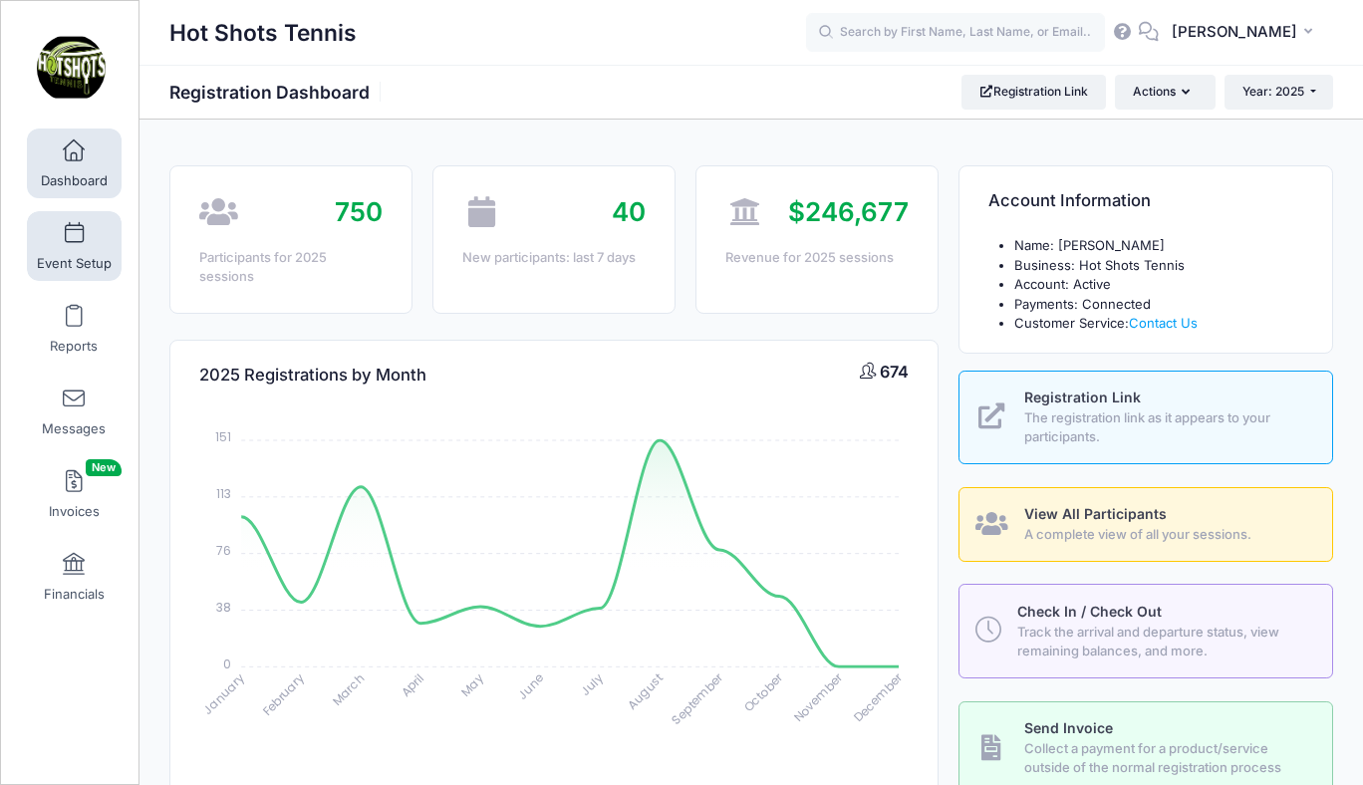
click at [67, 244] on link "Event Setup" at bounding box center [74, 246] width 95 height 70
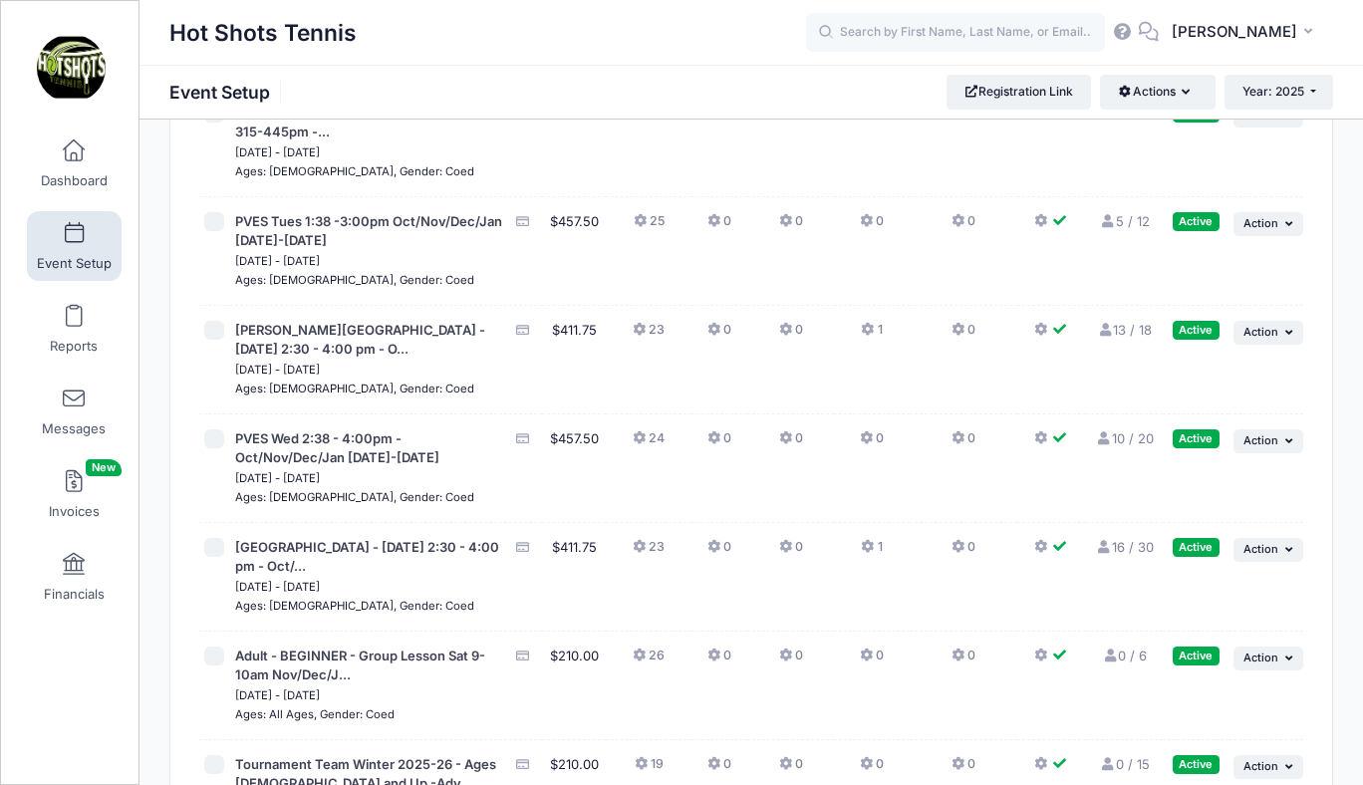
scroll to position [6454, 0]
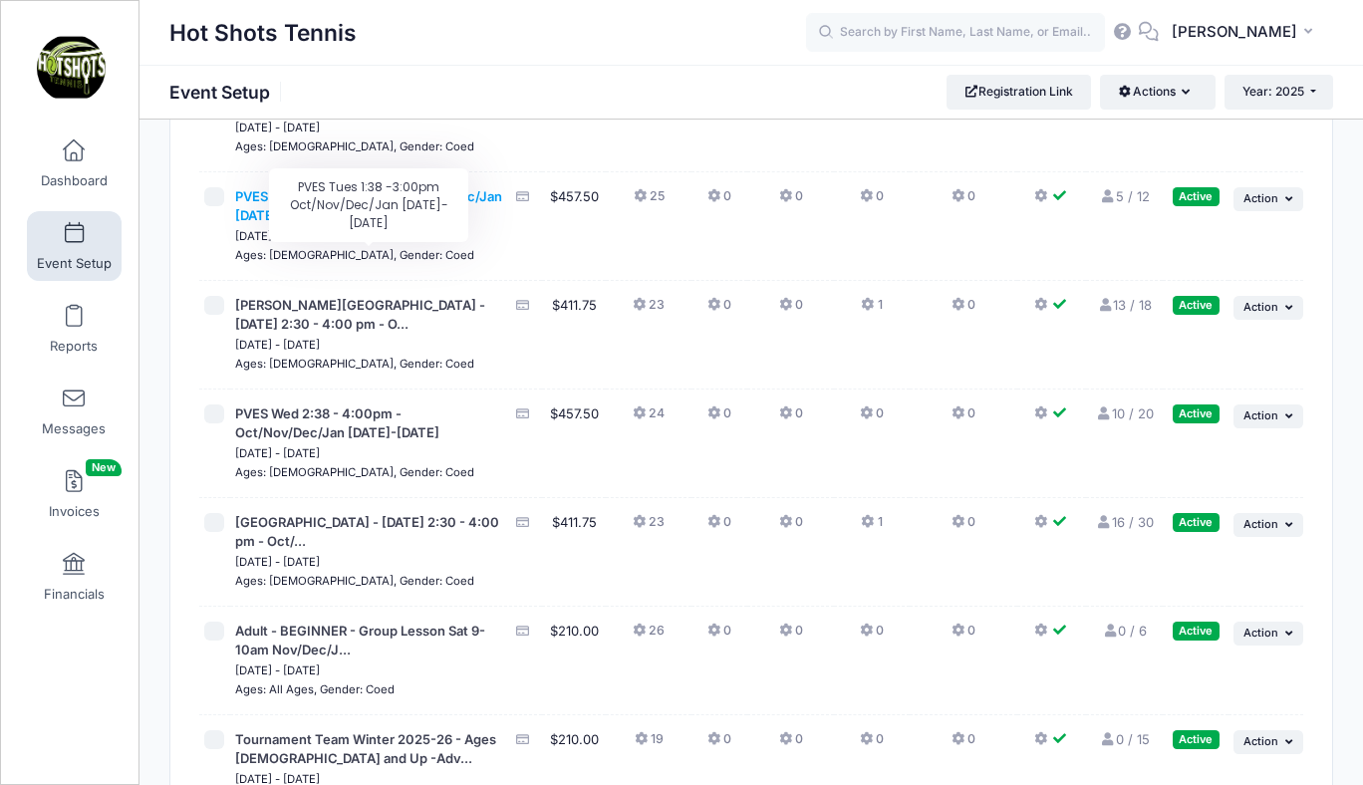
click at [394, 224] on span "PVES Tues 1:38 -3:00pm Oct/Nov/Dec/Jan [DATE]-[DATE]" at bounding box center [368, 206] width 267 height 36
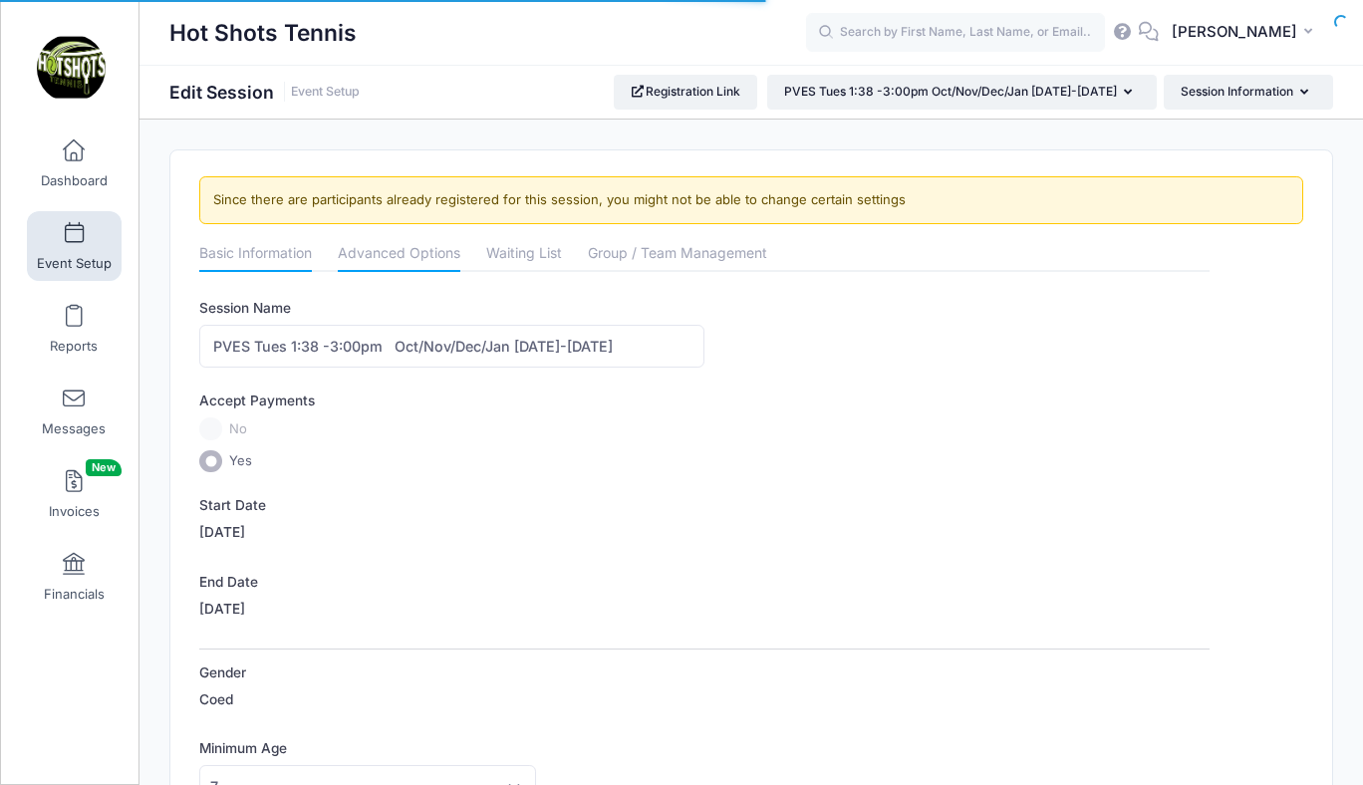
click at [397, 244] on link "Advanced Options" at bounding box center [399, 255] width 123 height 36
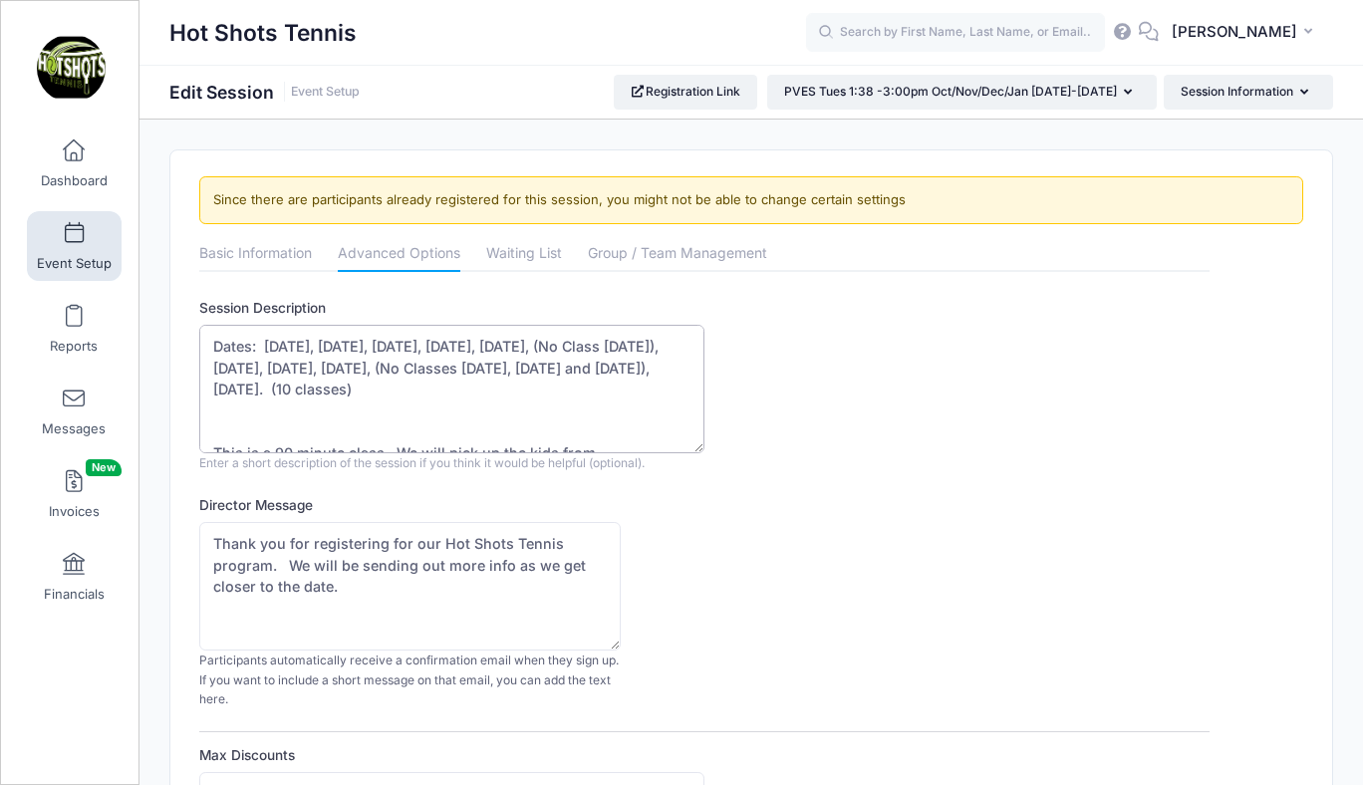
click at [678, 369] on textarea "Dates: Oct 21, Oct 28, Nov 4, Nov 11, Nov 18, (No Class Nov 25), Dec 2, Dec 9, …" at bounding box center [451, 389] width 505 height 128
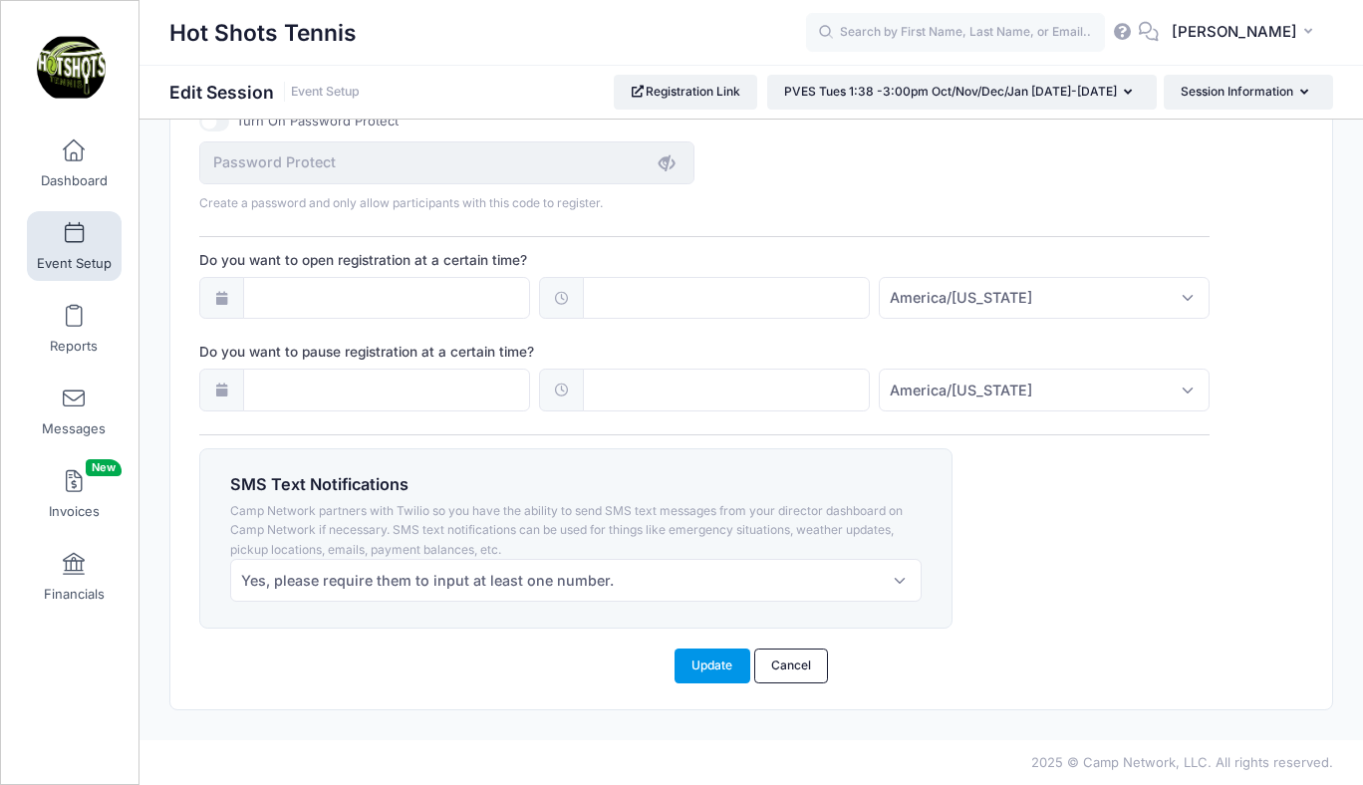
type textarea "Dates: Oct 21, Oct 28, Nov 4, Nov 11, Nov 18, (No Class Nov 25), Dec 2, Dec 9, …"
click at [701, 663] on button "Update" at bounding box center [712, 665] width 76 height 34
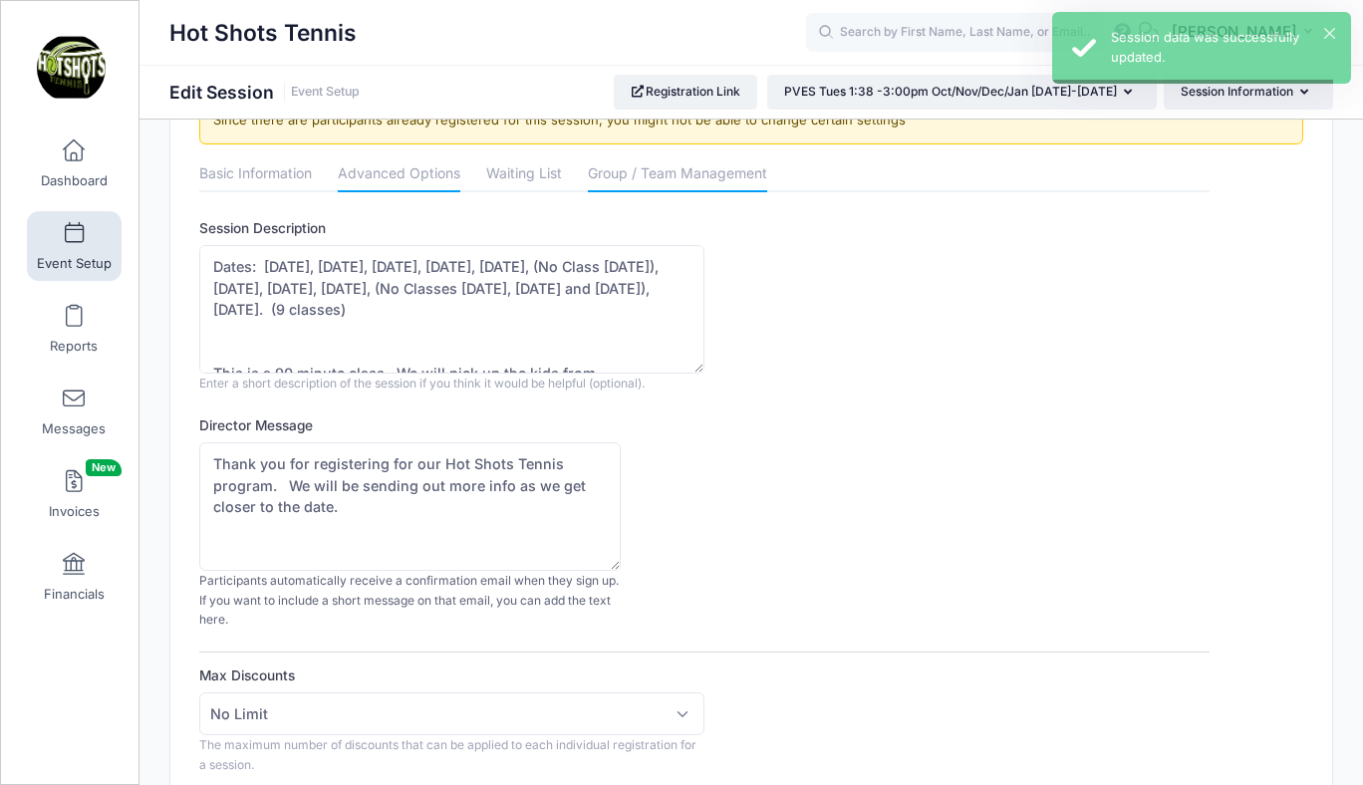
scroll to position [0, 0]
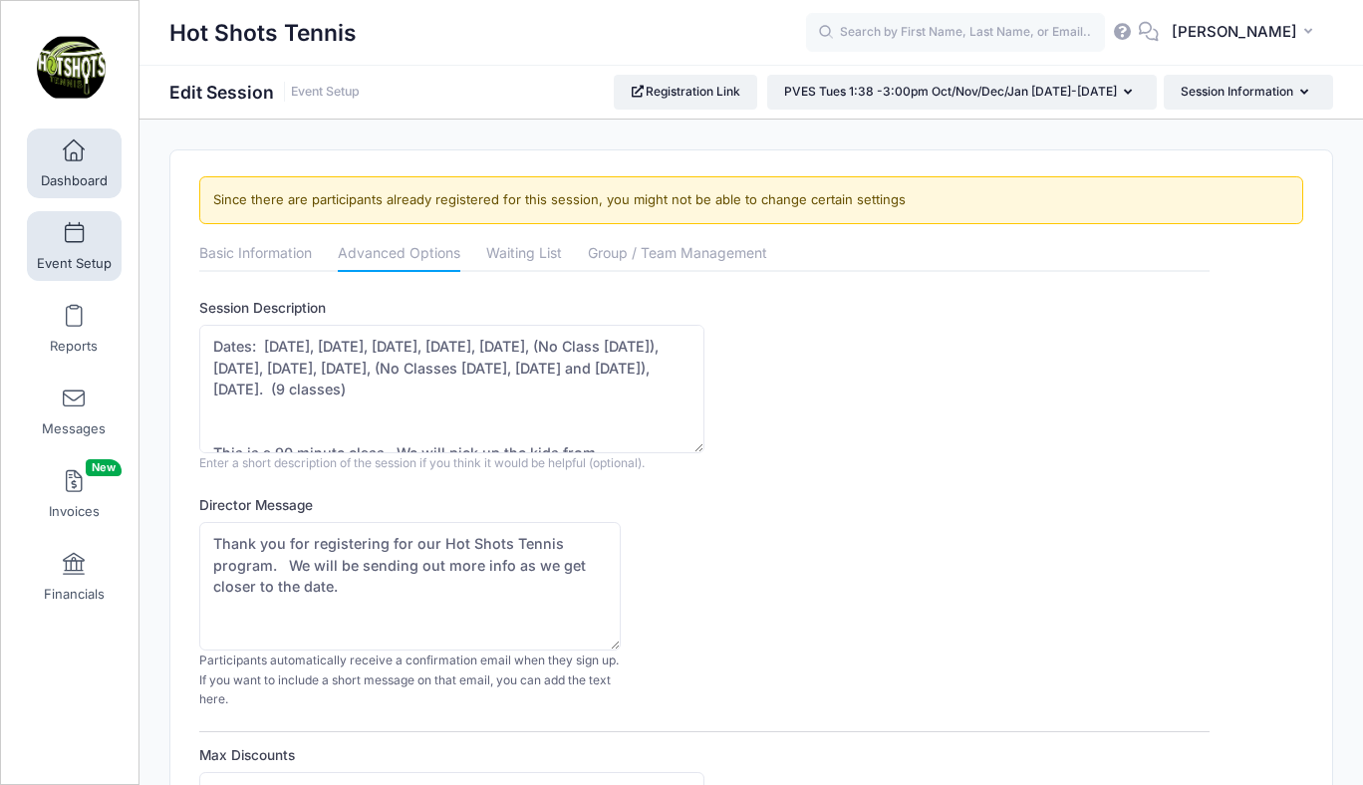
click at [74, 153] on span at bounding box center [74, 151] width 0 height 22
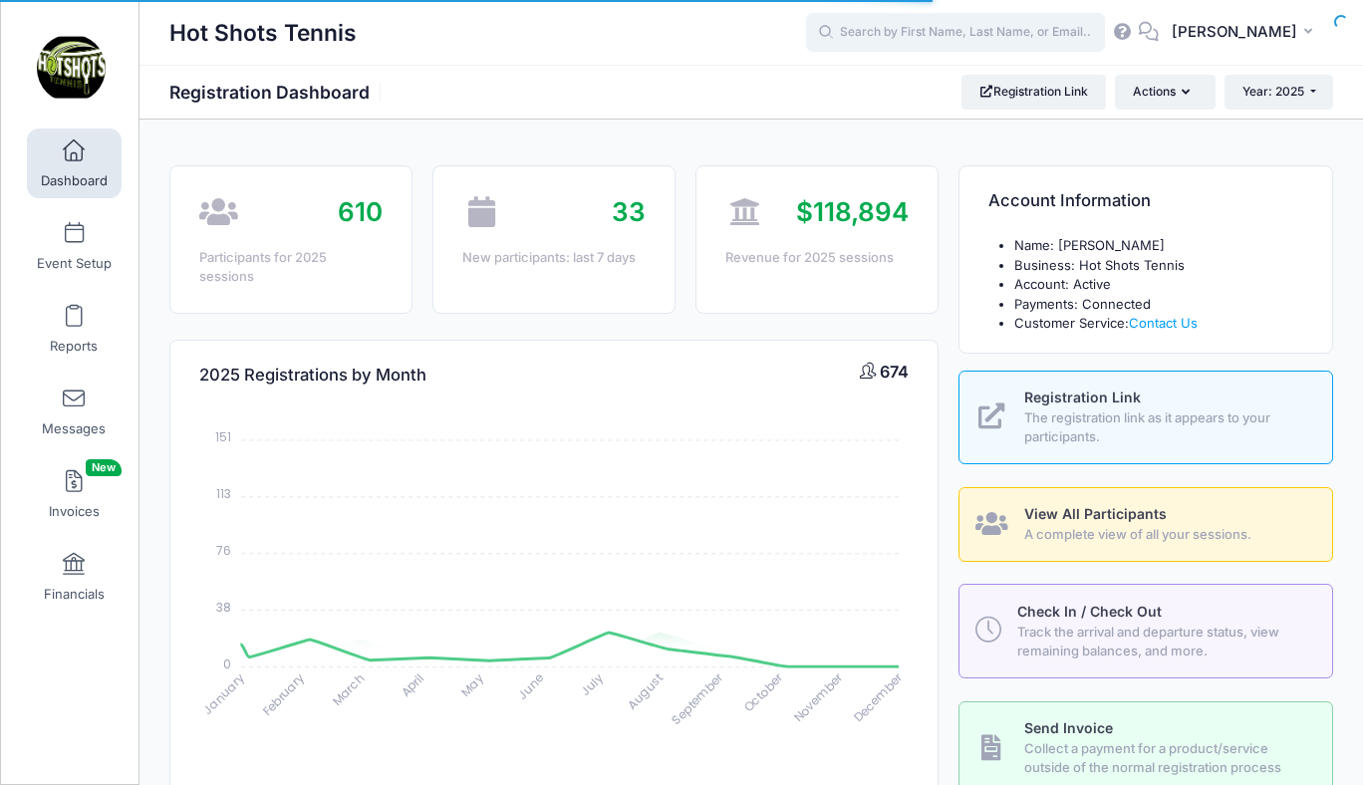
click at [934, 33] on input "text" at bounding box center [955, 33] width 299 height 40
select select
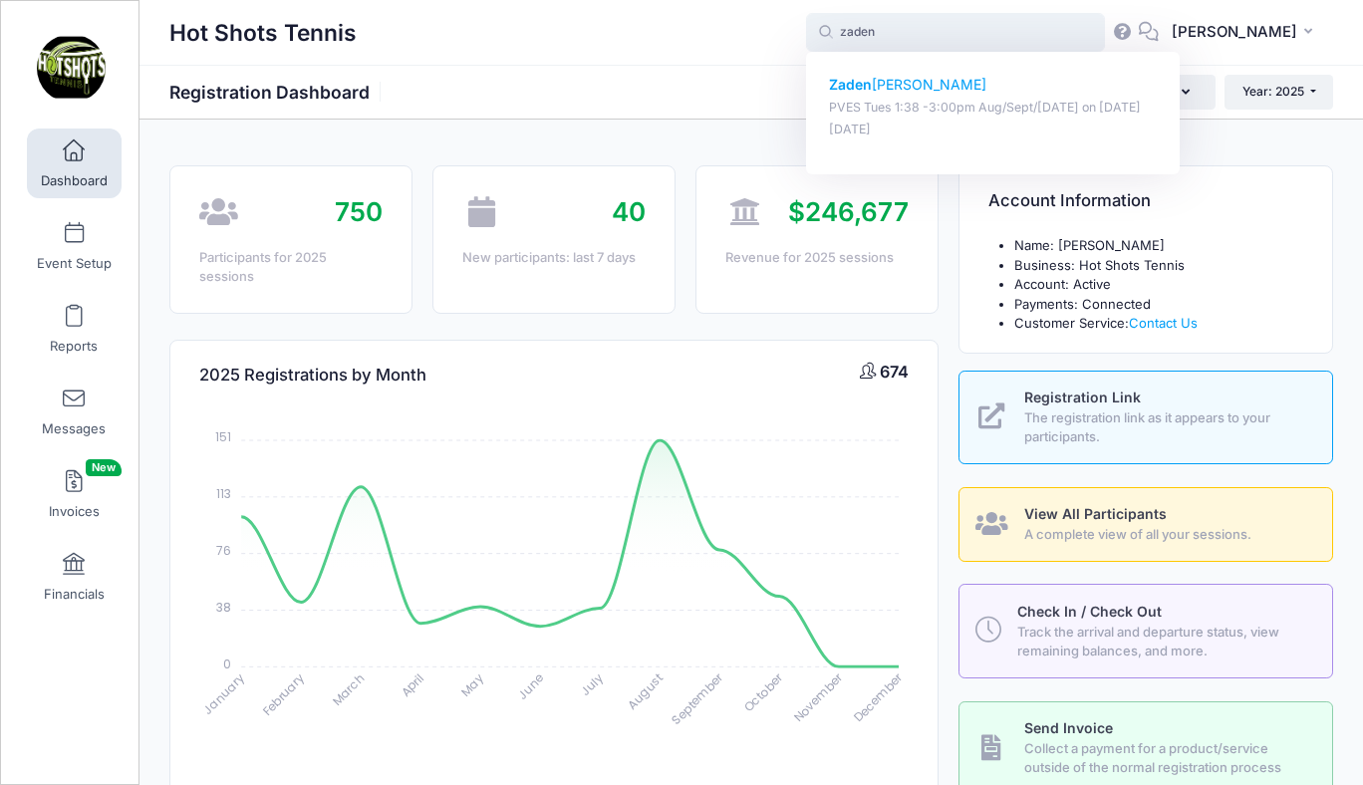
click at [914, 82] on p "[PERSON_NAME]" at bounding box center [993, 85] width 329 height 21
type input "[PERSON_NAME] (PVES Tues 1:38 -3:00pm Aug/Sept/[DATE], [DATE])"
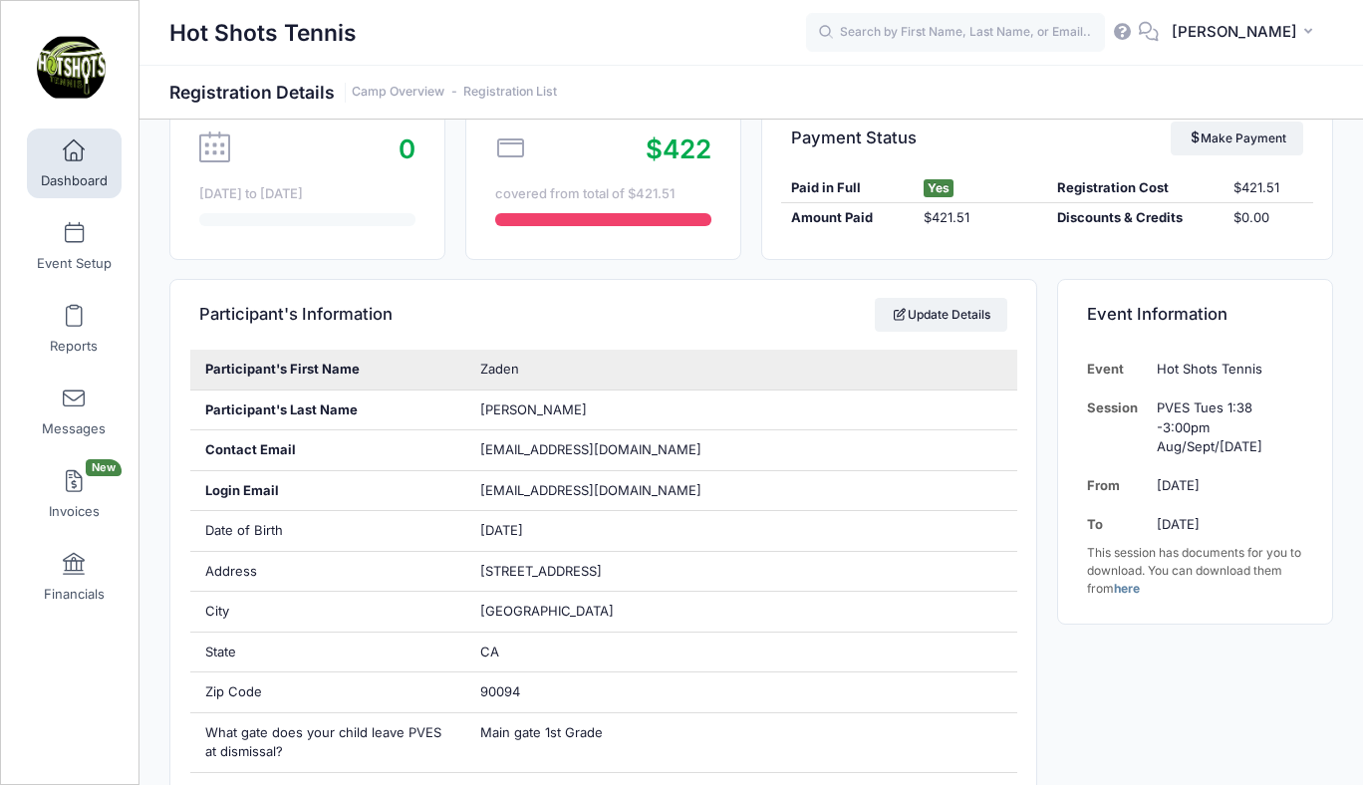
scroll to position [204, 0]
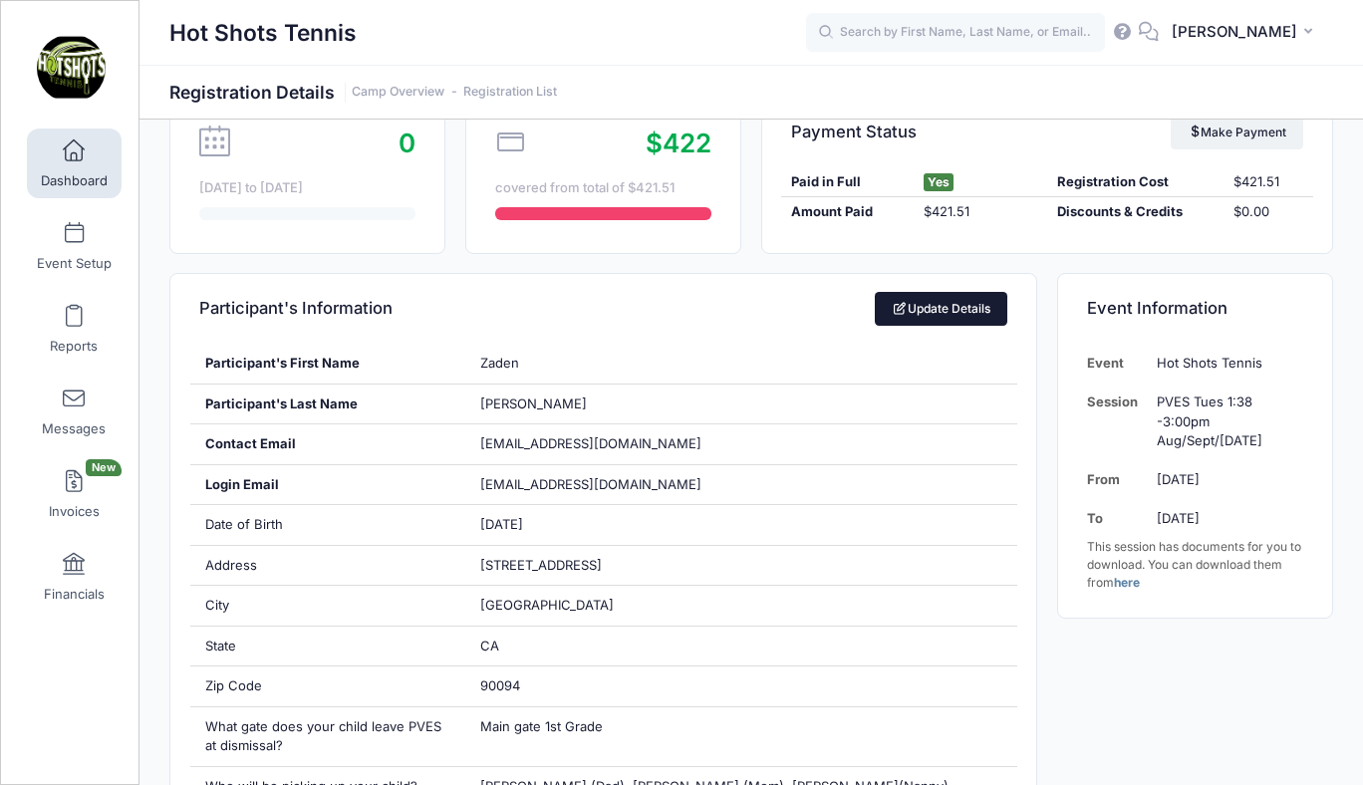
click at [933, 310] on link "Update Details" at bounding box center [941, 309] width 132 height 34
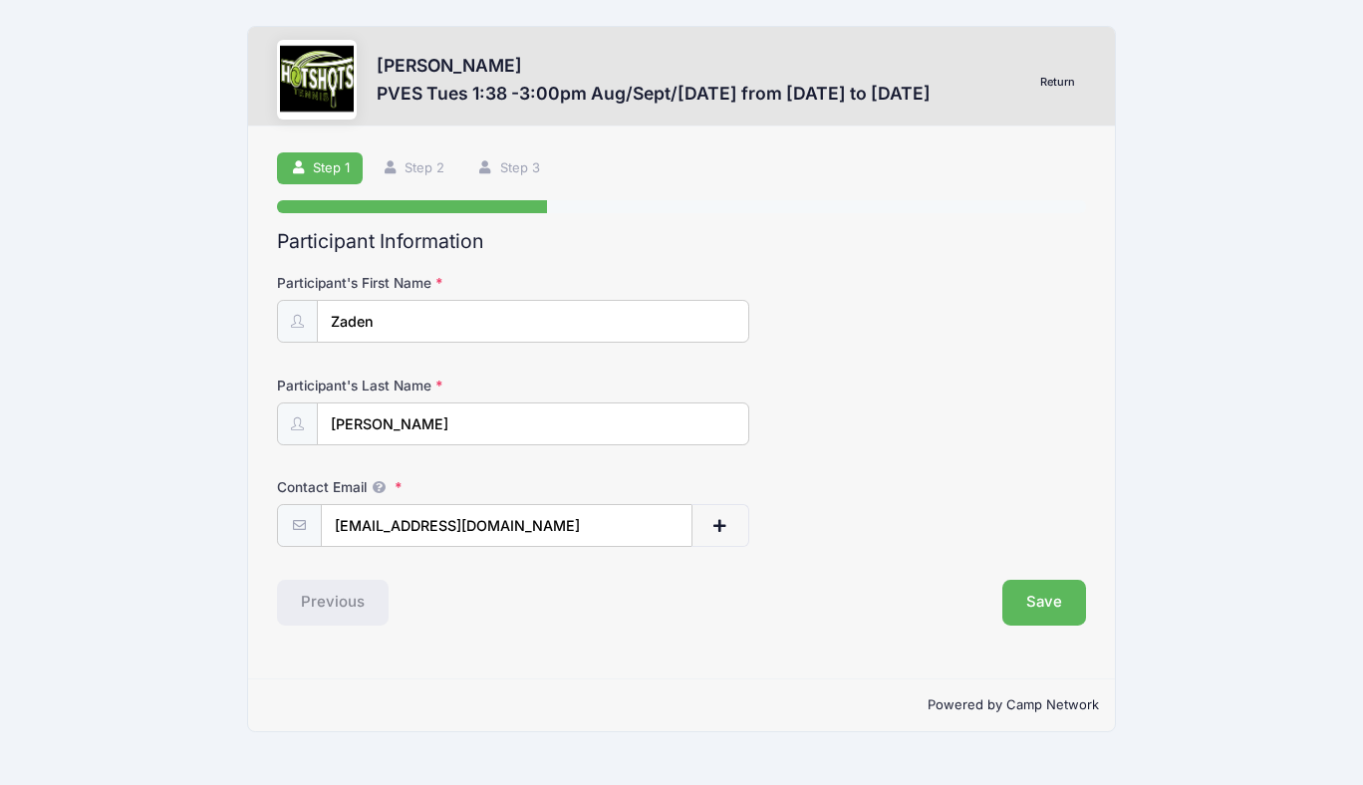
click at [730, 524] on button "button" at bounding box center [720, 525] width 58 height 43
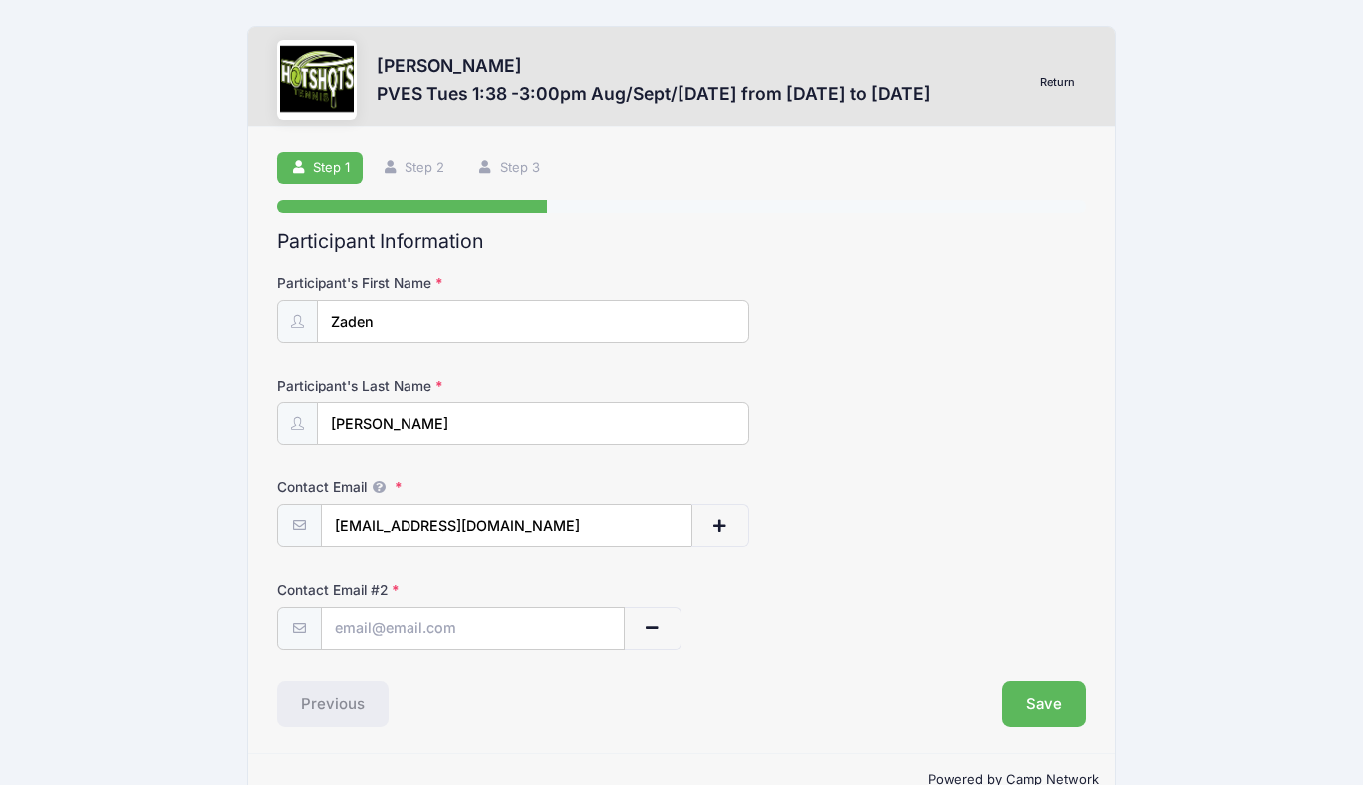
click at [481, 633] on input "text" at bounding box center [473, 628] width 305 height 43
paste input "gabrielatavakoli@gmail.com"
type input "gabrielatavakoli@gmail.com"
click at [1049, 700] on button "Save" at bounding box center [1044, 704] width 84 height 46
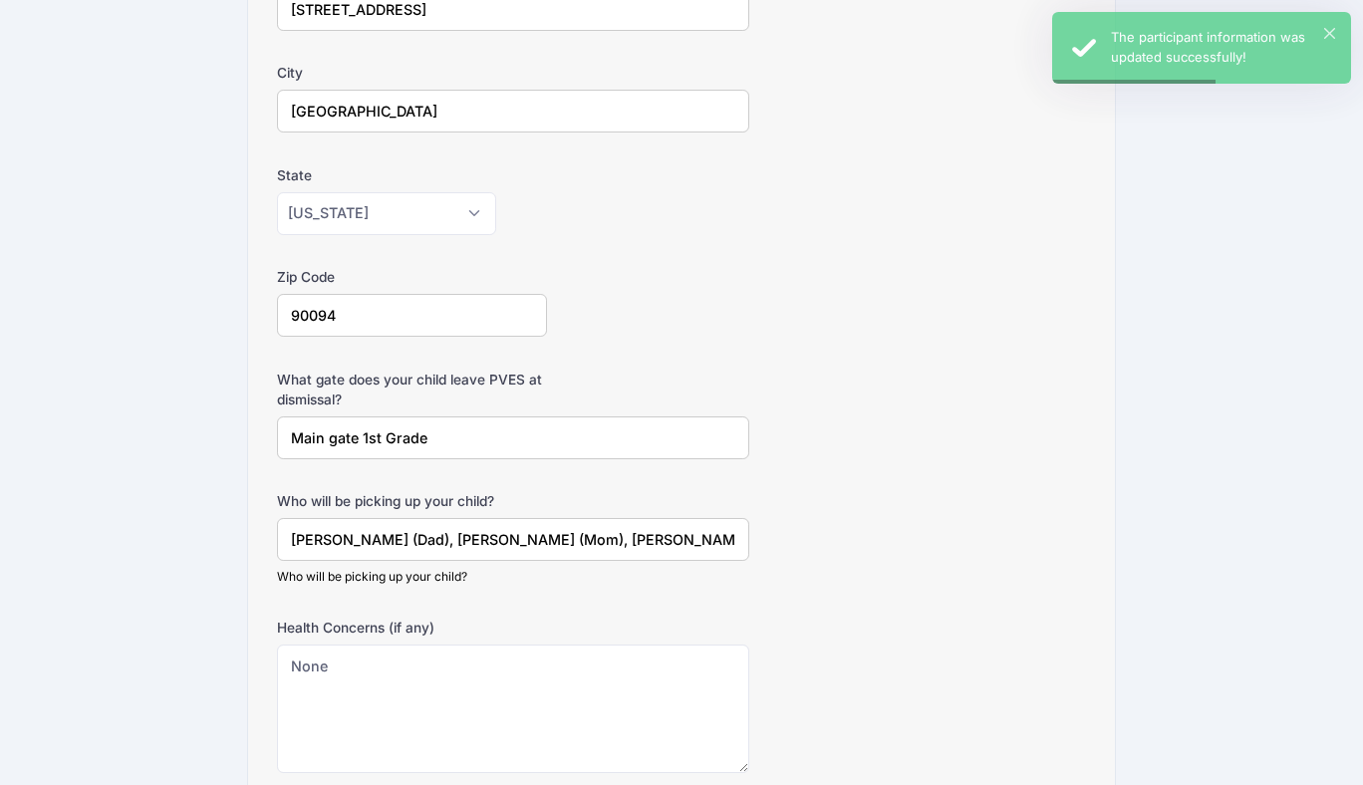
scroll to position [773, 0]
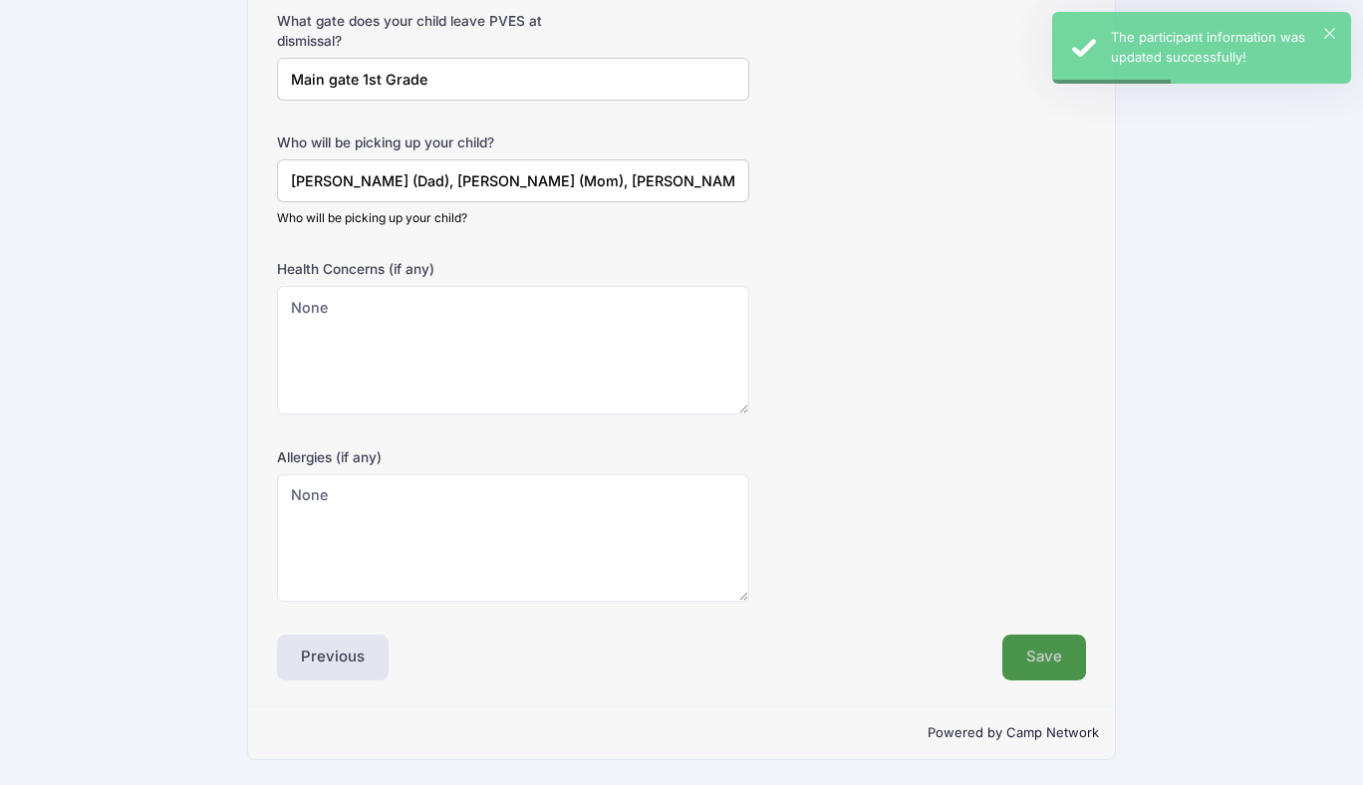
click at [1028, 644] on button "Save" at bounding box center [1044, 658] width 84 height 46
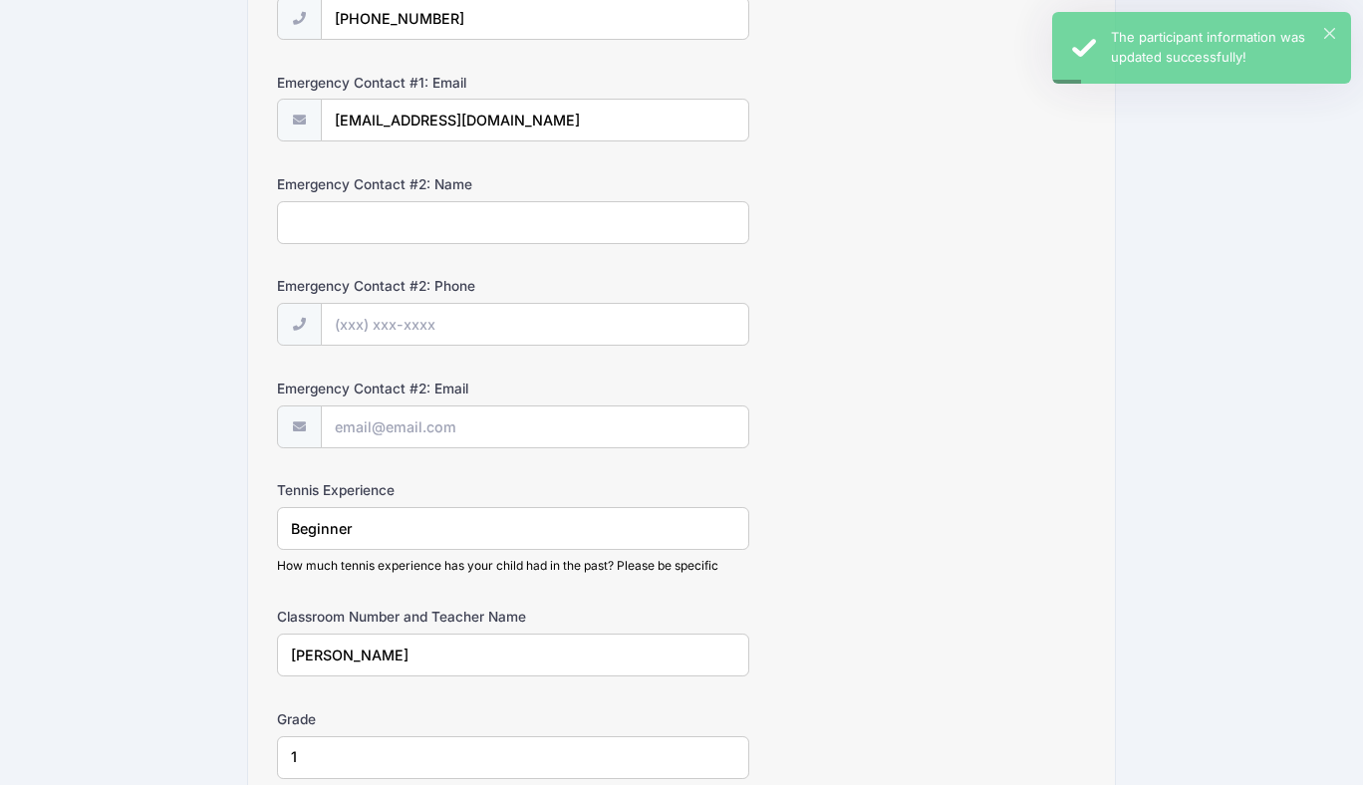
scroll to position [1038, 0]
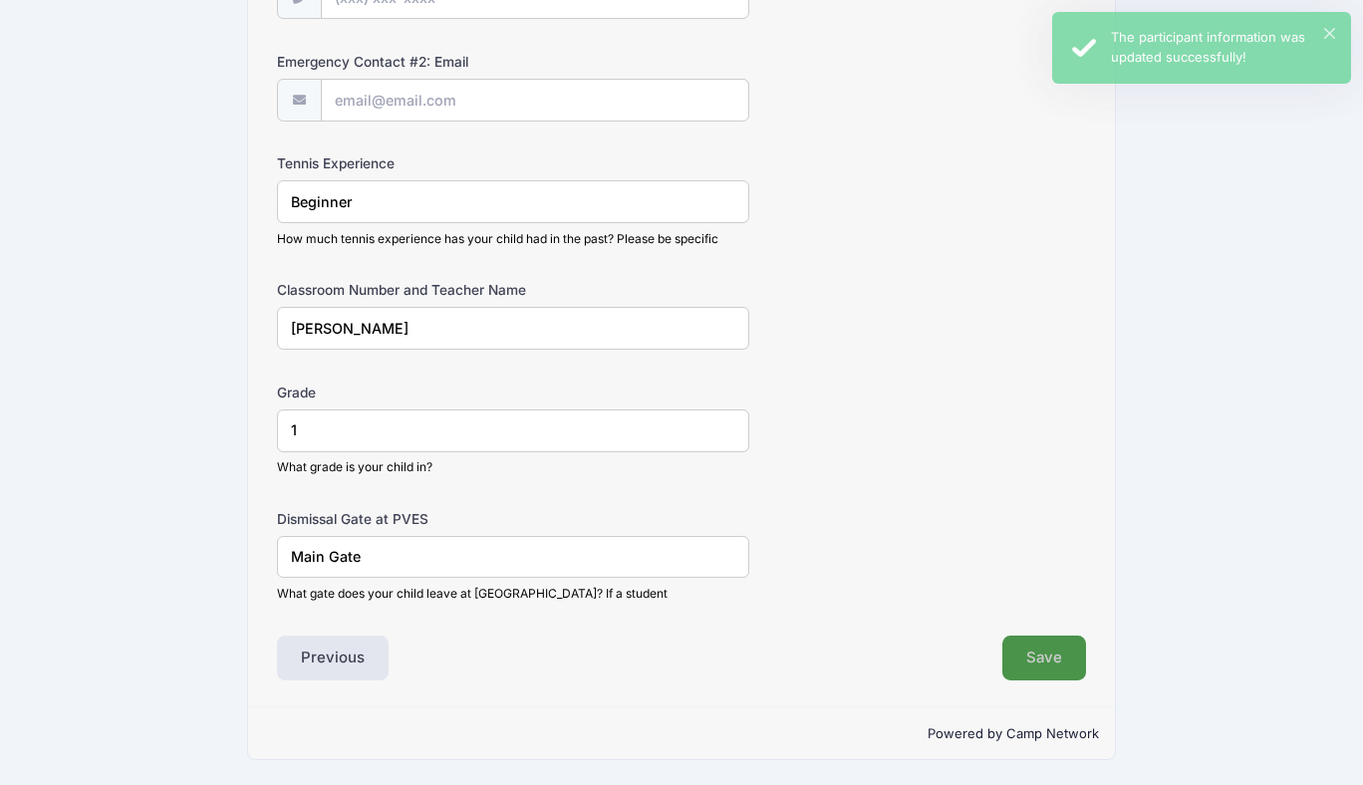
click at [1038, 656] on button "Save" at bounding box center [1044, 659] width 84 height 46
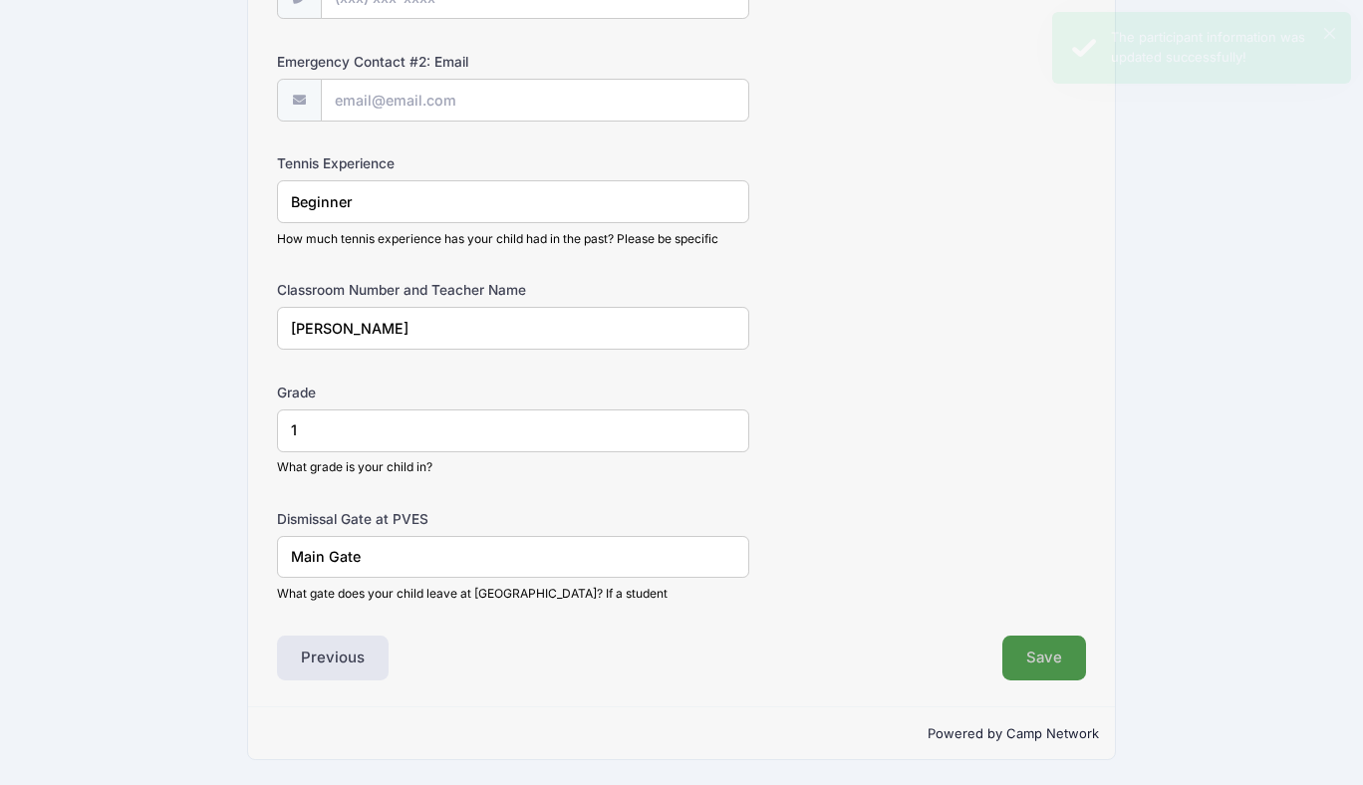
scroll to position [0, 0]
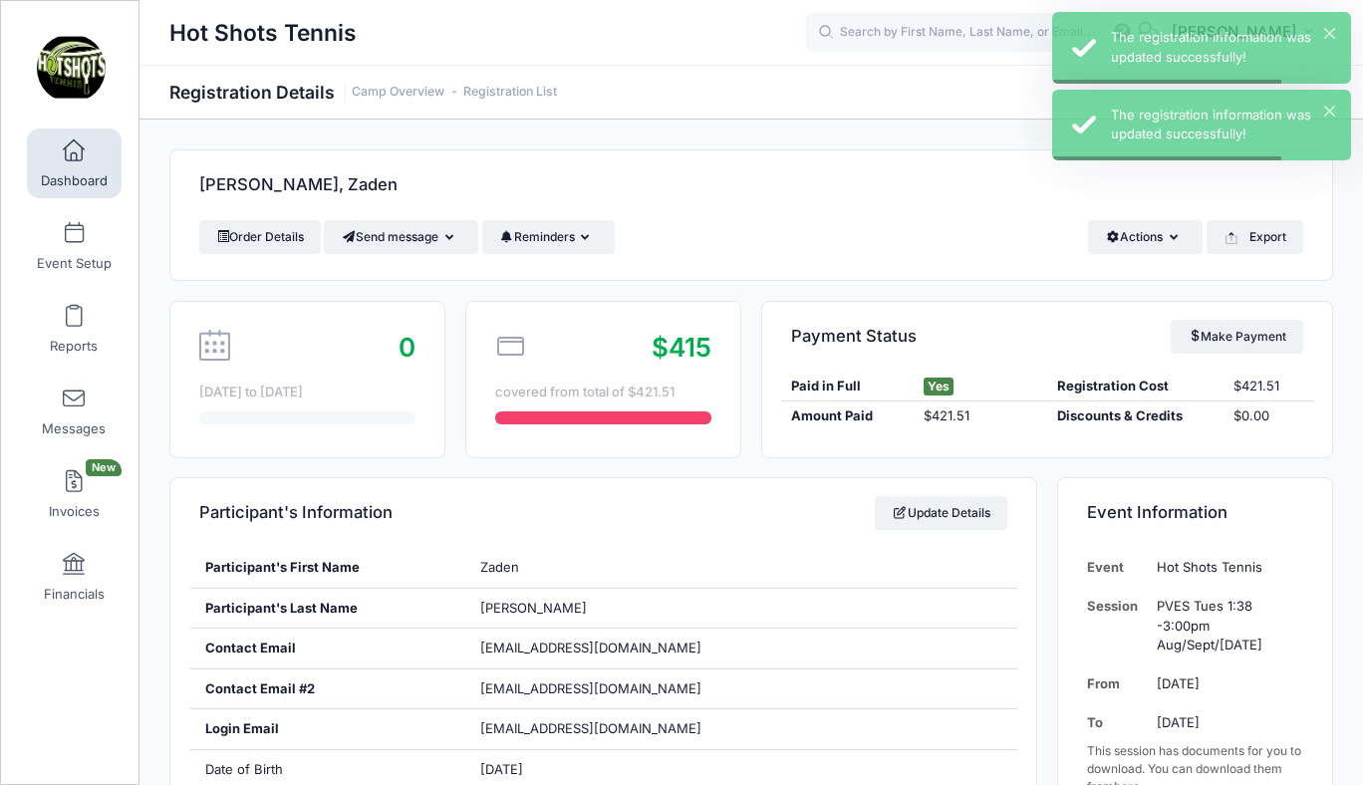
click at [74, 152] on span at bounding box center [74, 151] width 0 height 22
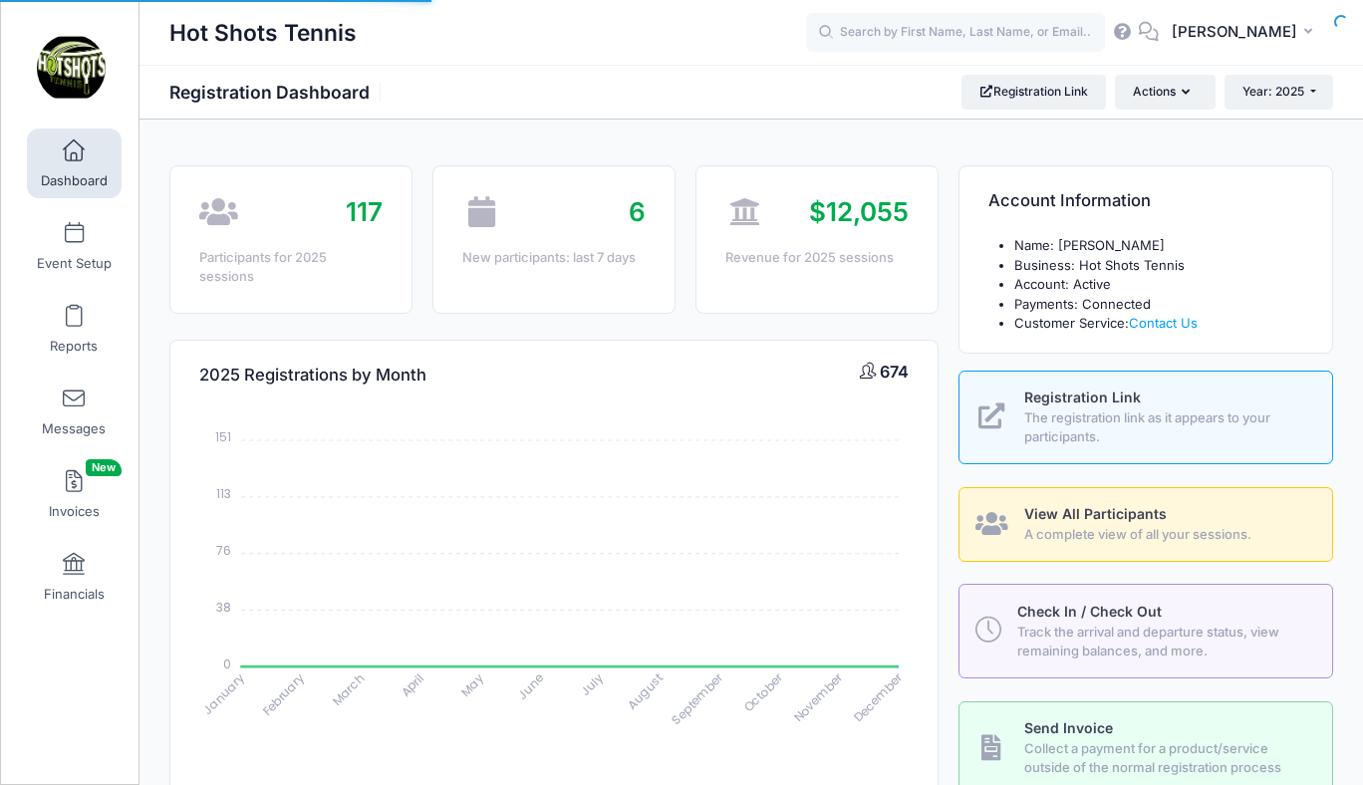
select select
